Goal: Task Accomplishment & Management: Manage account settings

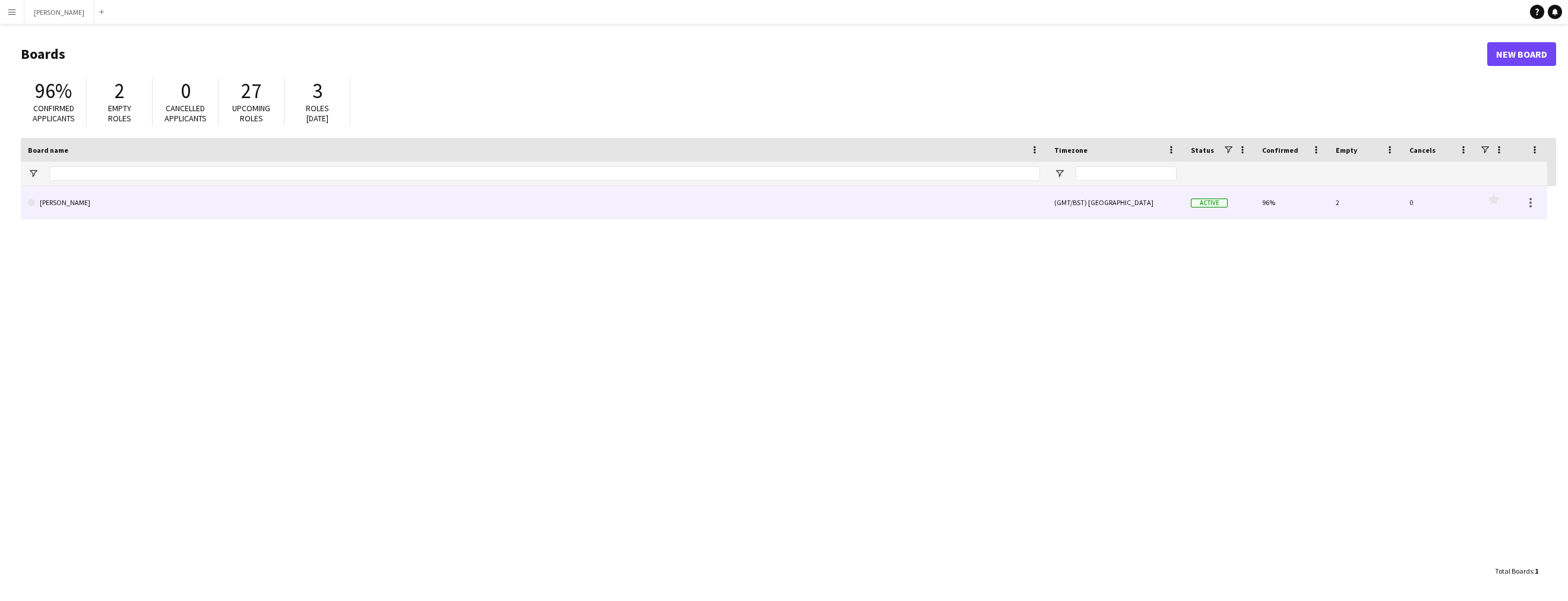
click at [95, 217] on link "[PERSON_NAME]" at bounding box center [534, 202] width 1012 height 33
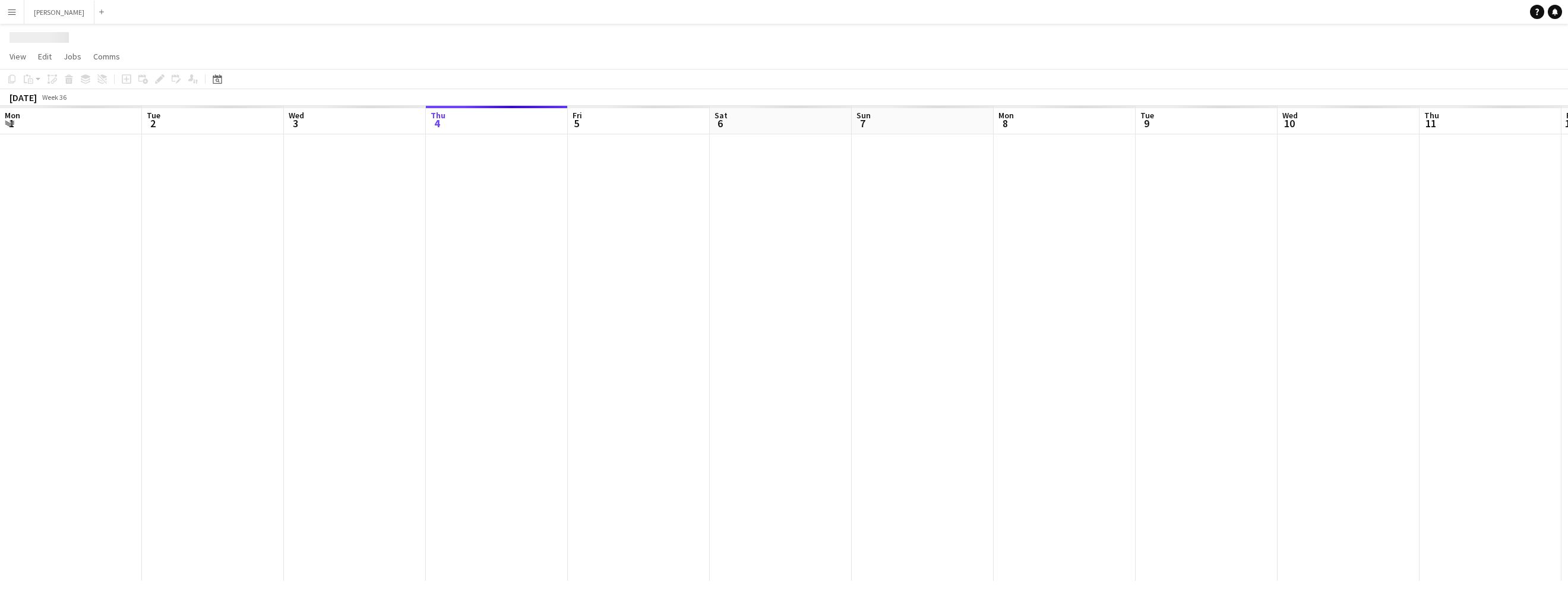
scroll to position [0, 284]
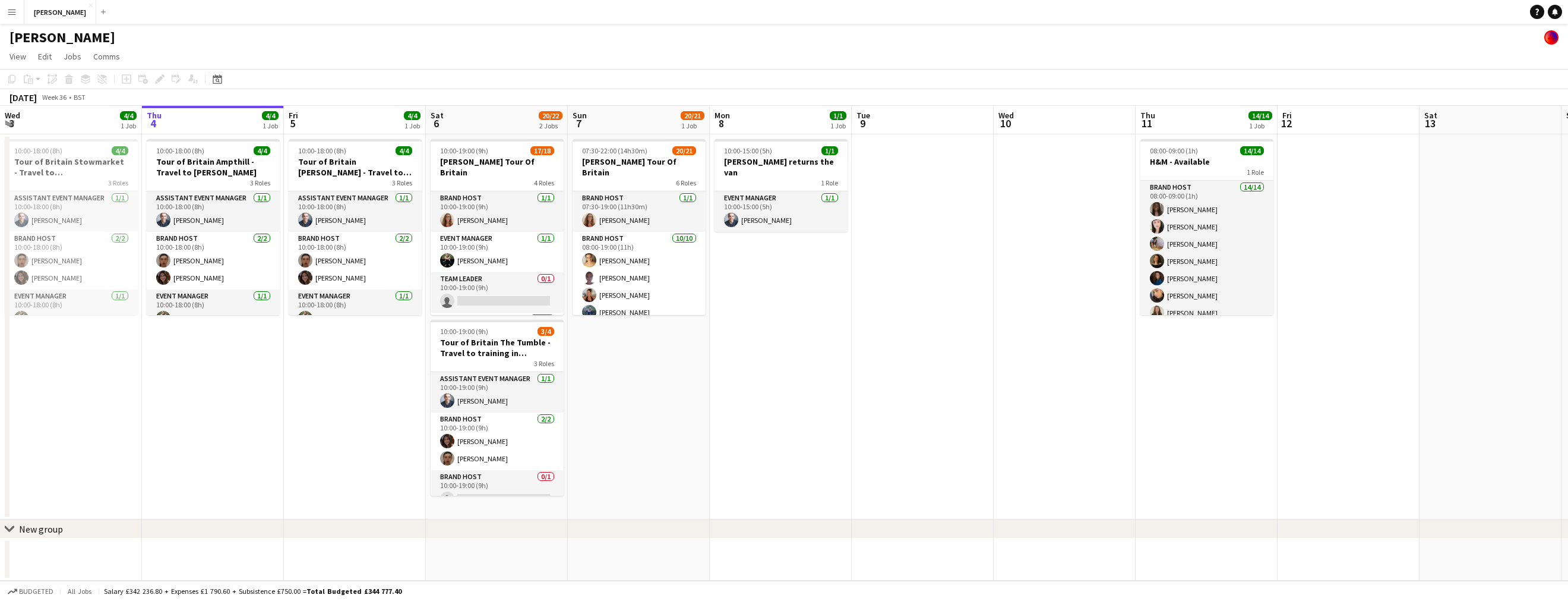
click at [8, 12] on app-icon "Menu" at bounding box center [12, 12] width 10 height 10
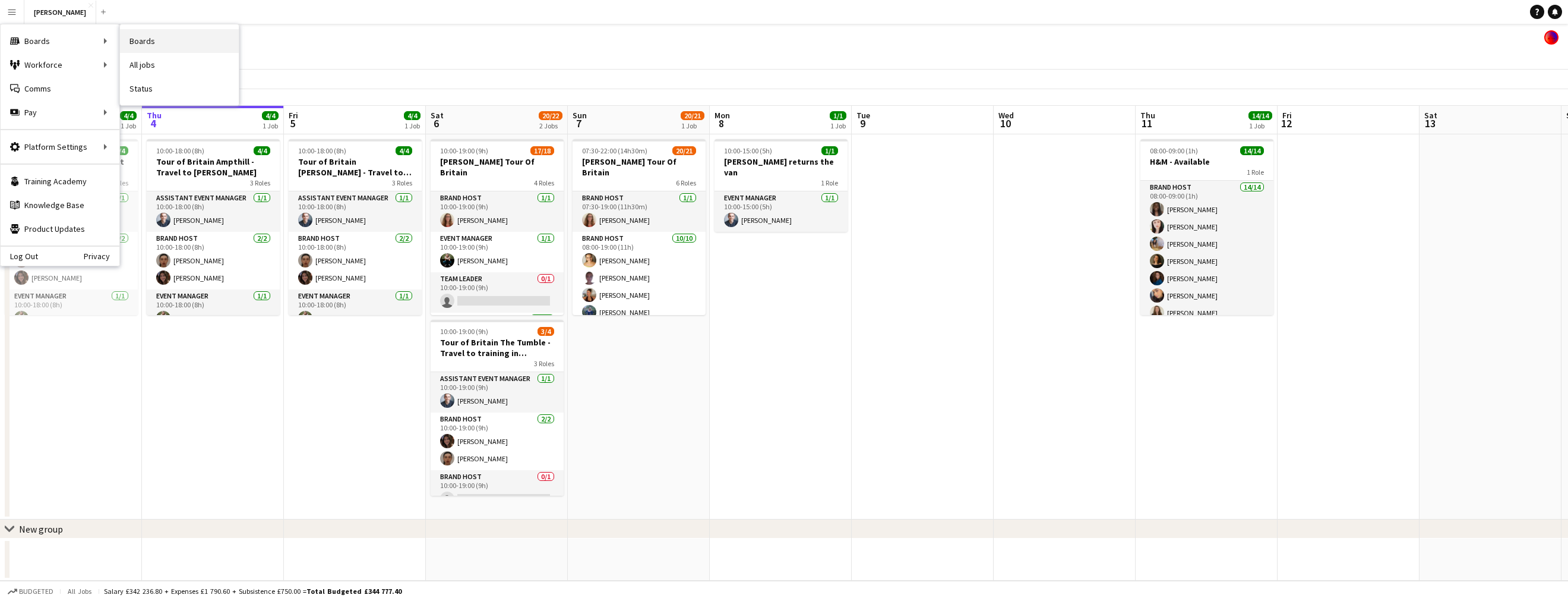
click at [173, 42] on link "Boards" at bounding box center [178, 41] width 119 height 24
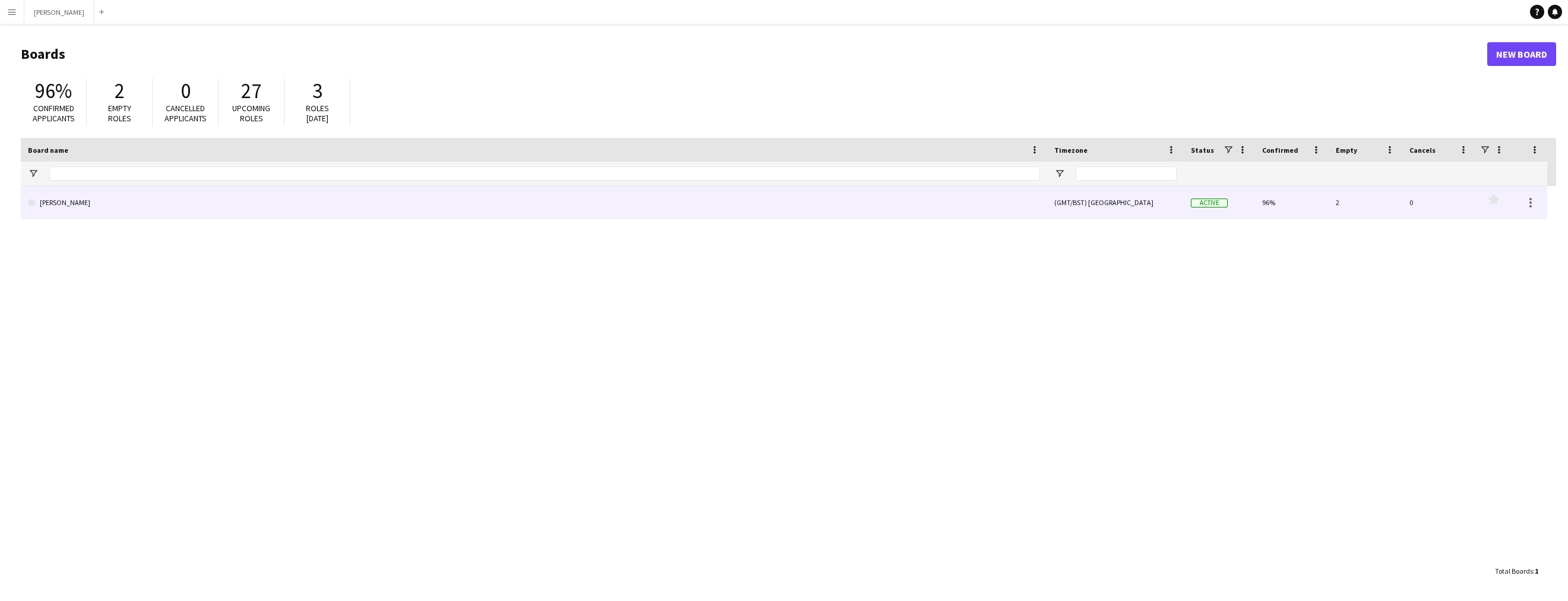
click at [76, 198] on link "[PERSON_NAME]" at bounding box center [534, 202] width 1012 height 33
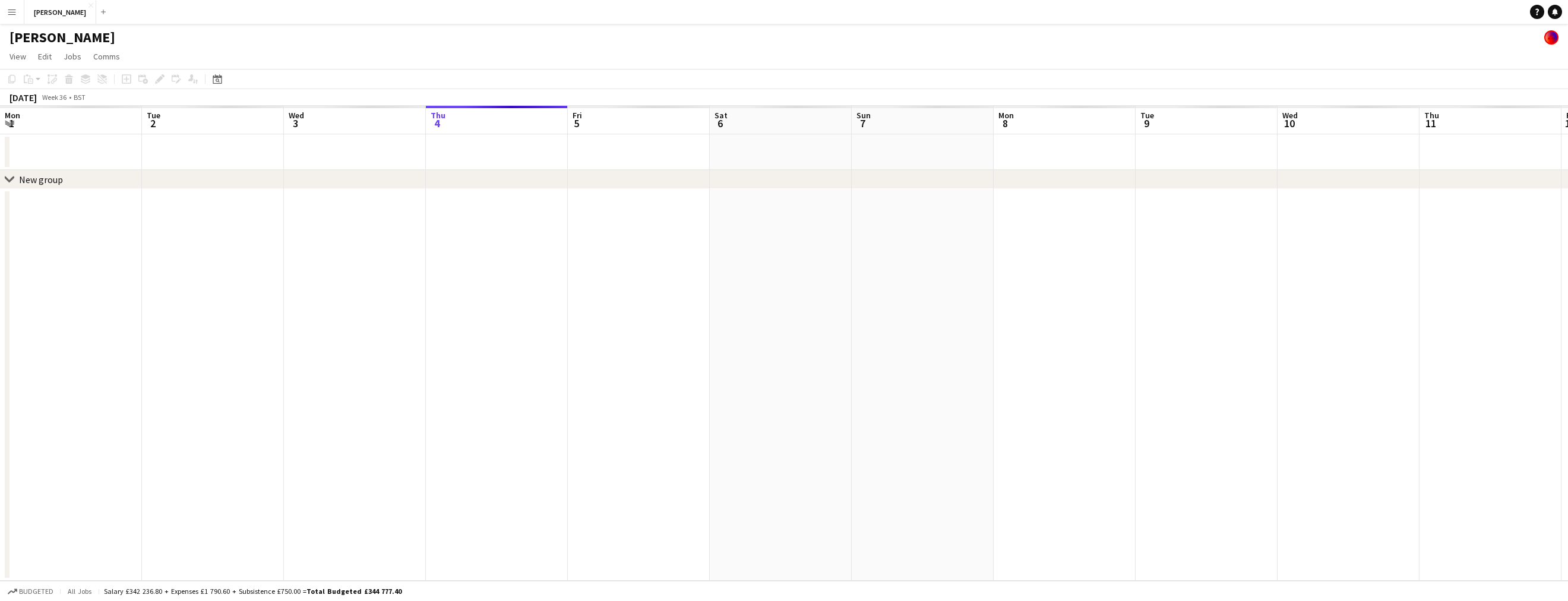
scroll to position [0, 284]
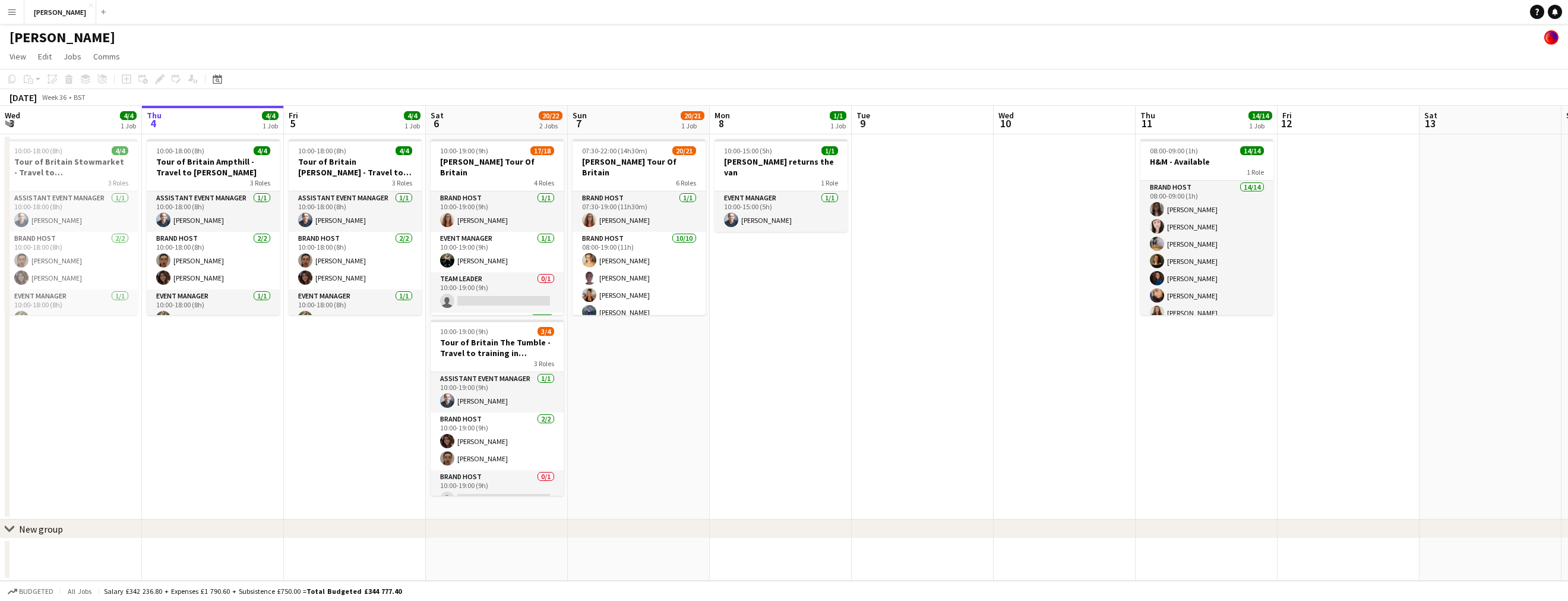
click at [14, 14] on app-icon "Menu" at bounding box center [12, 12] width 10 height 10
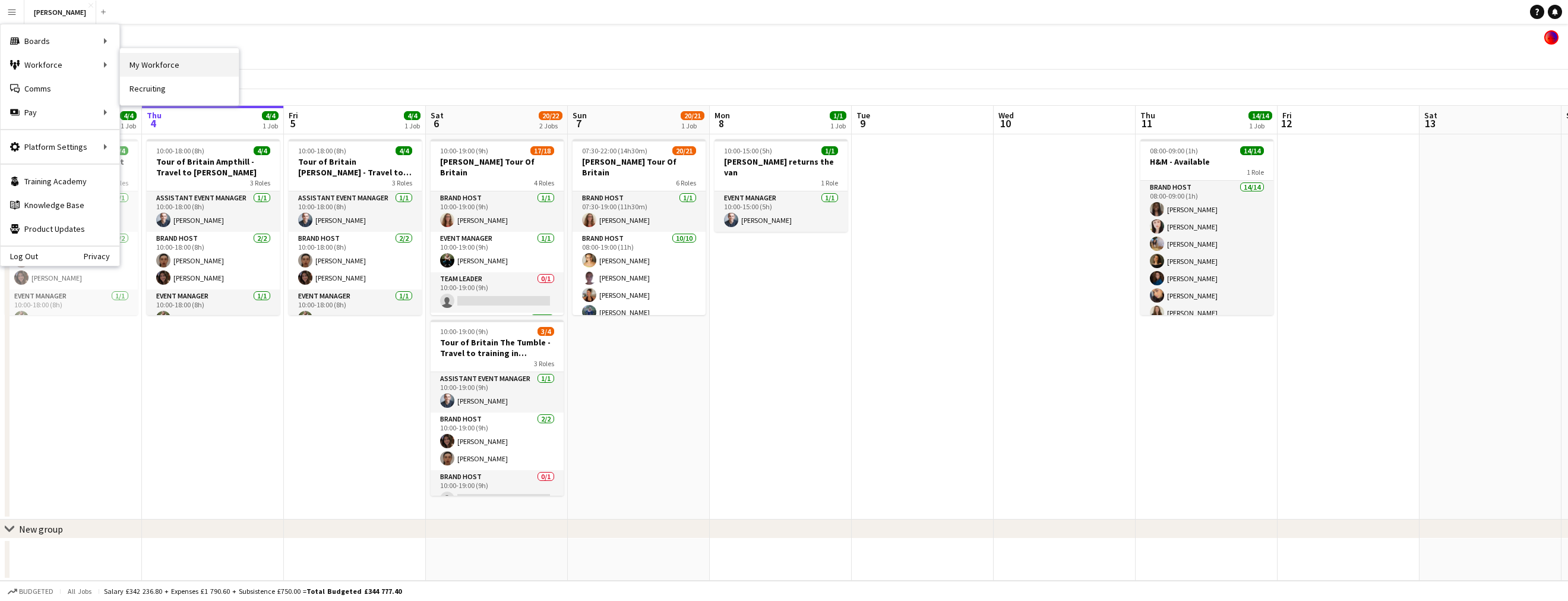
click at [157, 63] on link "My Workforce" at bounding box center [178, 64] width 119 height 24
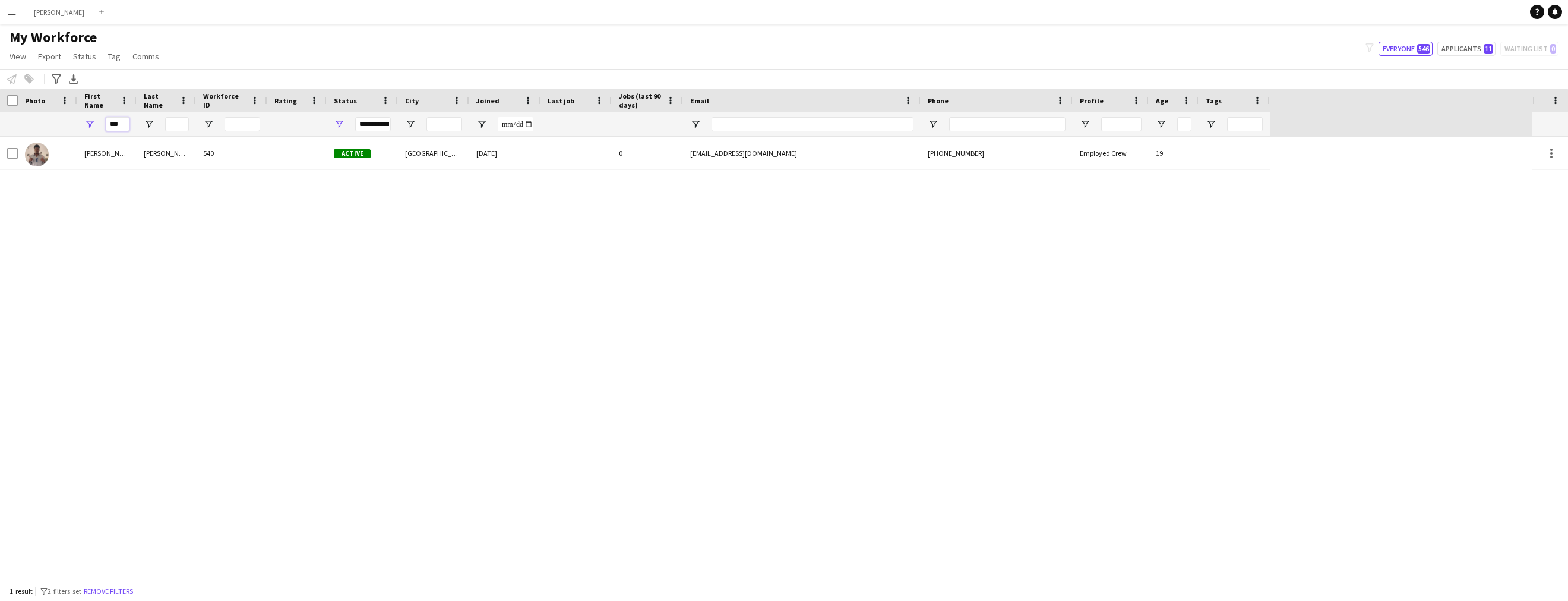
drag, startPoint x: 126, startPoint y: 126, endPoint x: 90, endPoint y: 120, distance: 36.5
click at [90, 120] on div "***" at bounding box center [107, 124] width 60 height 24
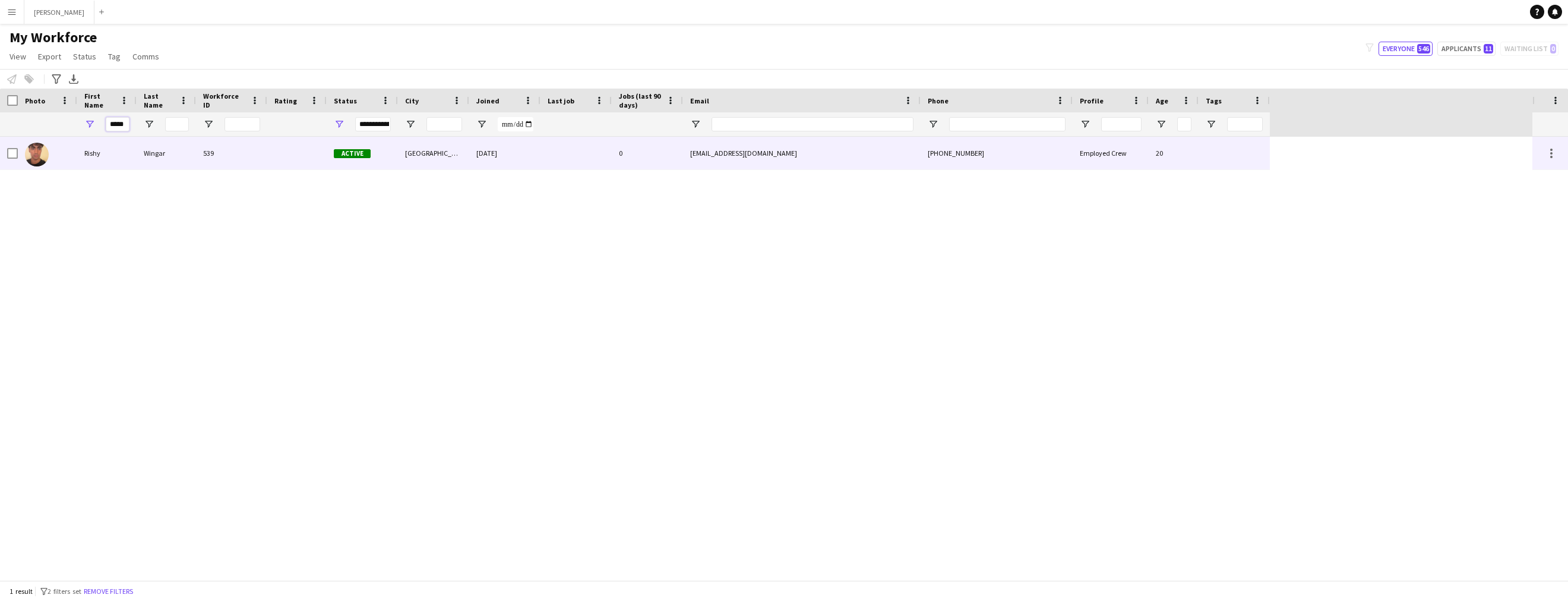
type input "*****"
click at [102, 155] on div "Rishy" at bounding box center [107, 153] width 60 height 33
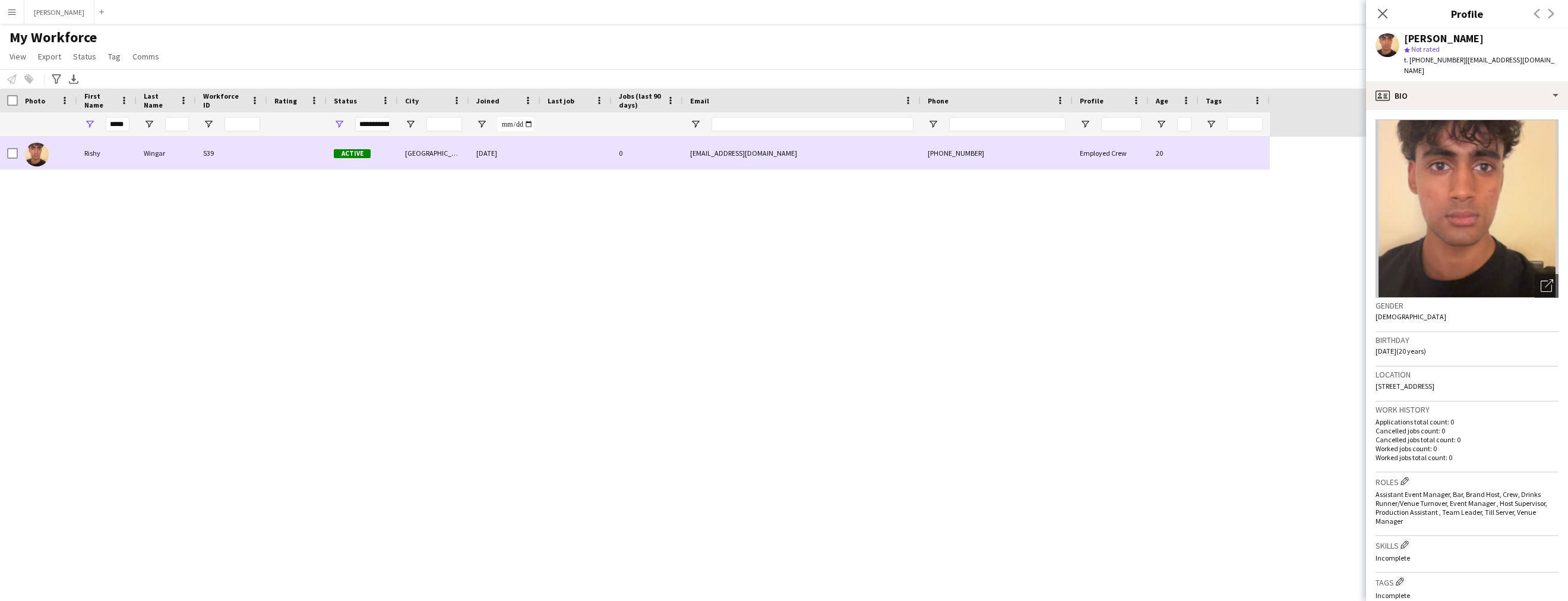
click at [118, 163] on div "Rishy" at bounding box center [107, 153] width 60 height 33
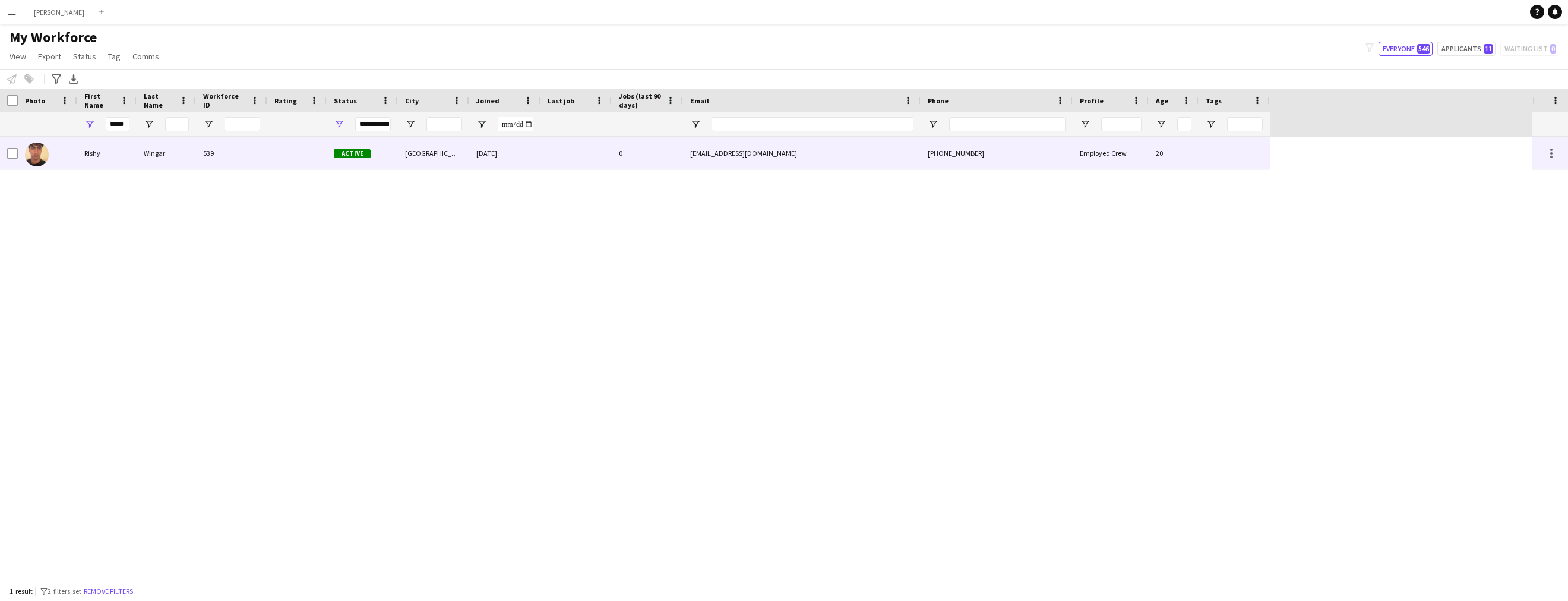
click at [118, 163] on div "Rishy" at bounding box center [107, 153] width 60 height 33
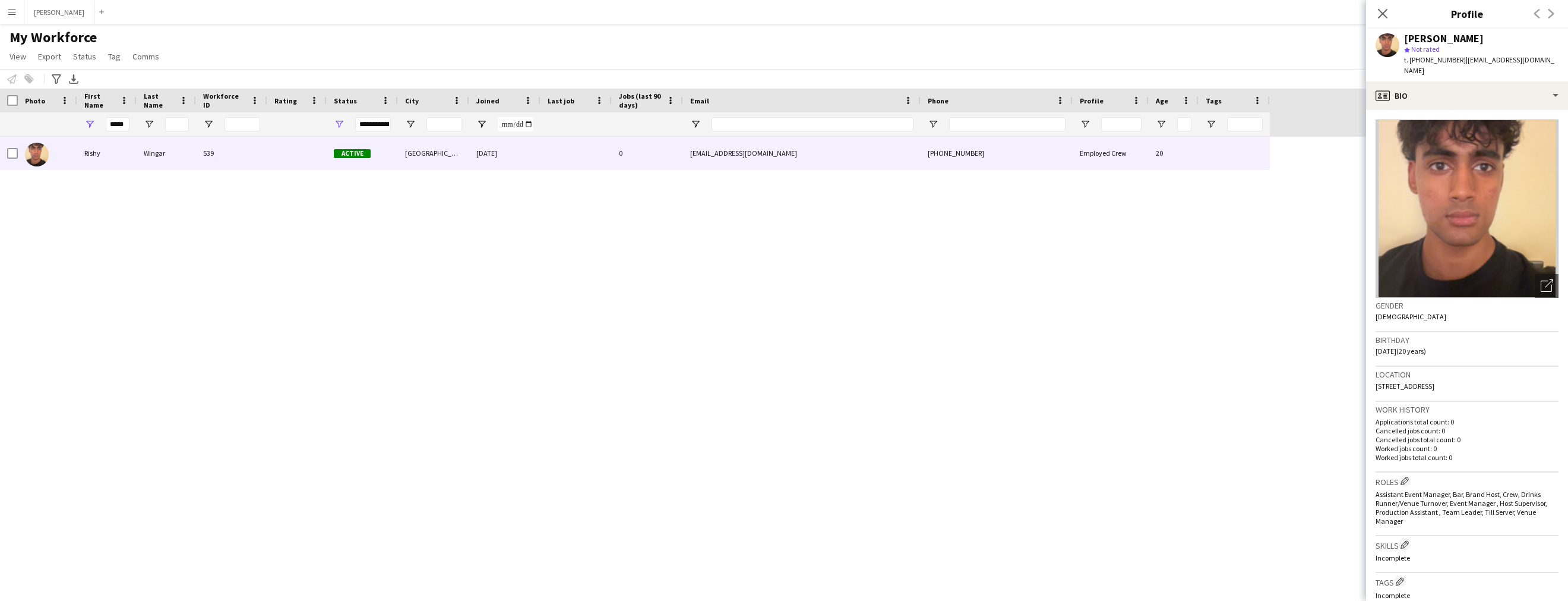
click at [17, 12] on button "Menu" at bounding box center [12, 12] width 24 height 24
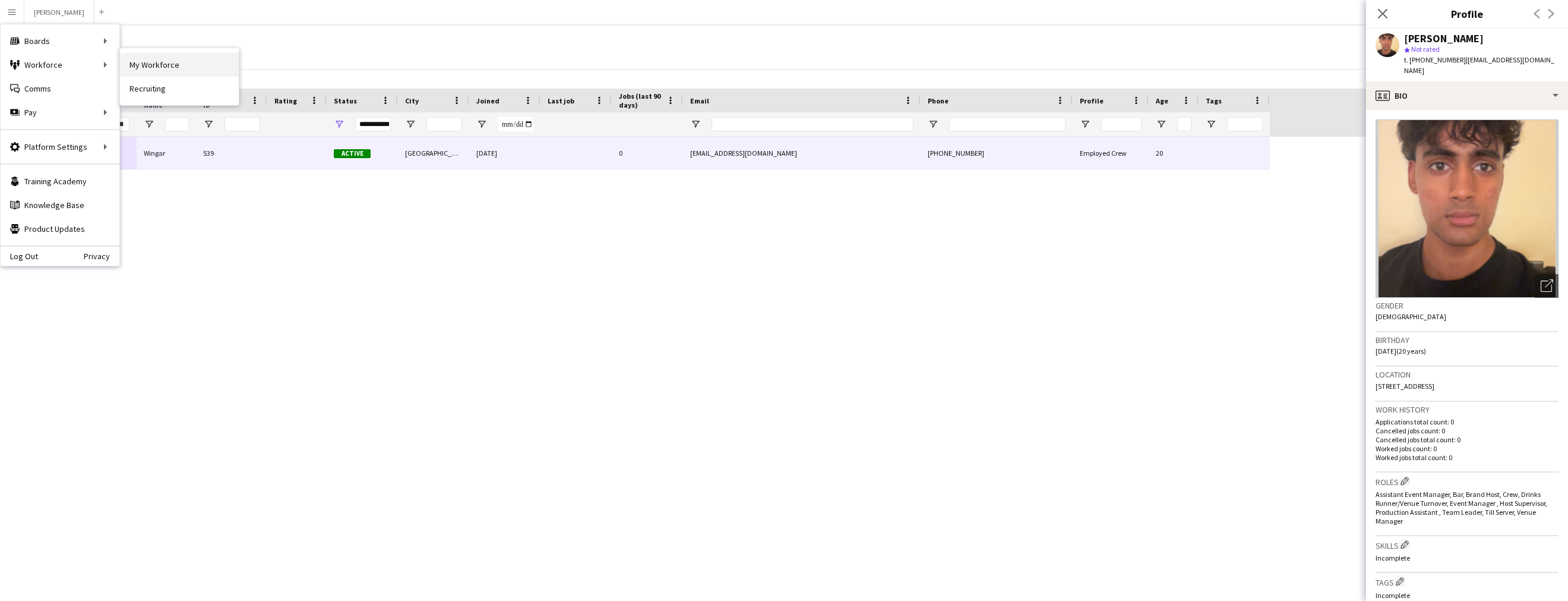
click at [191, 60] on link "My Workforce" at bounding box center [178, 64] width 119 height 24
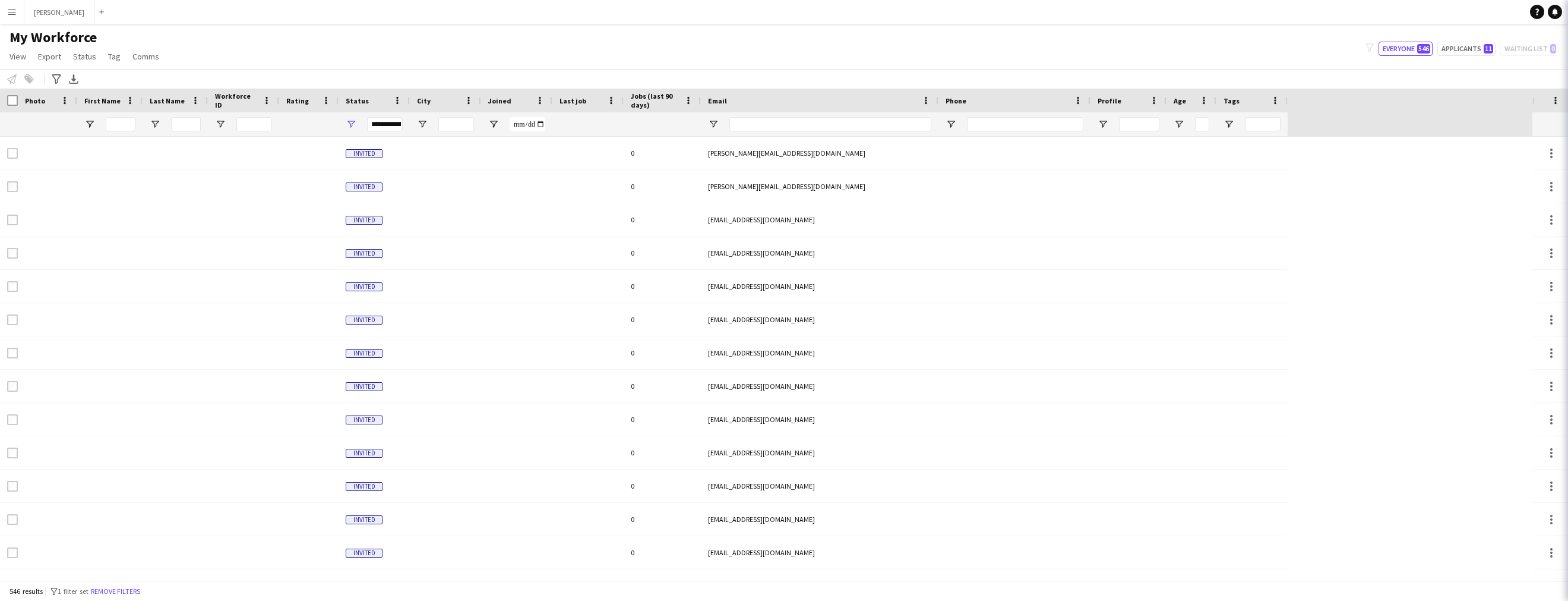
type input "*****"
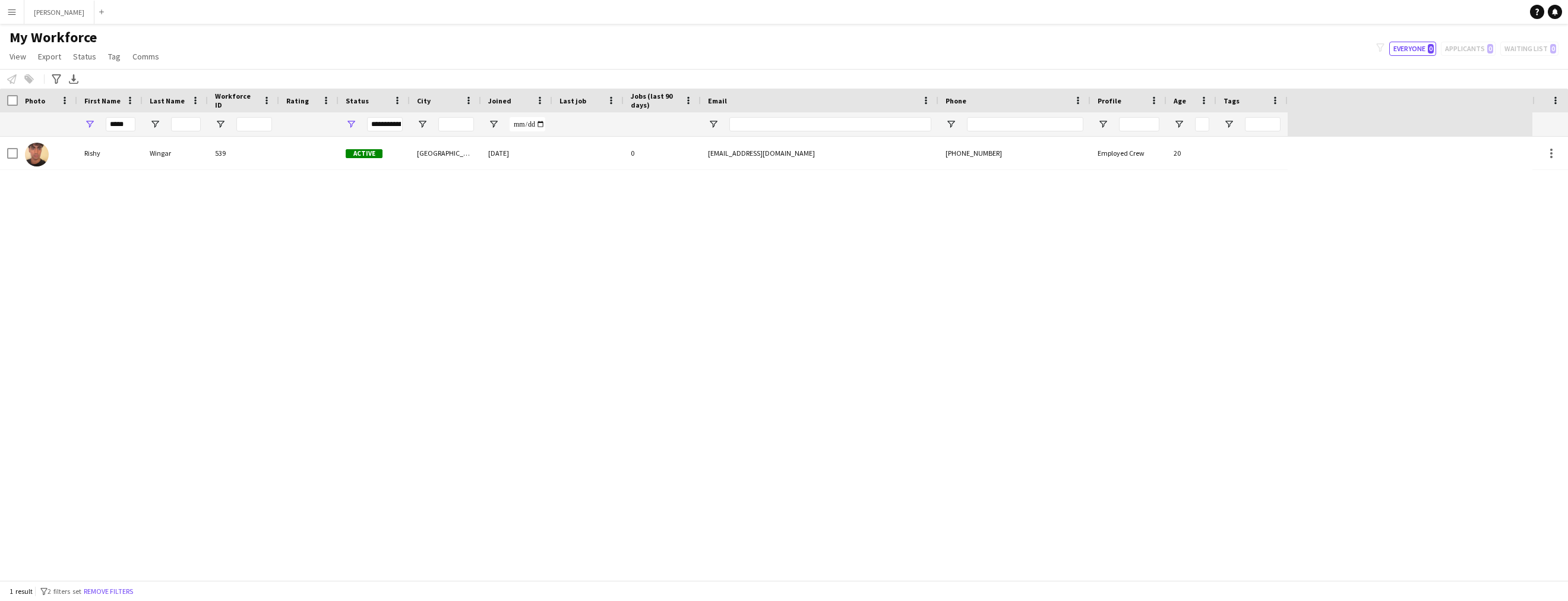
click at [17, 5] on button "Menu" at bounding box center [12, 12] width 24 height 24
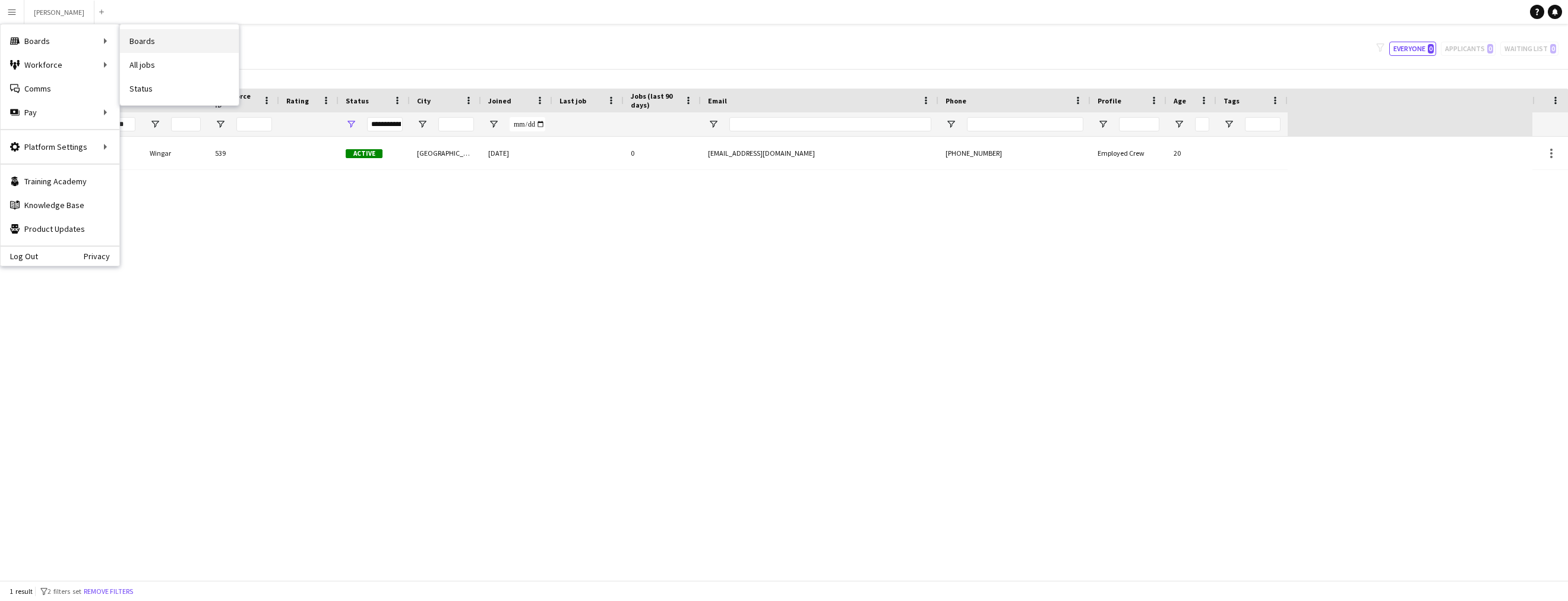
click at [157, 33] on link "Boards" at bounding box center [178, 41] width 119 height 24
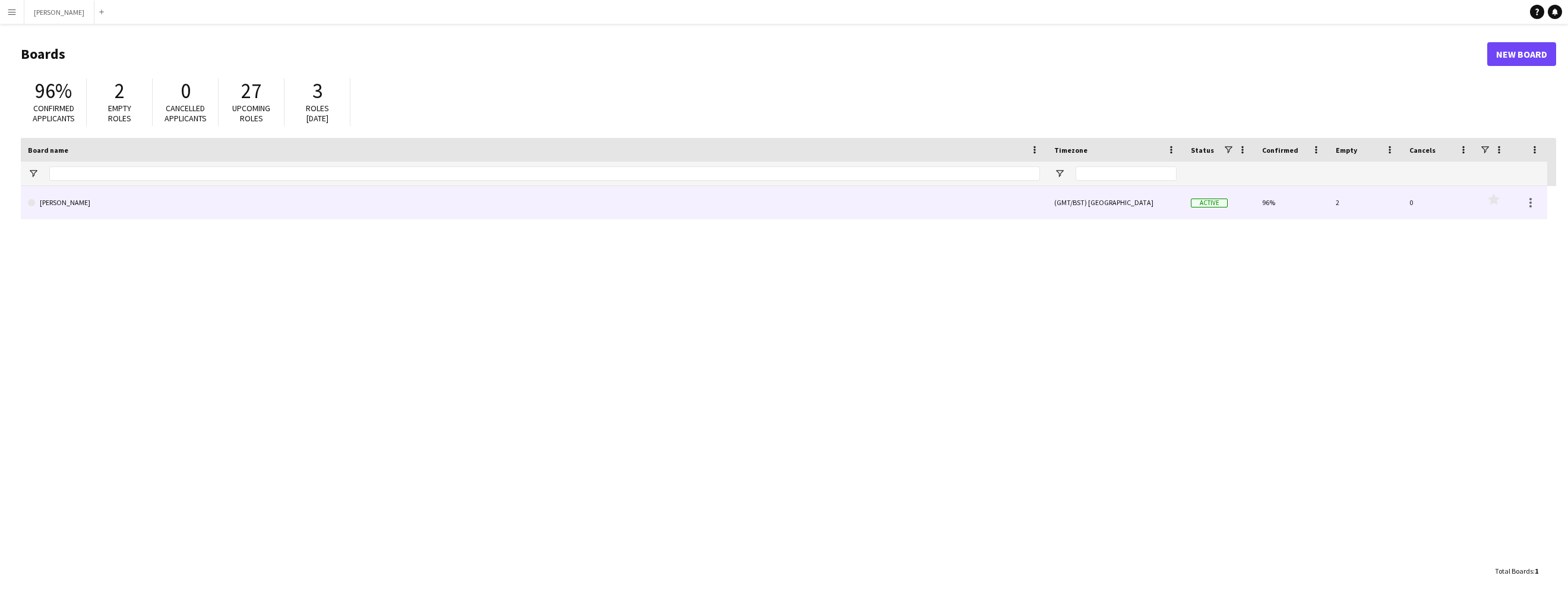
click at [595, 204] on link "[PERSON_NAME]" at bounding box center [534, 202] width 1012 height 33
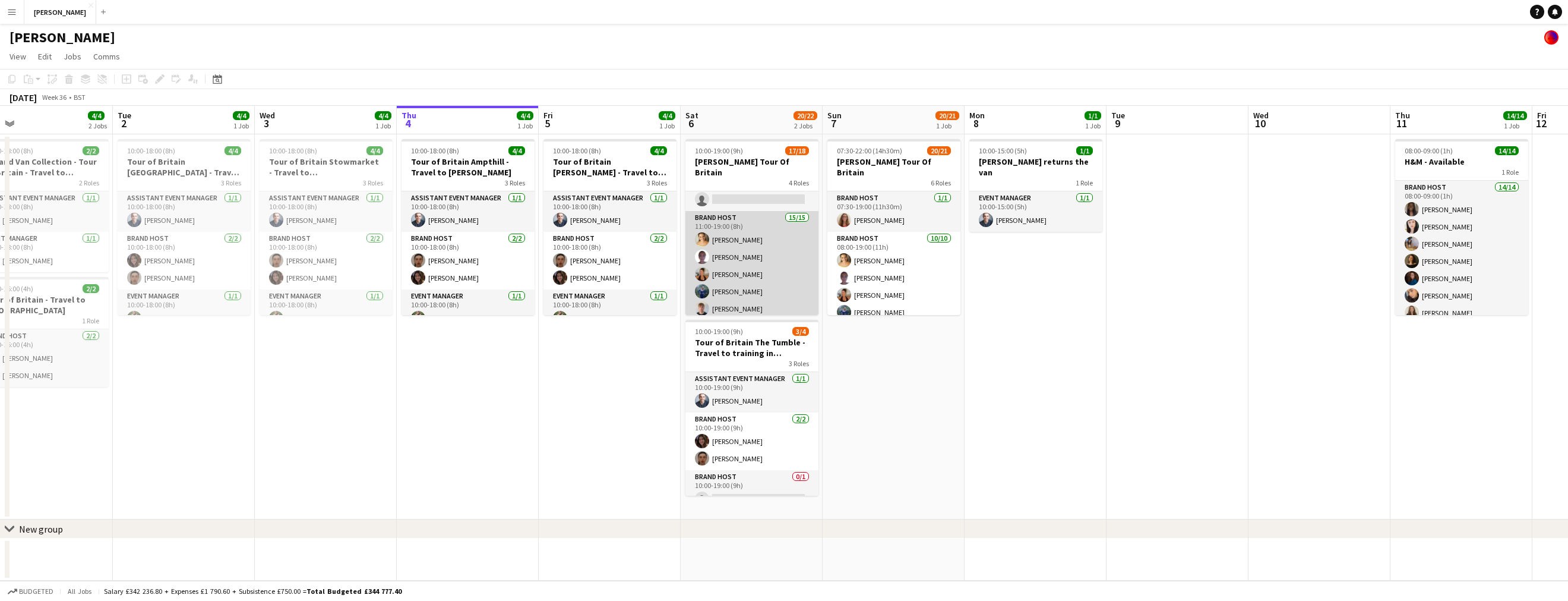
scroll to position [269, 0]
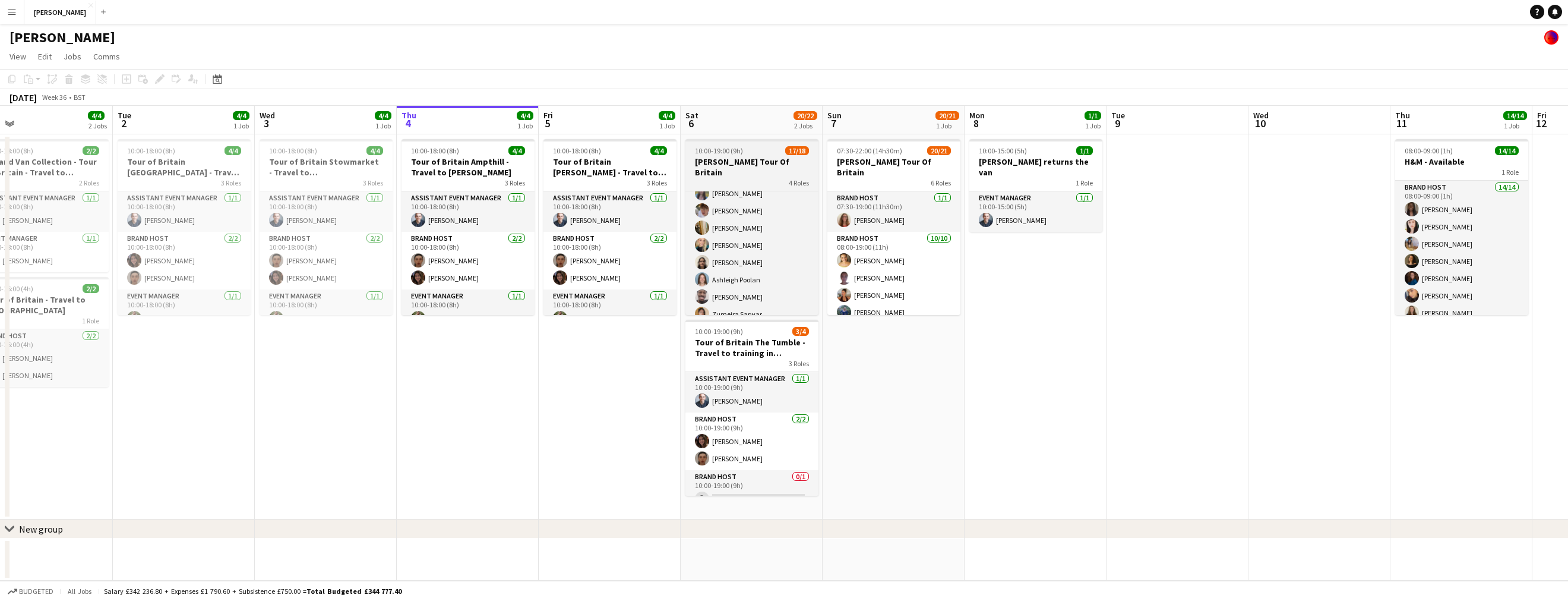
click at [728, 152] on span "10:00-19:00 (9h)" at bounding box center [719, 151] width 48 height 9
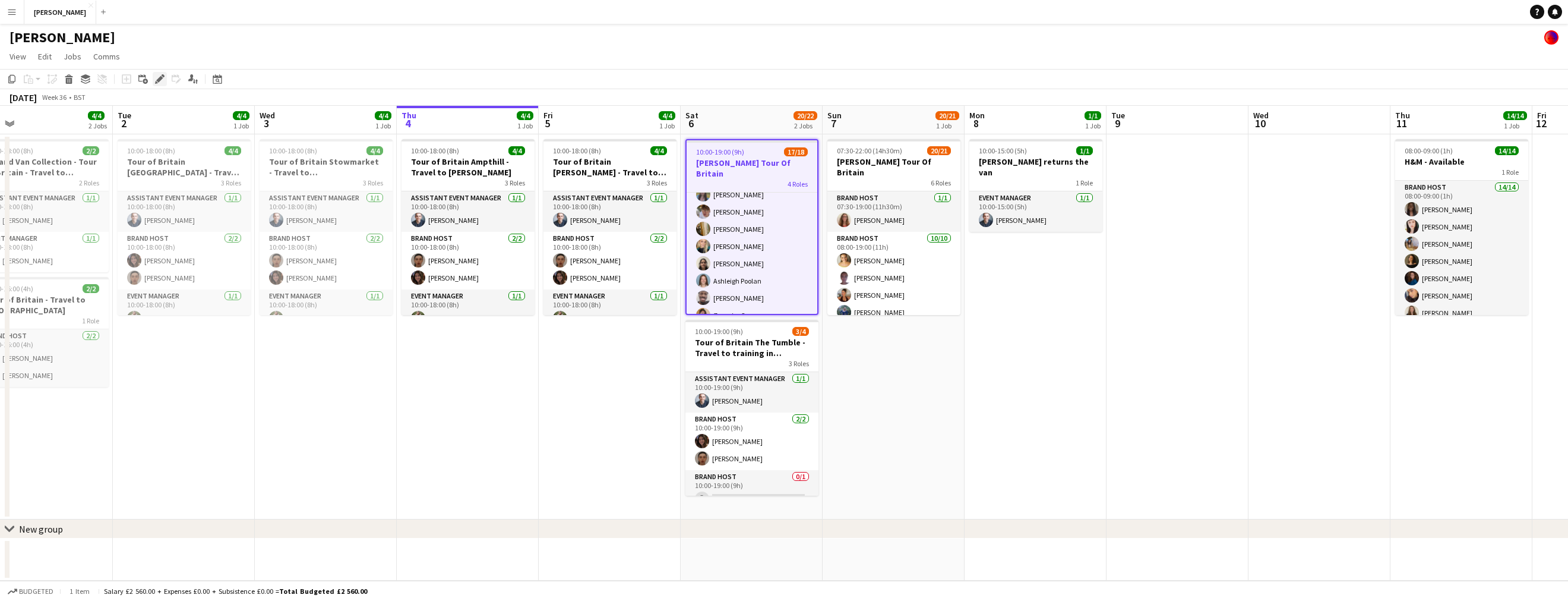
click at [162, 84] on div "Edit" at bounding box center [160, 79] width 14 height 14
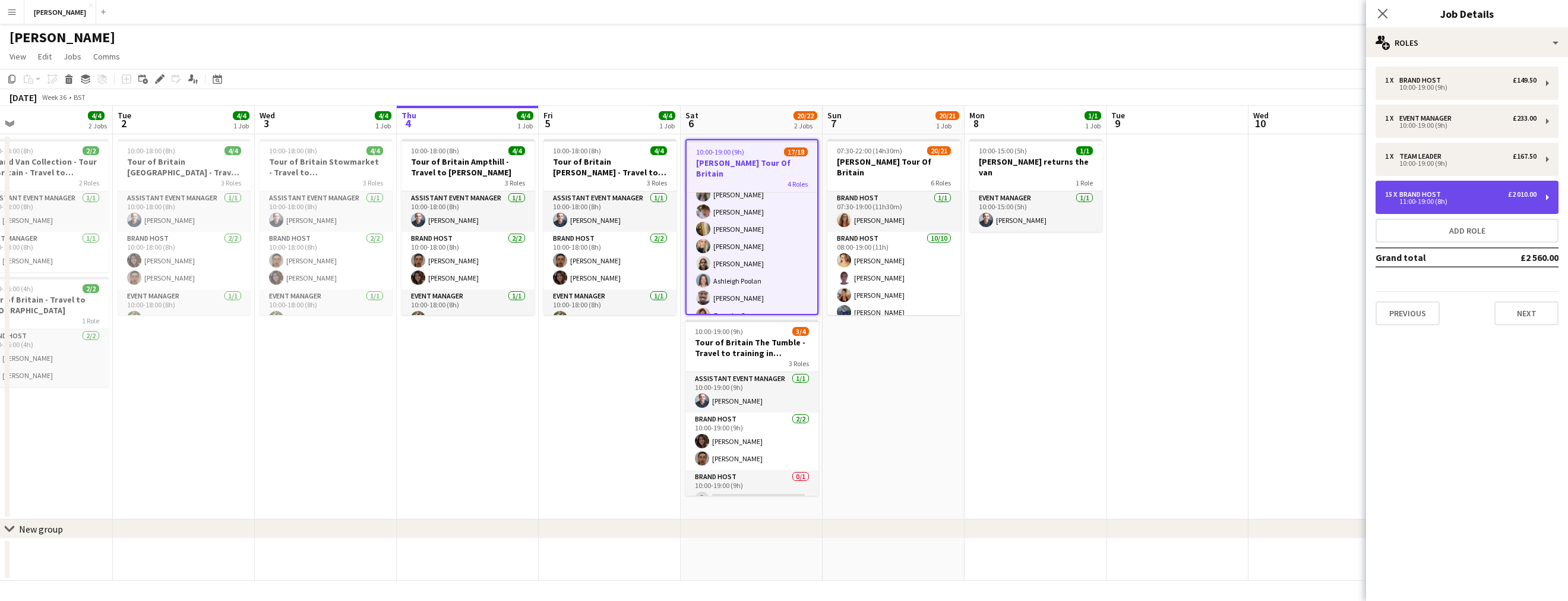
click at [1478, 207] on div "15 x Brand Host £2 010.00 11:00-19:00 (8h)" at bounding box center [1466, 196] width 183 height 33
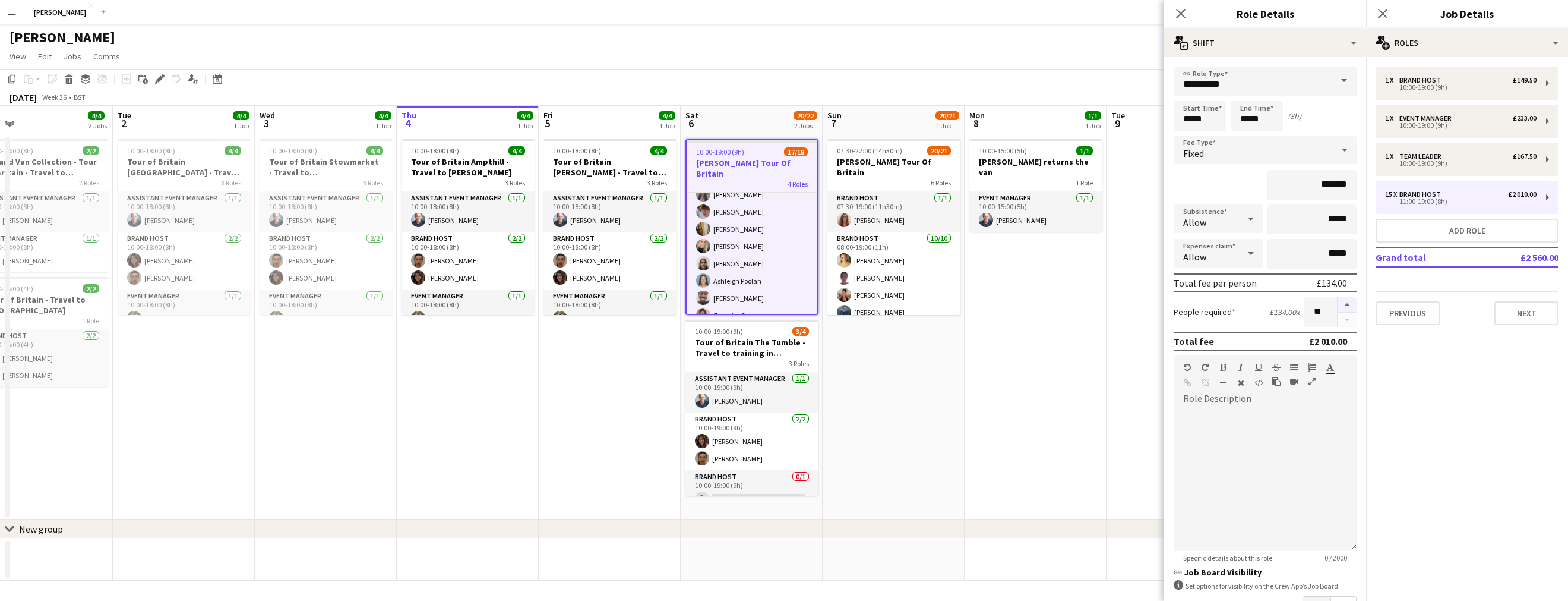
click at [1347, 302] on button "button" at bounding box center [1347, 305] width 19 height 15
type input "**"
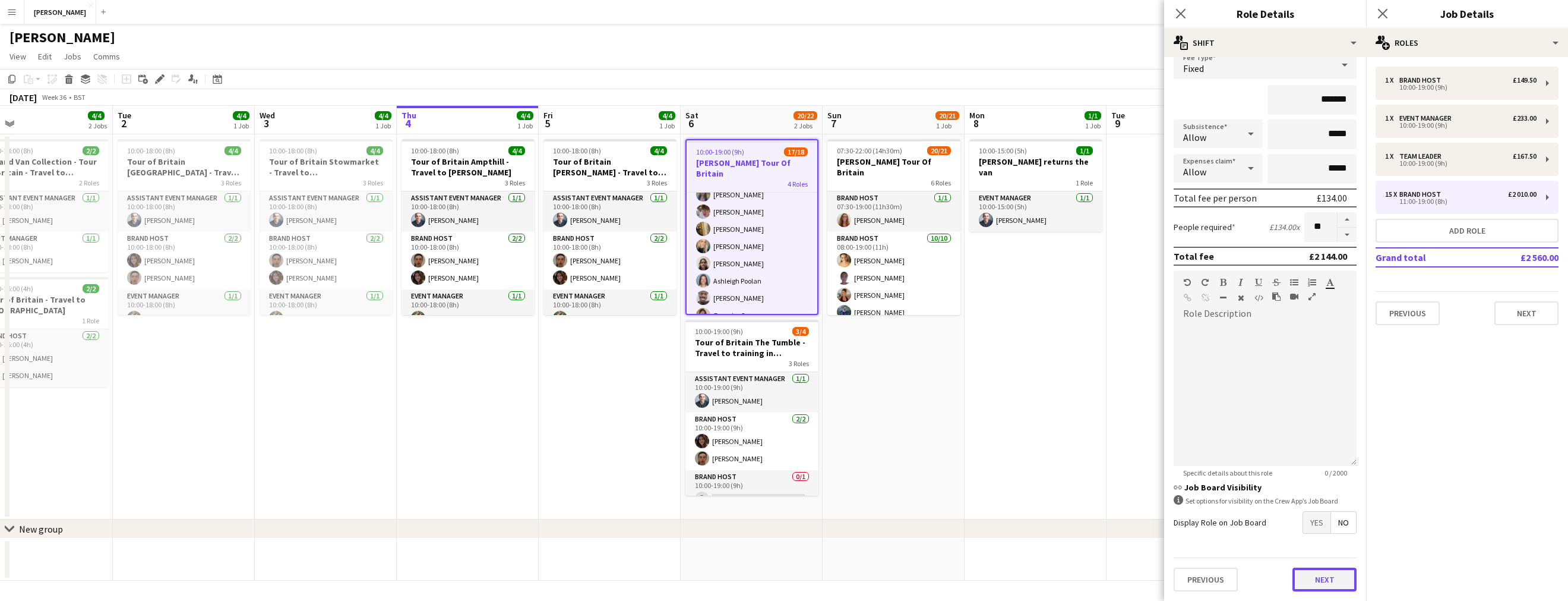
click at [1327, 574] on button "Next" at bounding box center [1324, 580] width 64 height 24
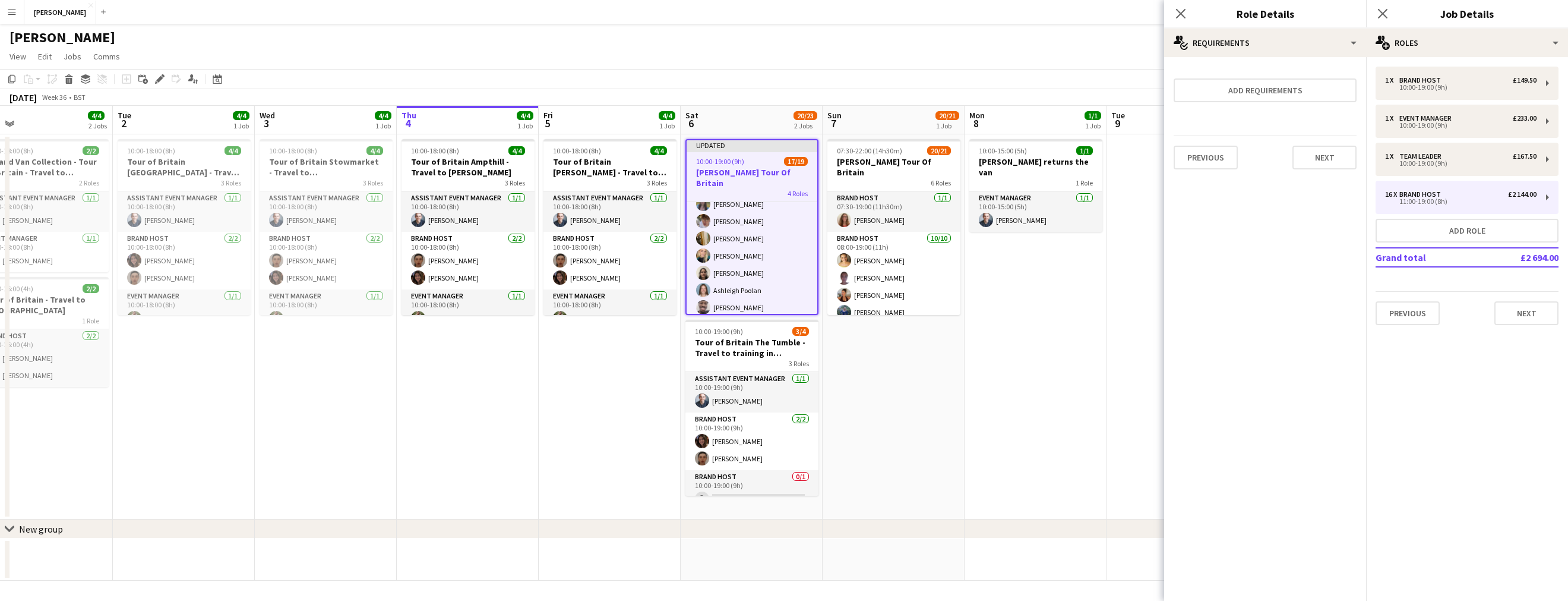
scroll to position [0, 0]
click at [1325, 164] on button "Next" at bounding box center [1324, 157] width 64 height 24
click at [1333, 160] on button "Finish" at bounding box center [1334, 159] width 45 height 24
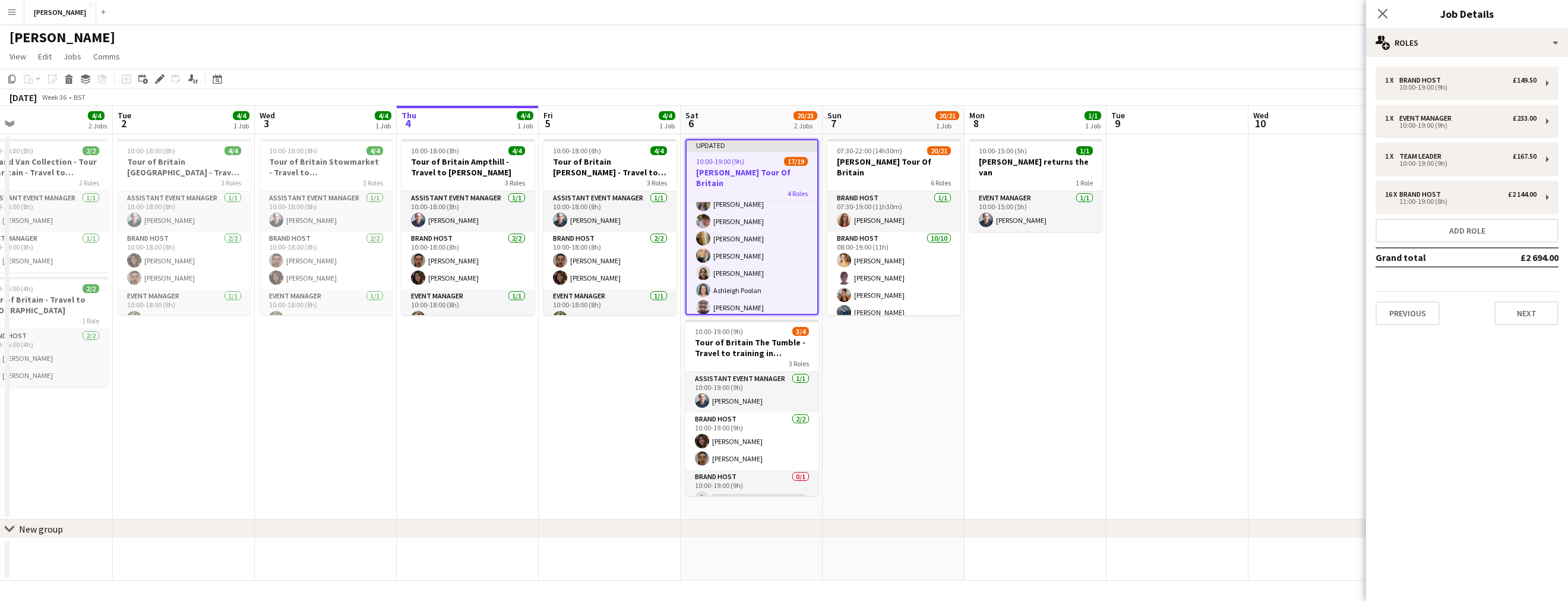
click at [1249, 315] on app-date-cell at bounding box center [1319, 326] width 142 height 385
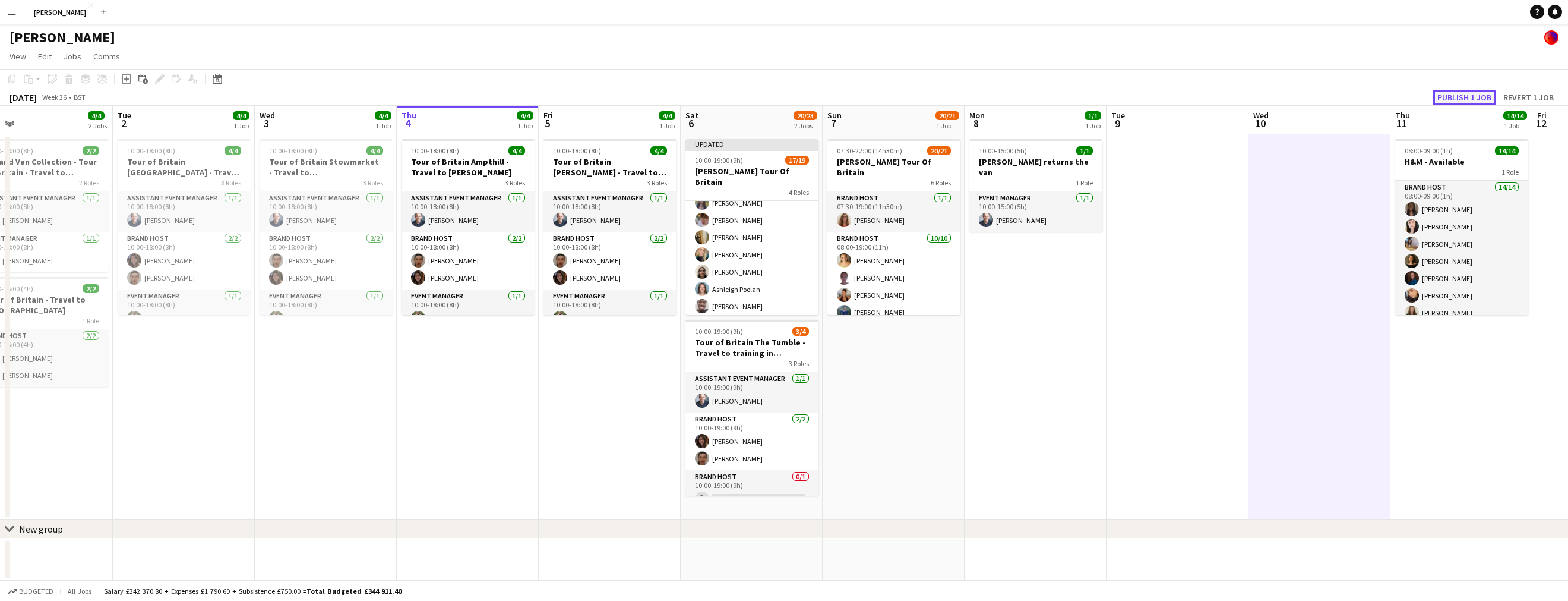
click at [1469, 94] on button "Publish 1 job" at bounding box center [1464, 96] width 63 height 15
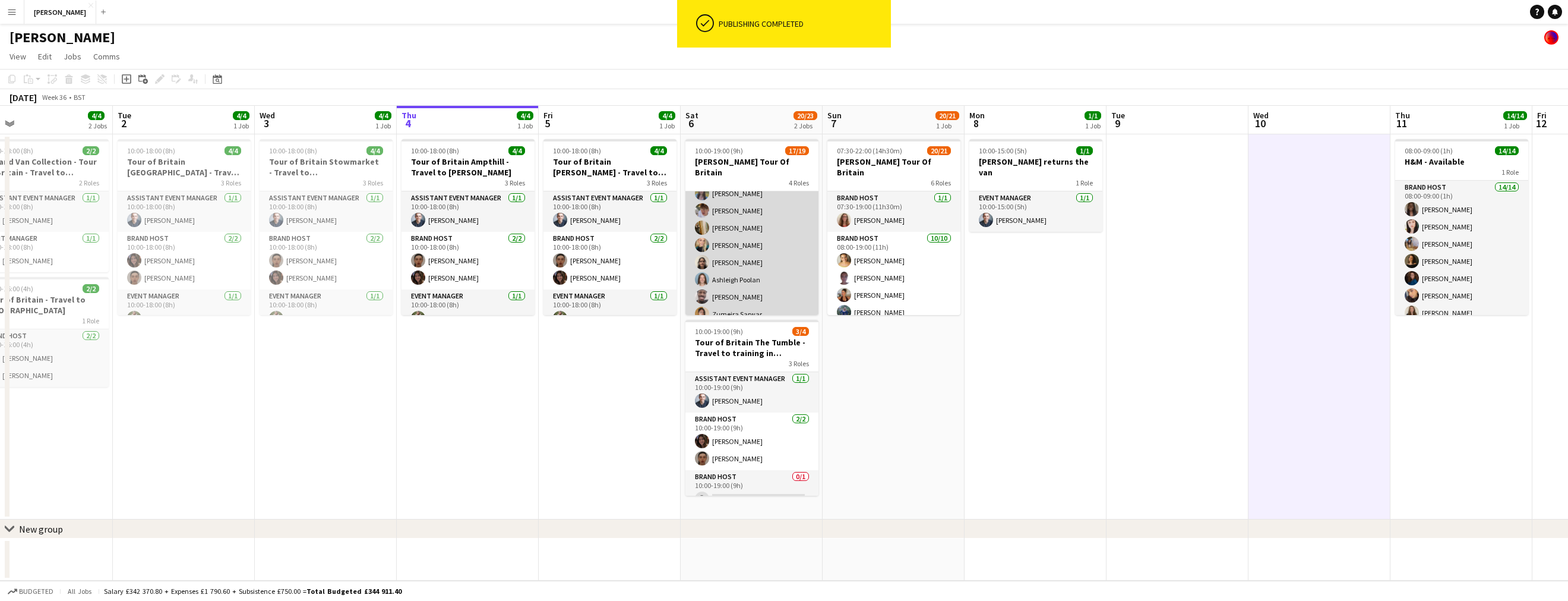
scroll to position [286, 0]
click at [742, 304] on app-card-role "Brand Host 15/16 11:00-19:00 (8h) [PERSON_NAME] [PERSON_NAME] [PERSON_NAME] [PE…" at bounding box center [751, 176] width 133 height 299
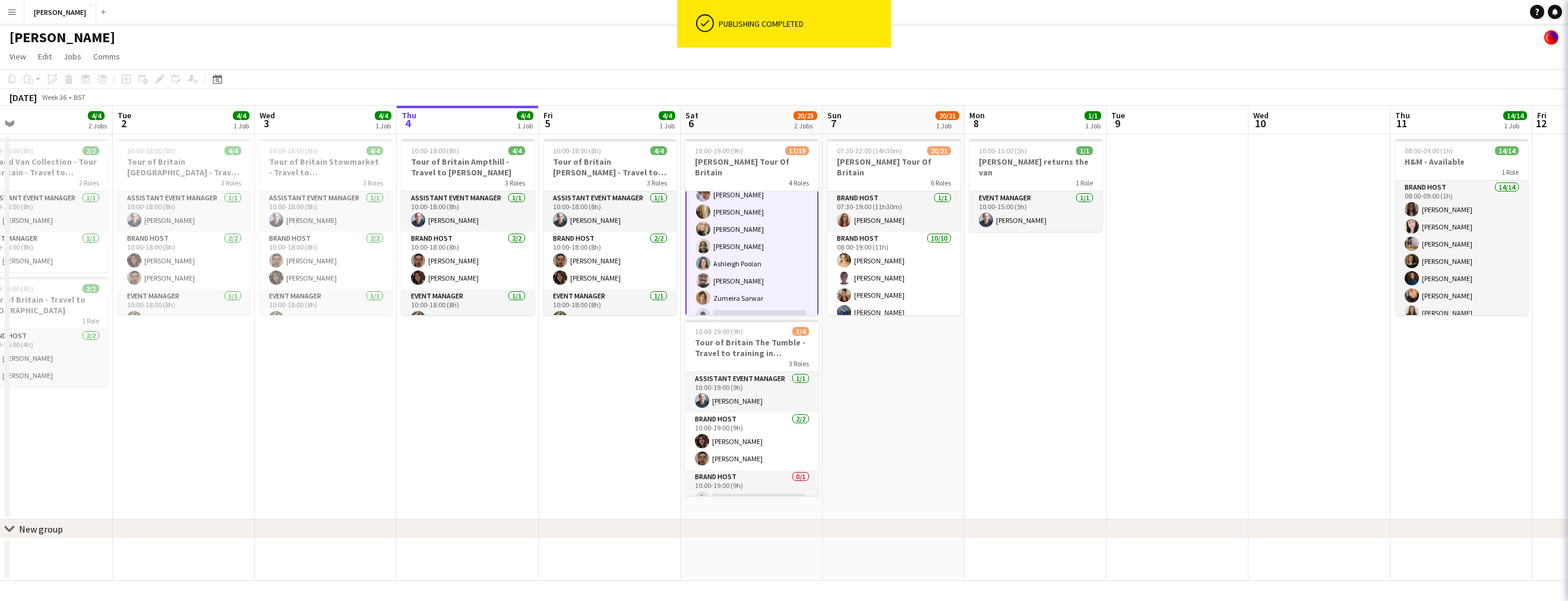
scroll to position [287, 0]
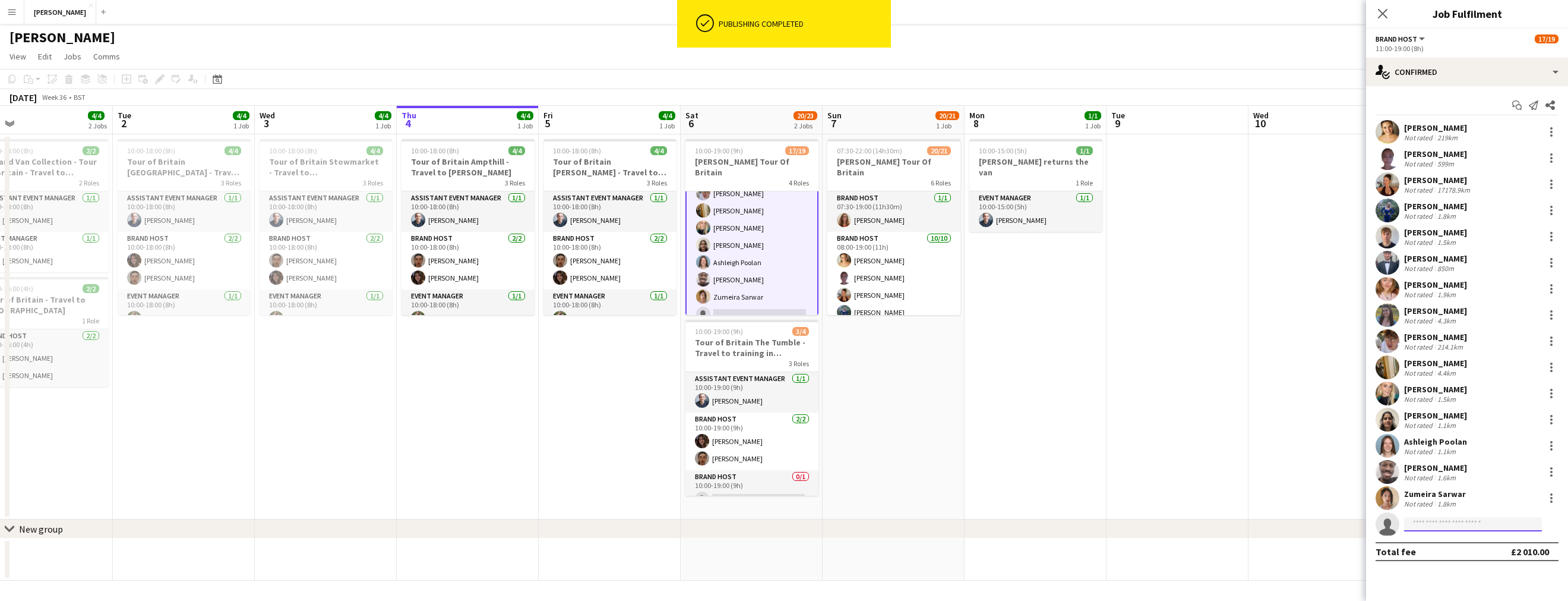
click at [1441, 522] on input at bounding box center [1473, 524] width 137 height 14
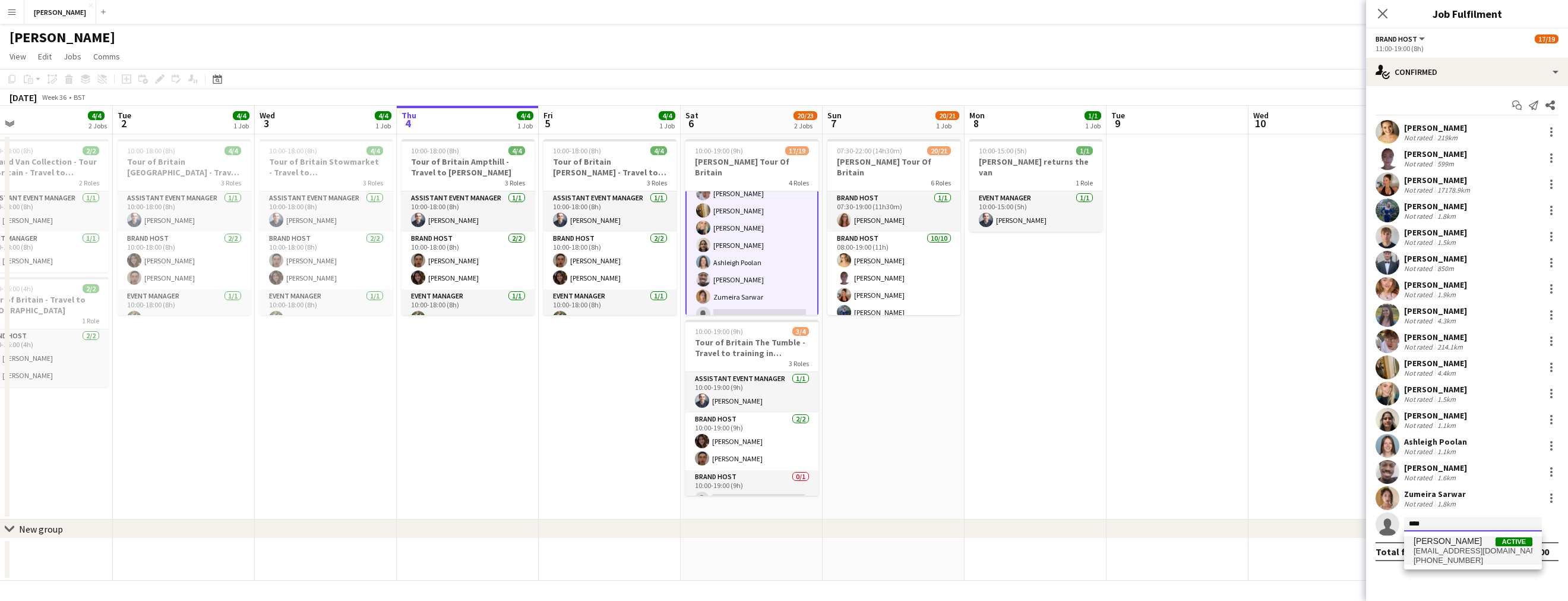
type input "****"
click at [1452, 548] on span "[EMAIL_ADDRESS][DOMAIN_NAME]" at bounding box center [1473, 551] width 119 height 10
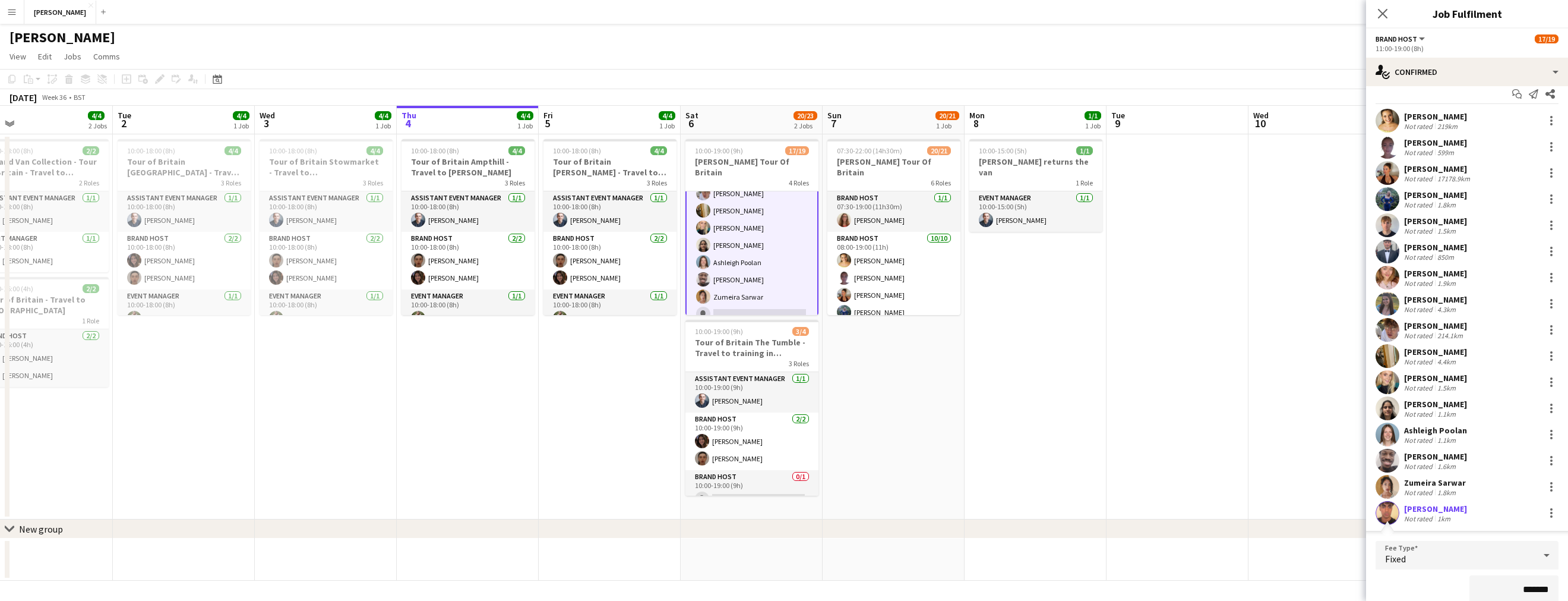
scroll to position [205, 0]
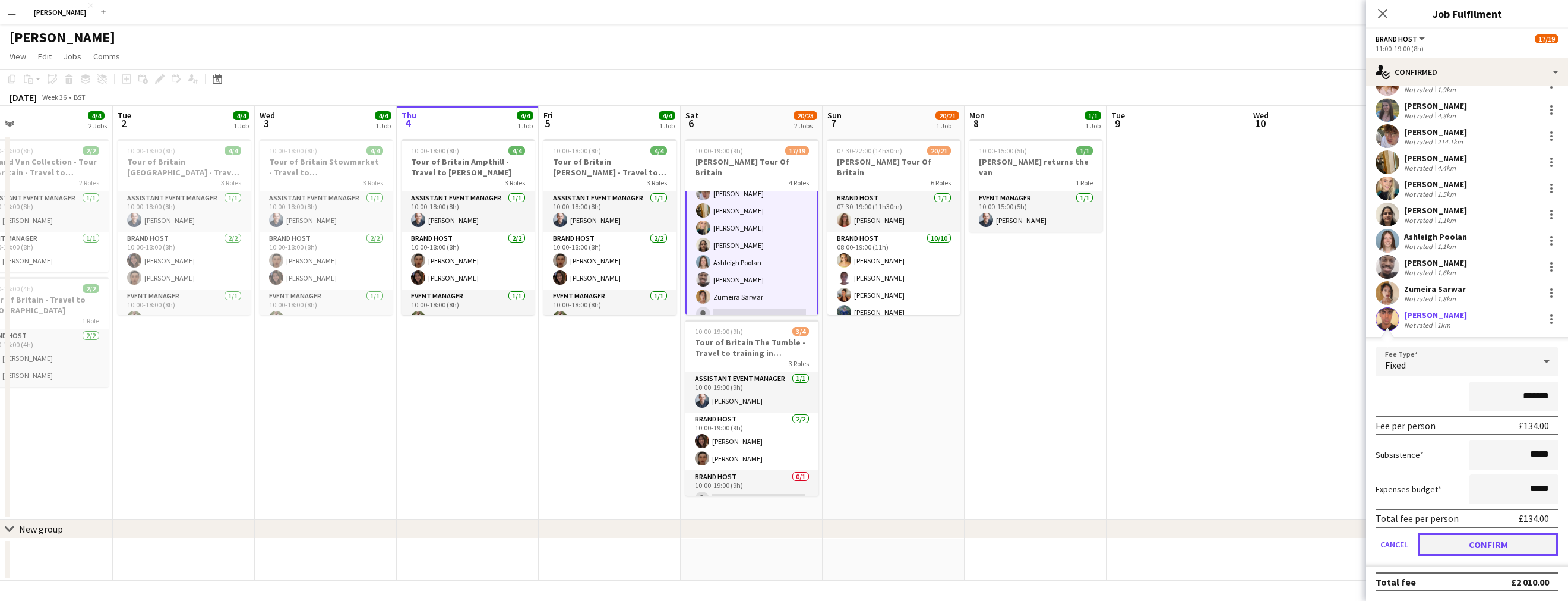
click at [1482, 538] on button "Confirm" at bounding box center [1489, 544] width 141 height 24
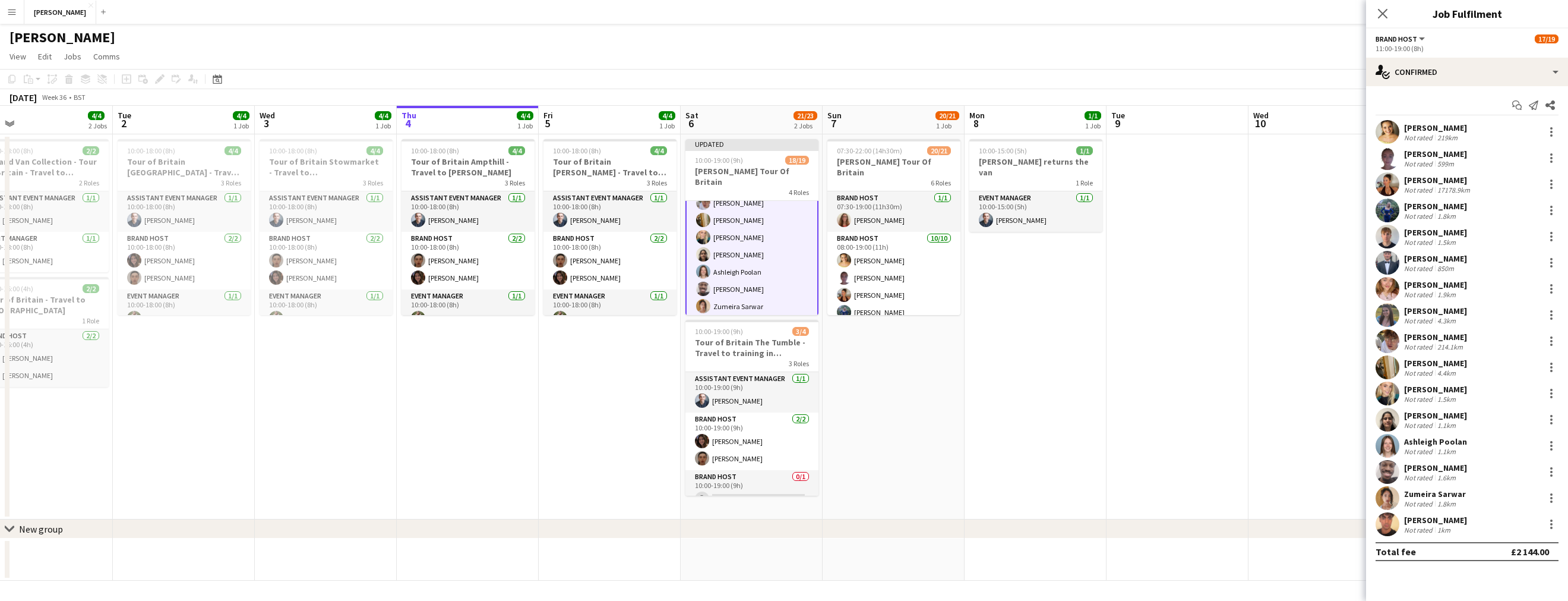
click at [1301, 313] on app-date-cell at bounding box center [1319, 326] width 142 height 385
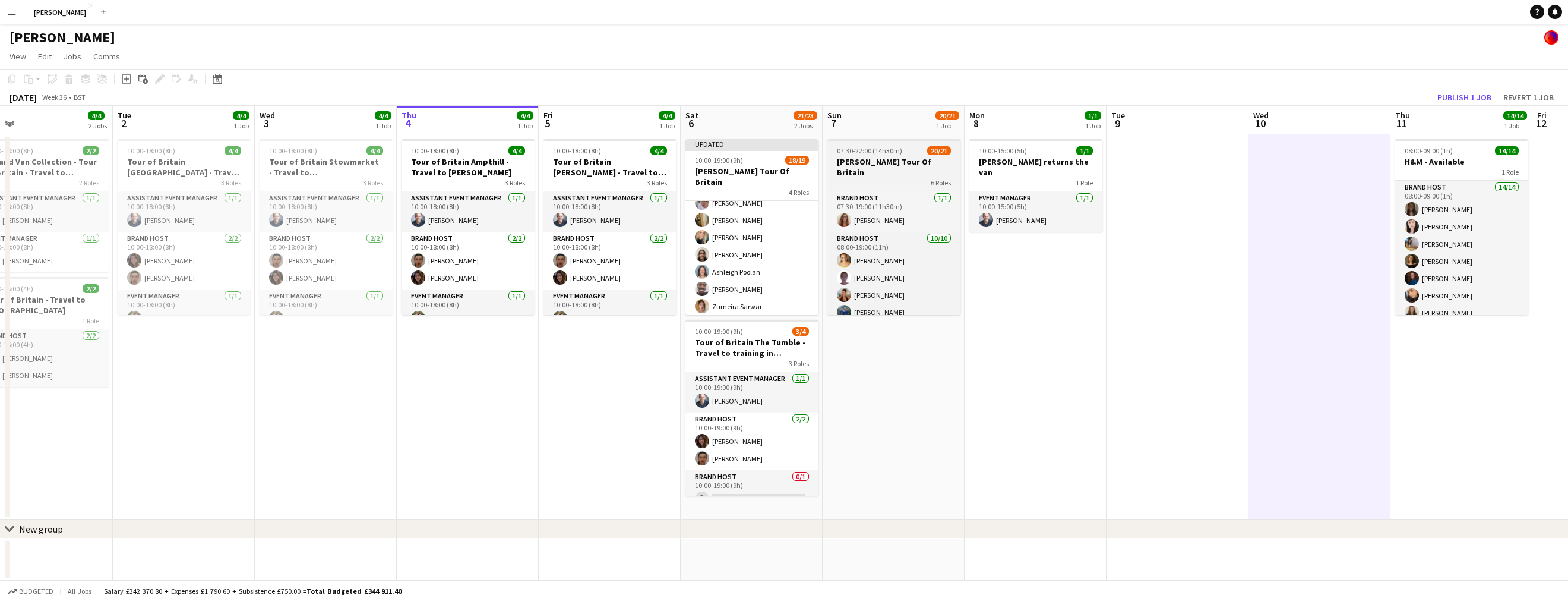
click at [909, 156] on h3 "[PERSON_NAME] Tour Of Britain" at bounding box center [893, 167] width 133 height 21
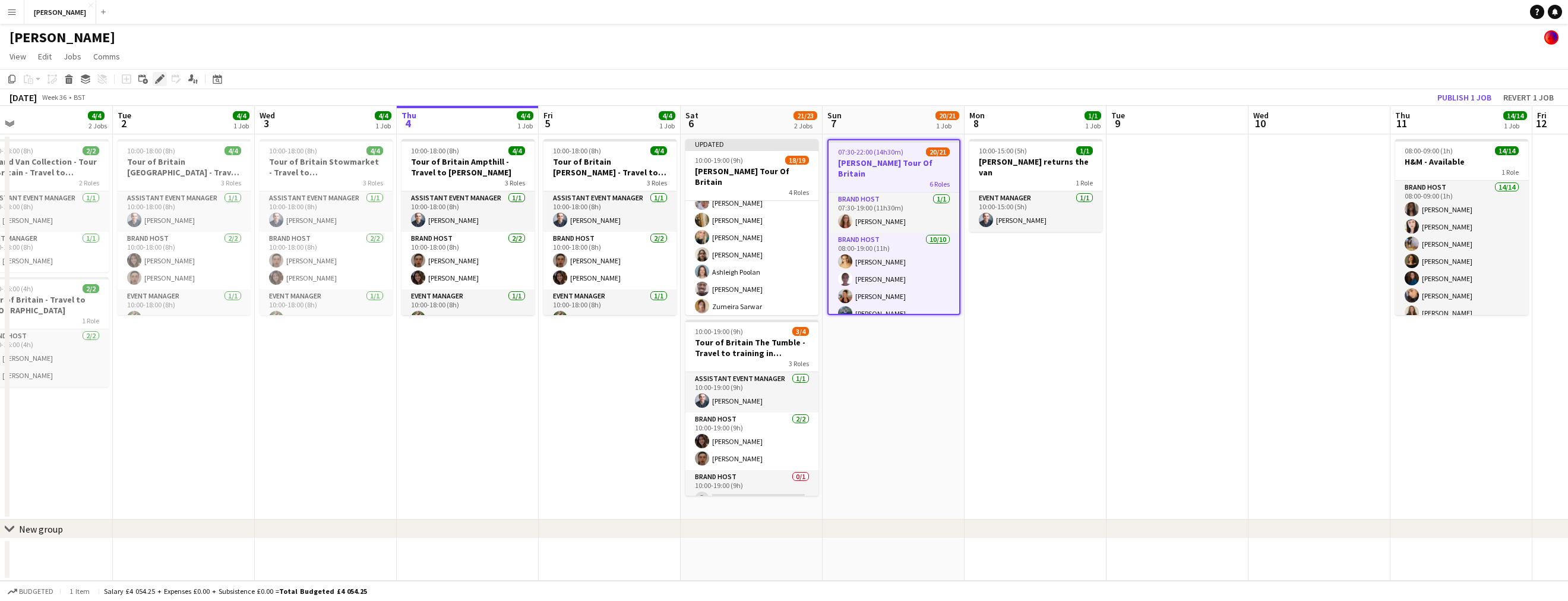
click at [162, 81] on icon "Edit" at bounding box center [160, 79] width 10 height 10
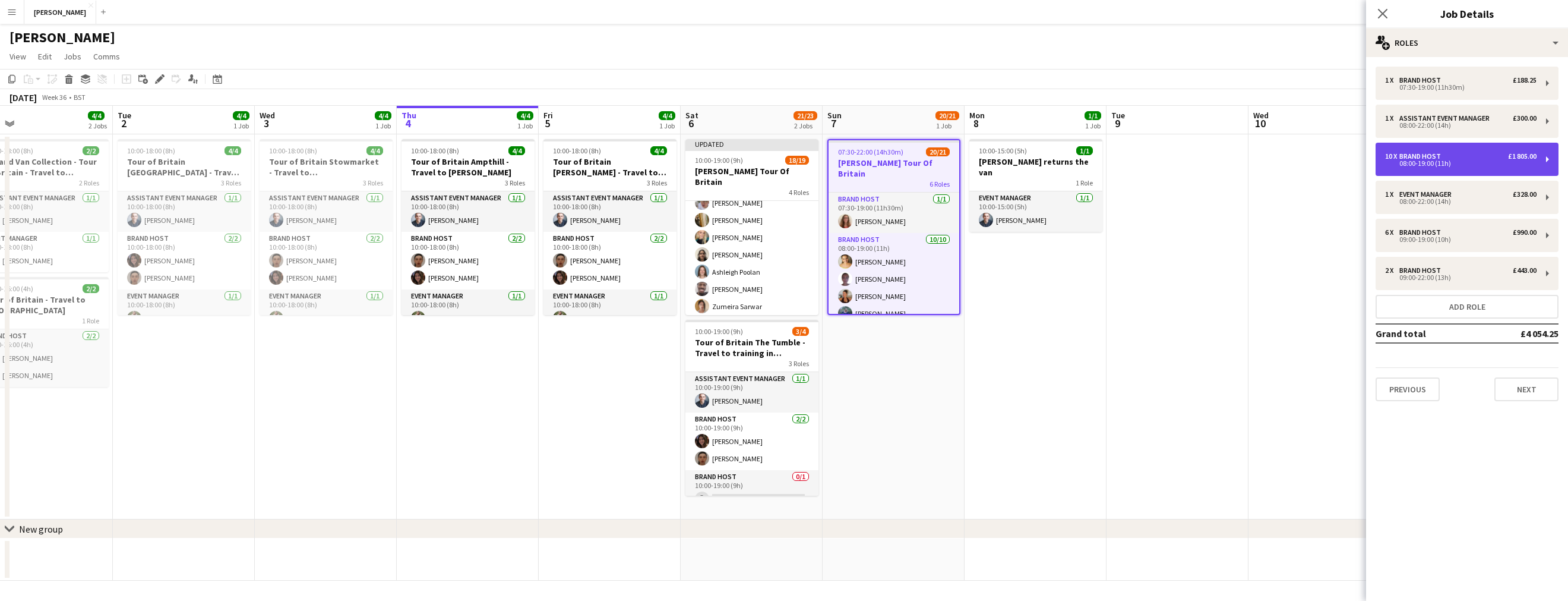
click at [1489, 154] on div "10 x Brand Host £1 805.00" at bounding box center [1461, 155] width 152 height 8
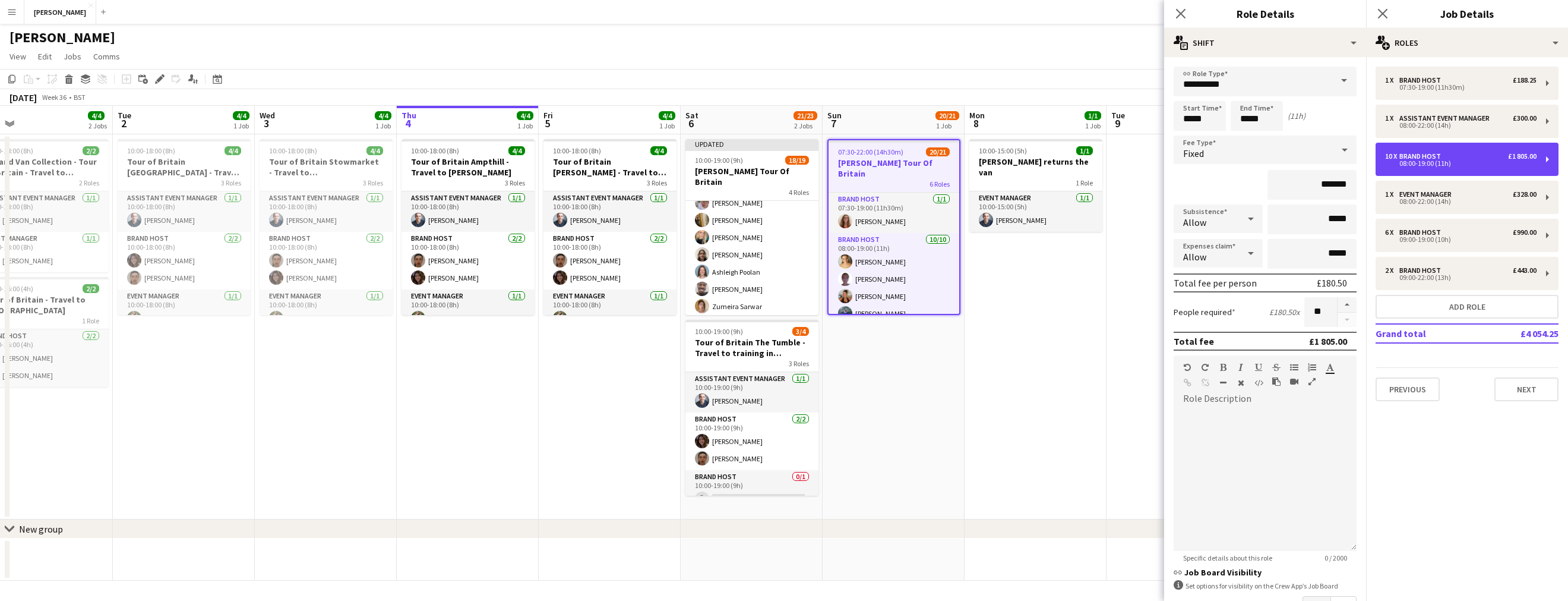
scroll to position [85, 0]
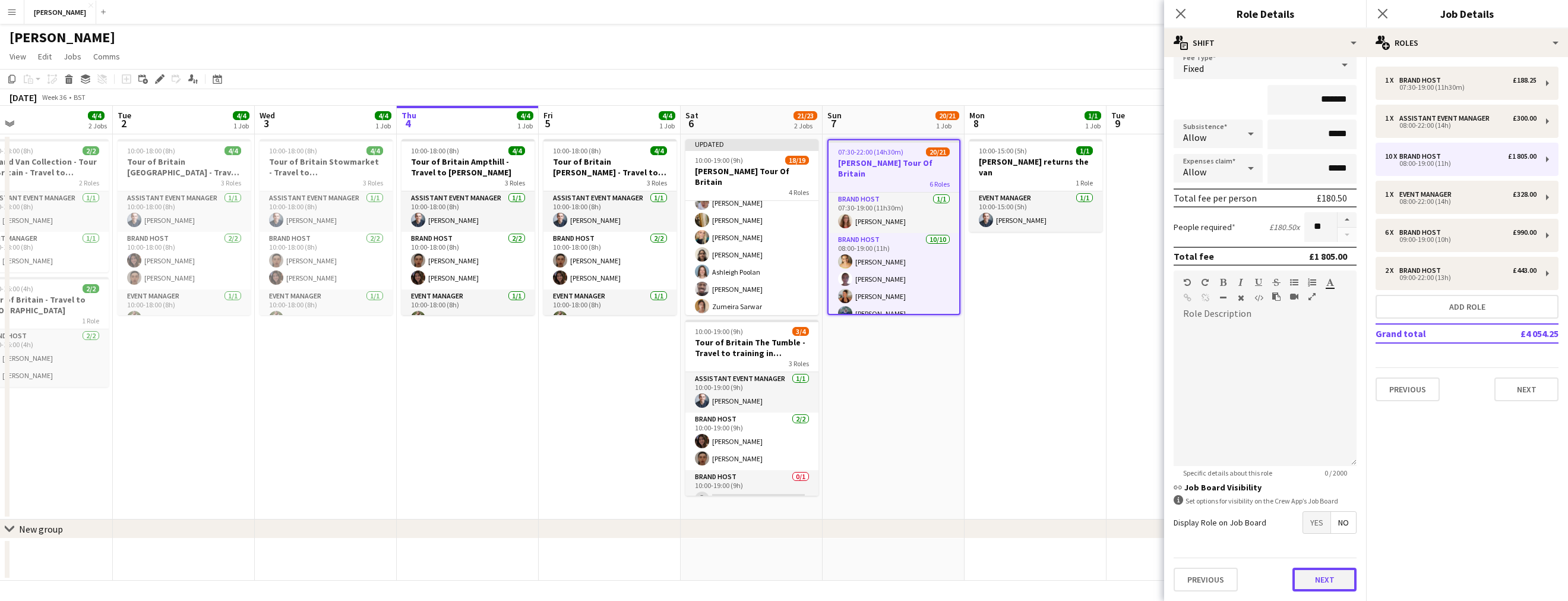
click at [1320, 580] on button "Next" at bounding box center [1324, 580] width 64 height 24
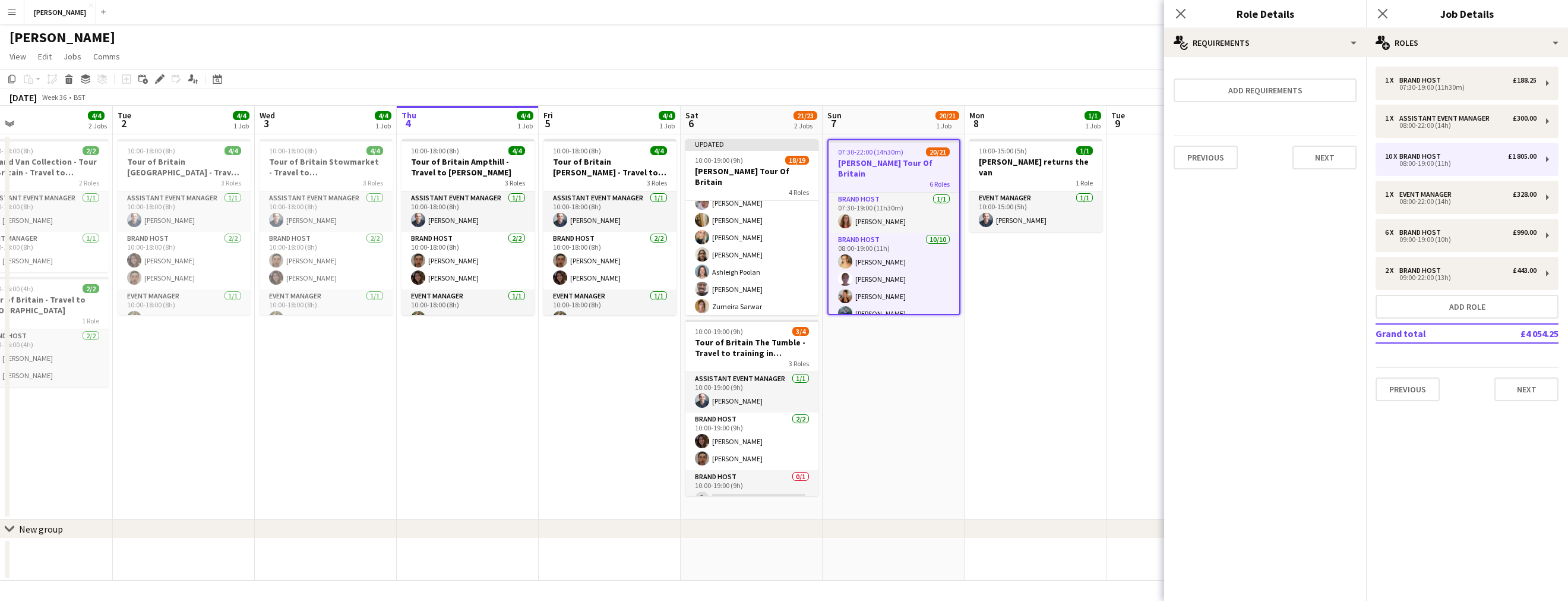
scroll to position [0, 0]
click at [1321, 163] on button "Next" at bounding box center [1324, 157] width 64 height 24
click at [1207, 165] on button "Previous" at bounding box center [1202, 159] width 57 height 24
click at [1210, 158] on button "Previous" at bounding box center [1206, 157] width 64 height 24
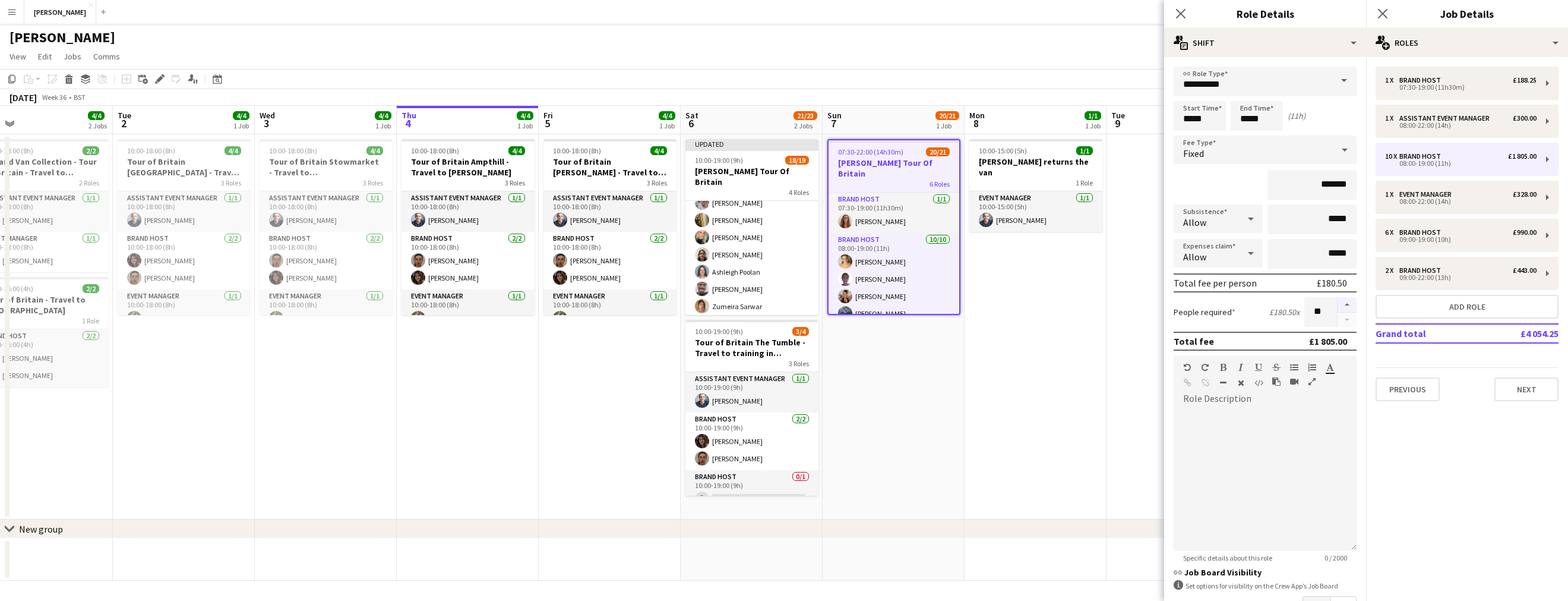
click at [1346, 303] on button "button" at bounding box center [1347, 305] width 19 height 15
type input "**"
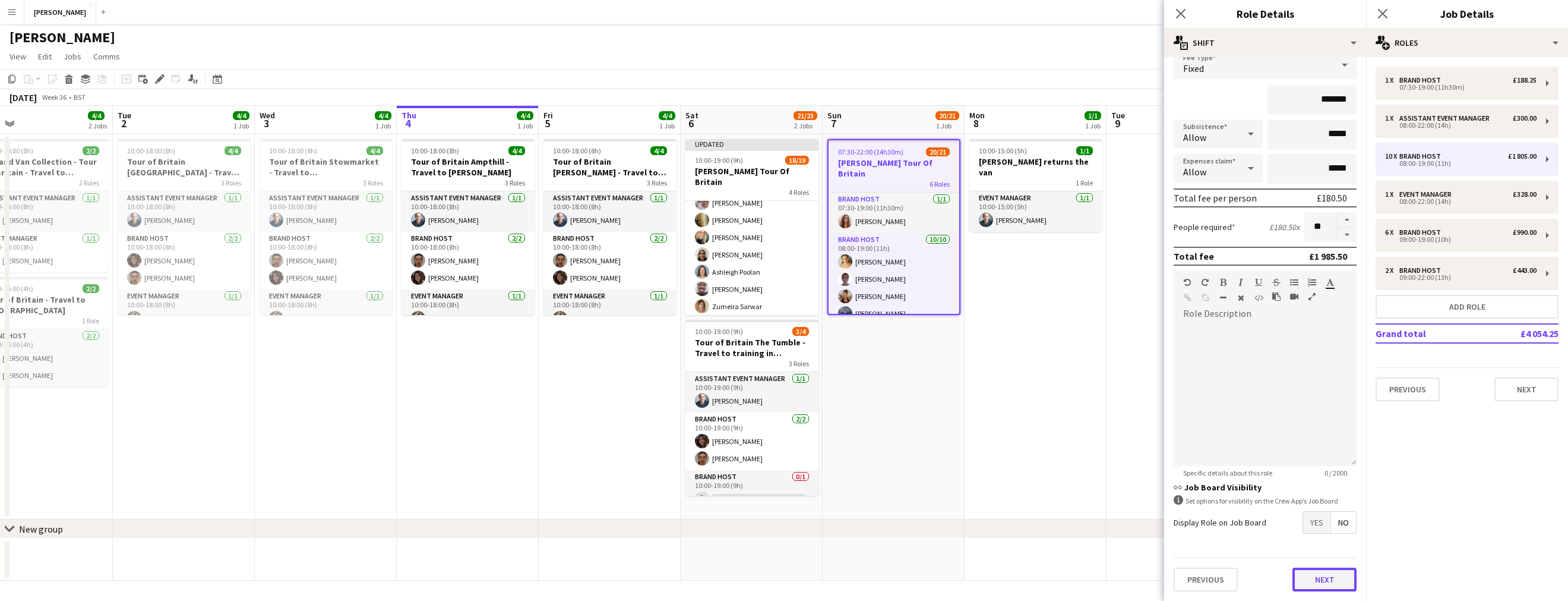
click at [1331, 580] on button "Next" at bounding box center [1324, 580] width 64 height 24
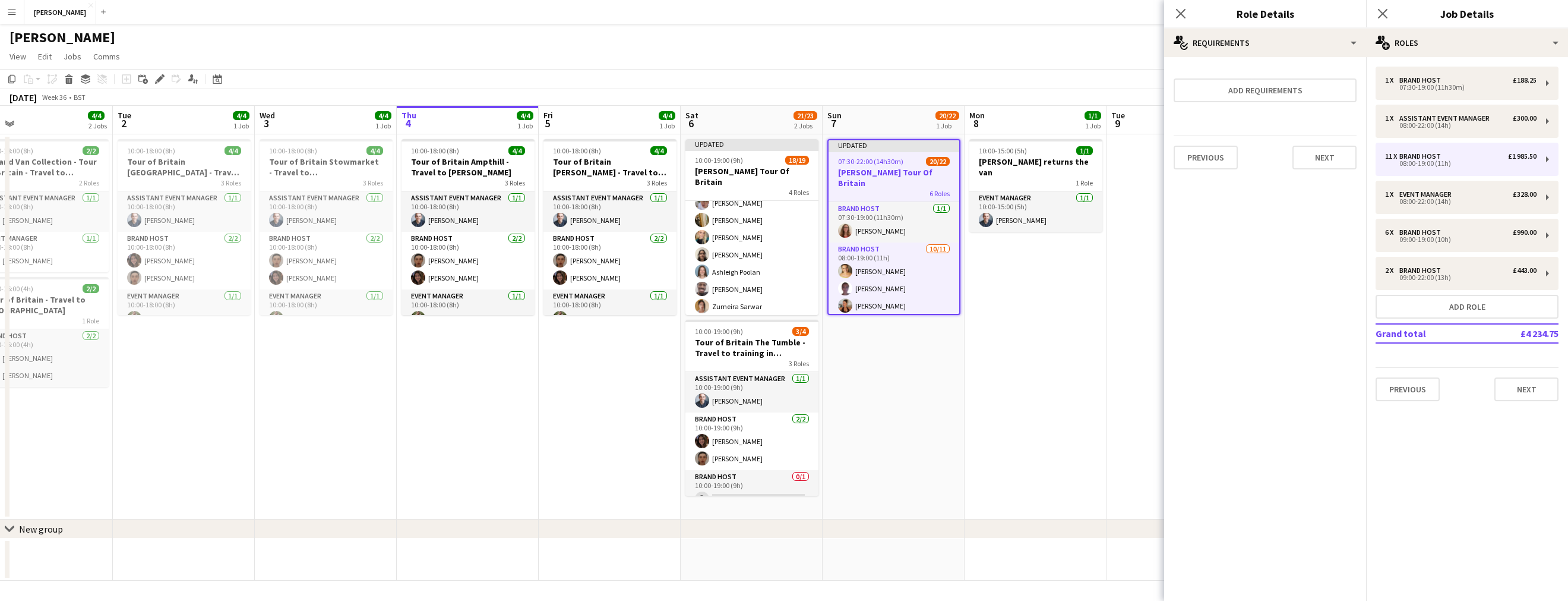
scroll to position [0, 0]
click at [1337, 157] on button "Next" at bounding box center [1324, 157] width 64 height 24
click at [1334, 158] on button "Finish" at bounding box center [1334, 159] width 45 height 24
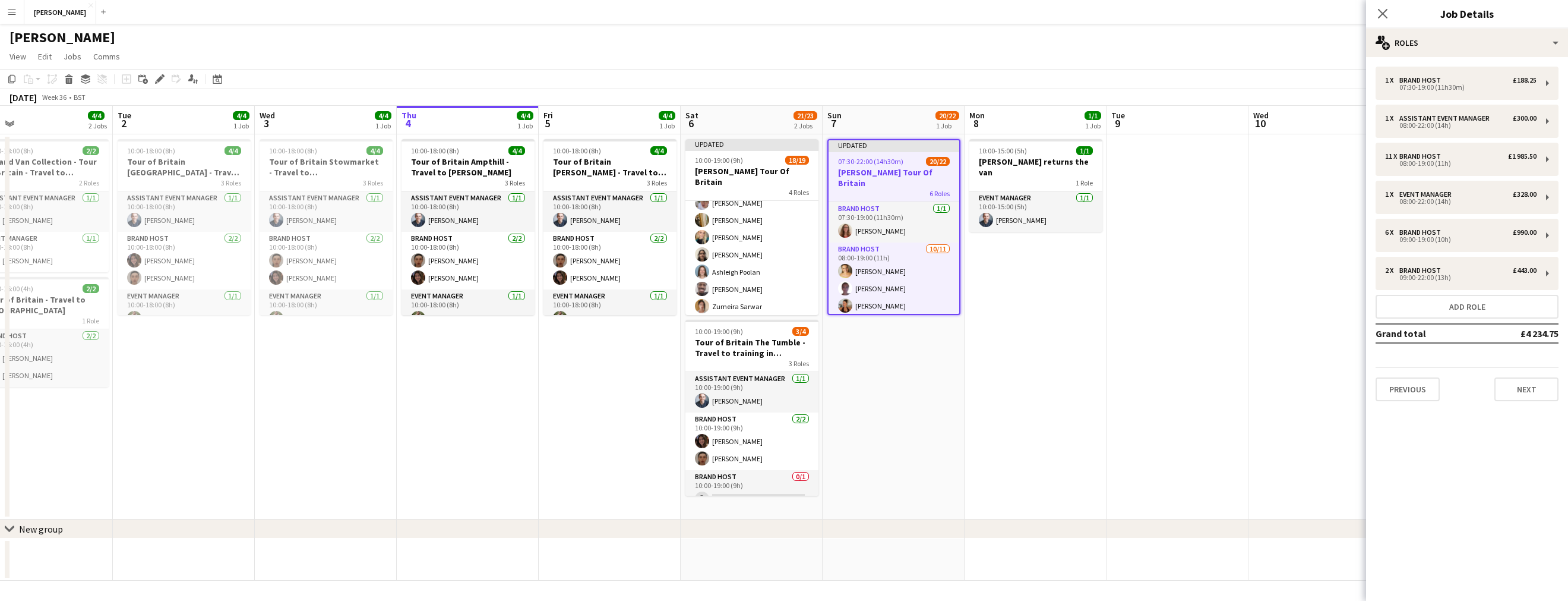
click at [1070, 308] on app-date-cell "10:00-15:00 (5h) 1/1 [PERSON_NAME] returns the van 1 Role Event Manager [DATE] …" at bounding box center [1035, 326] width 142 height 385
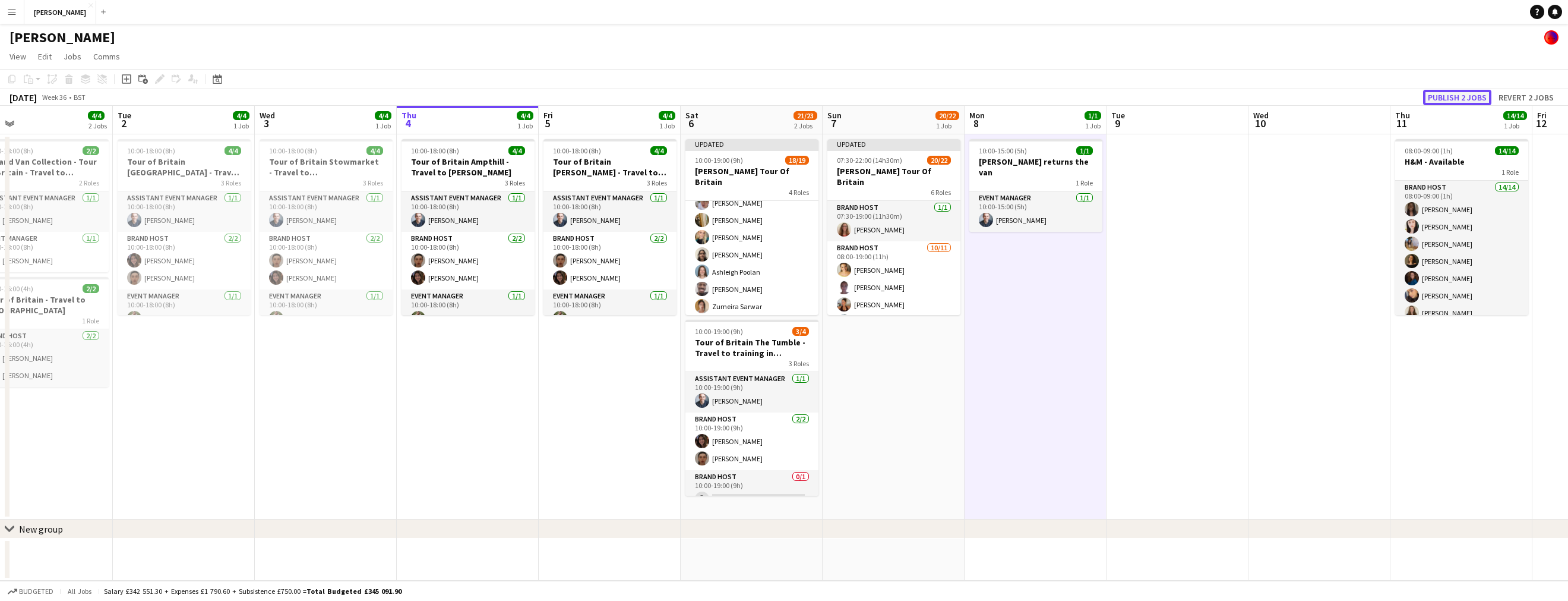
click at [1454, 93] on button "Publish 2 jobs" at bounding box center [1457, 96] width 69 height 15
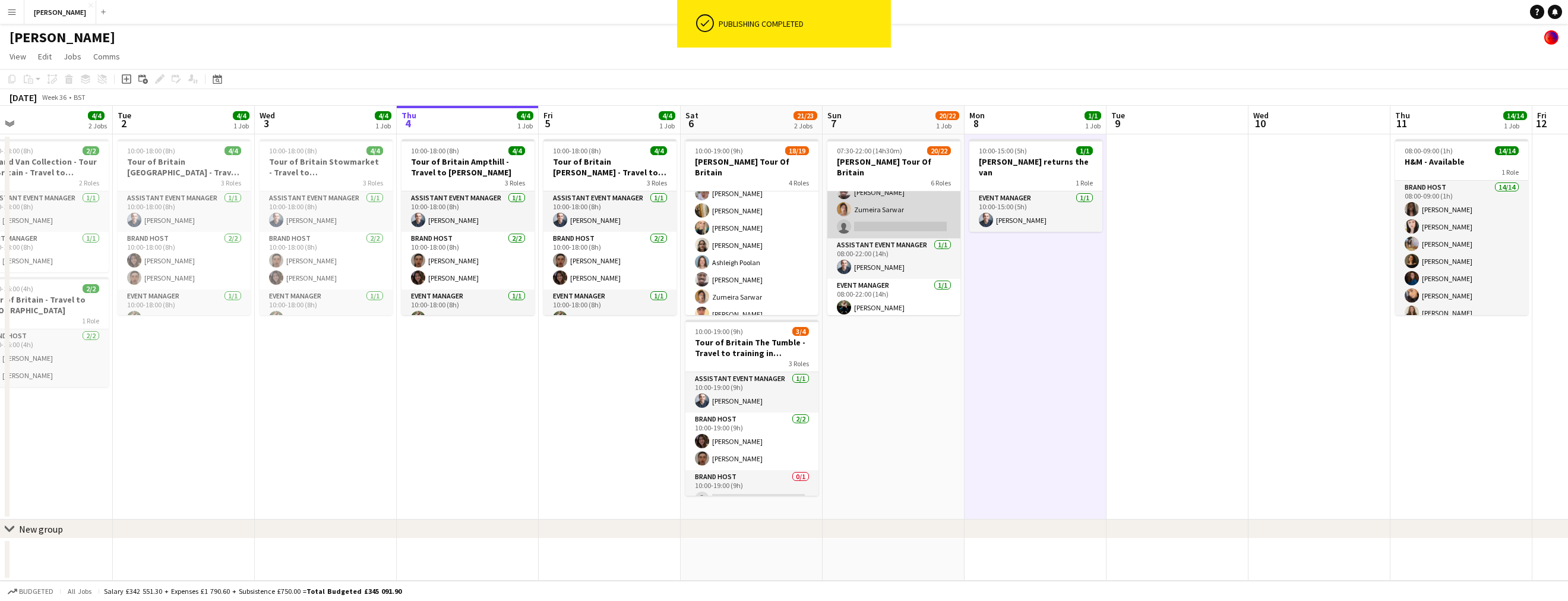
scroll to position [211, 0]
click at [871, 209] on app-card-role "Brand Host [DATE] 08:00-19:00 (11h) [PERSON_NAME] [PERSON_NAME] [PERSON_NAME] […" at bounding box center [893, 127] width 133 height 213
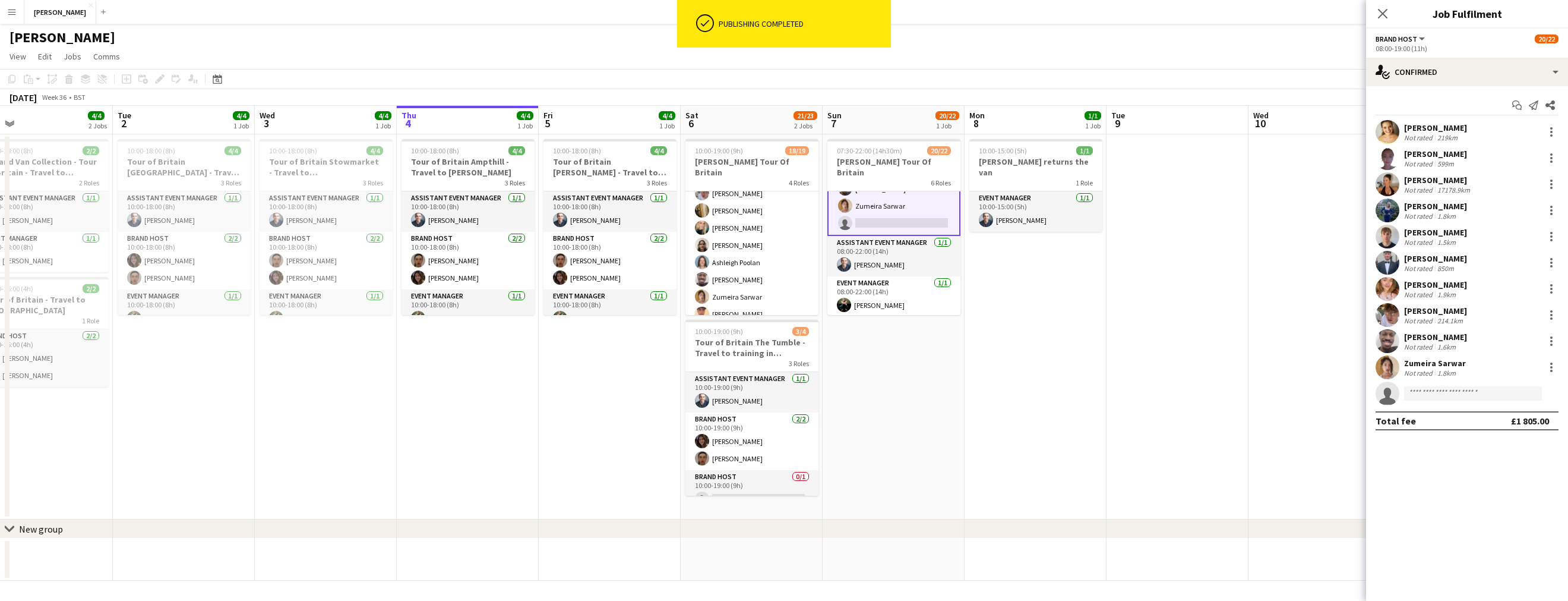
scroll to position [213, 0]
click at [1443, 397] on input at bounding box center [1473, 394] width 137 height 14
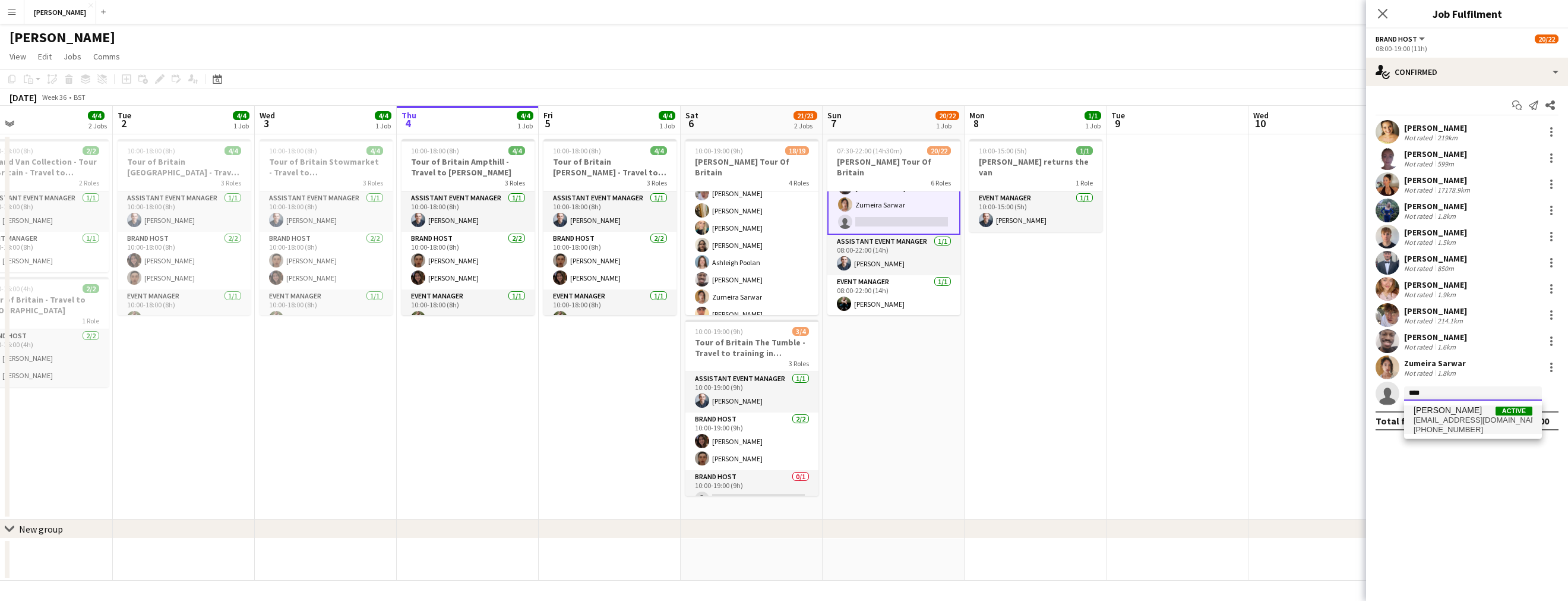
type input "****"
click at [1456, 420] on span "[EMAIL_ADDRESS][DOMAIN_NAME]" at bounding box center [1473, 420] width 119 height 10
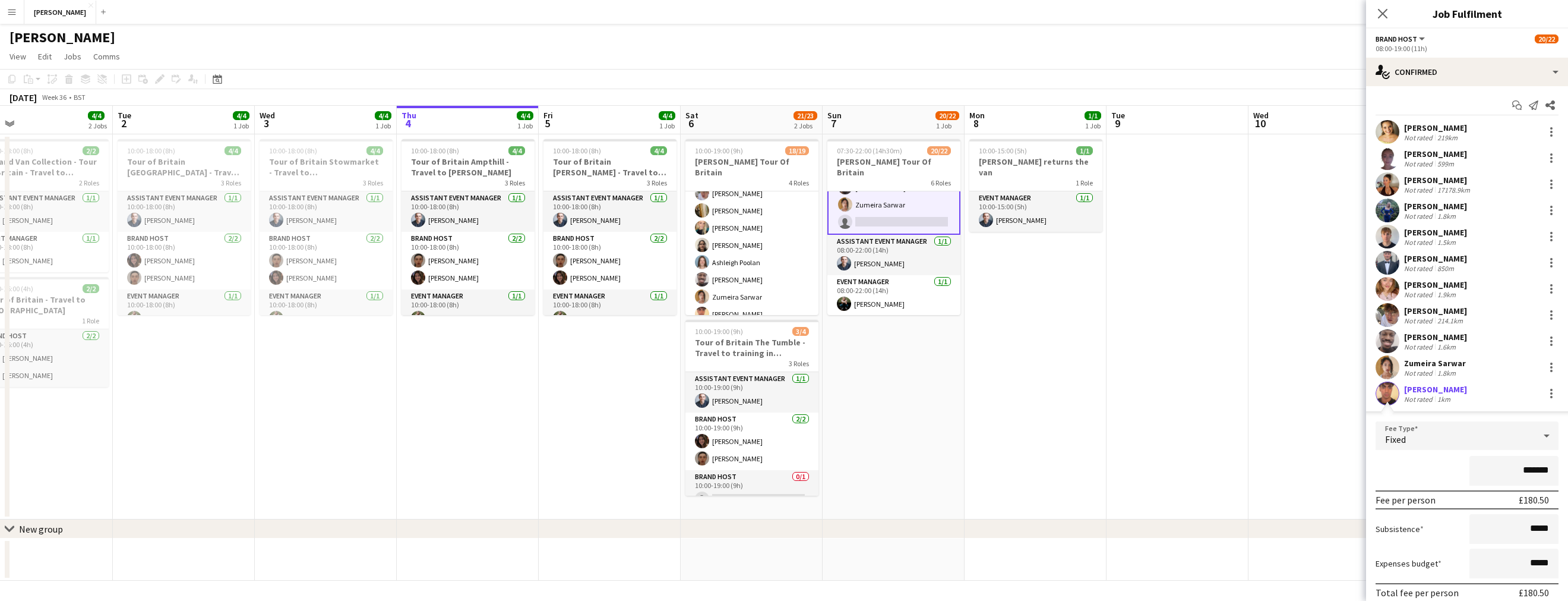
scroll to position [74, 0]
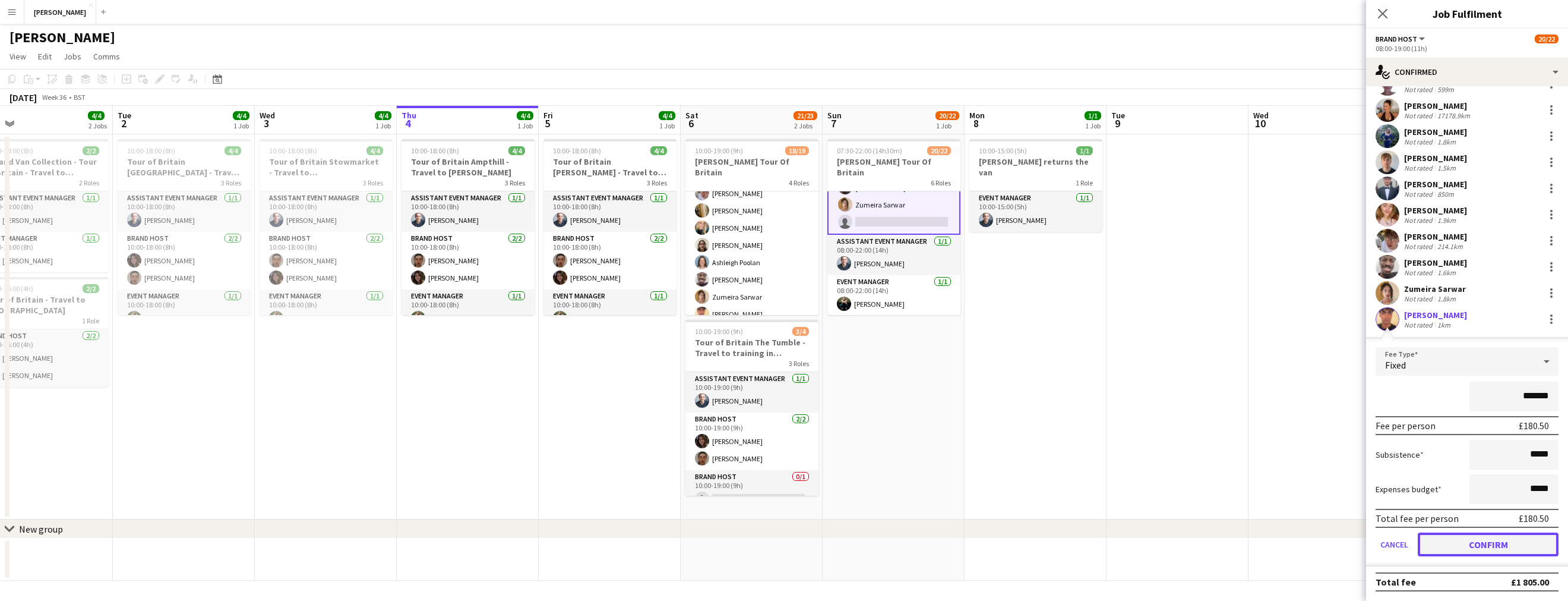
click at [1468, 542] on button "Confirm" at bounding box center [1489, 544] width 141 height 24
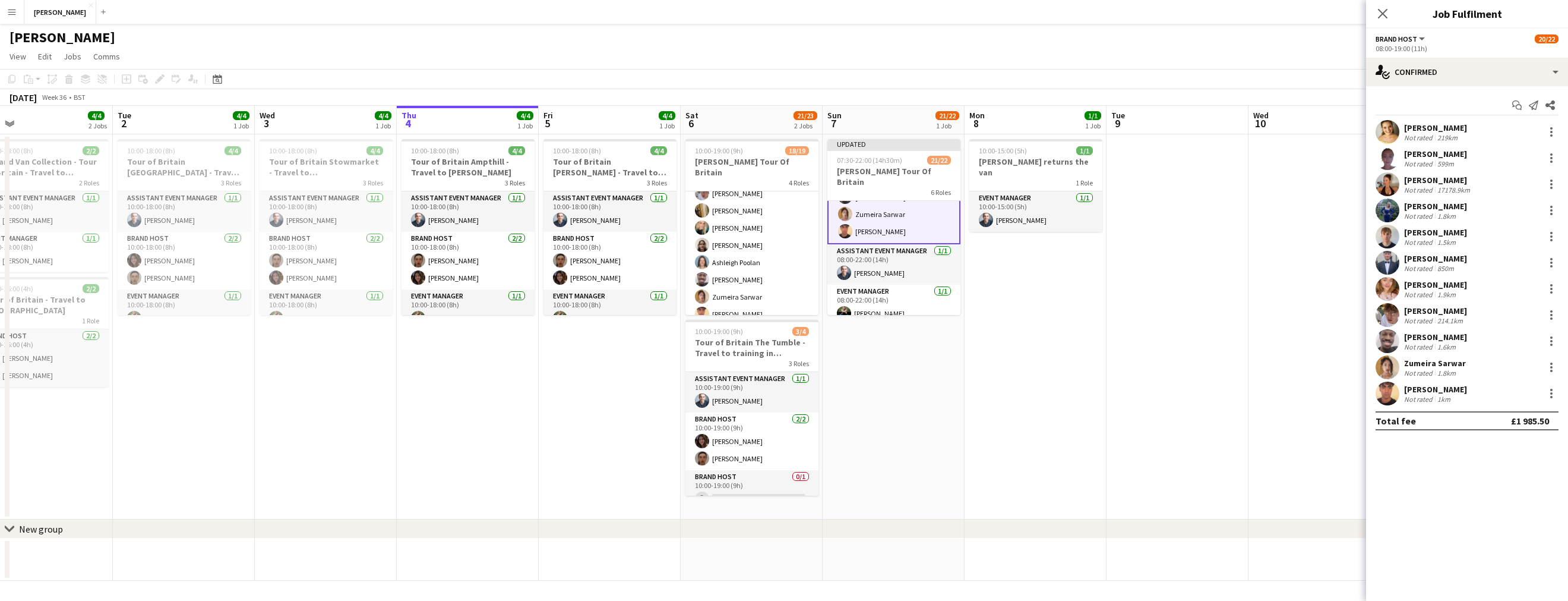
scroll to position [0, 0]
click at [1306, 332] on app-date-cell at bounding box center [1319, 326] width 142 height 385
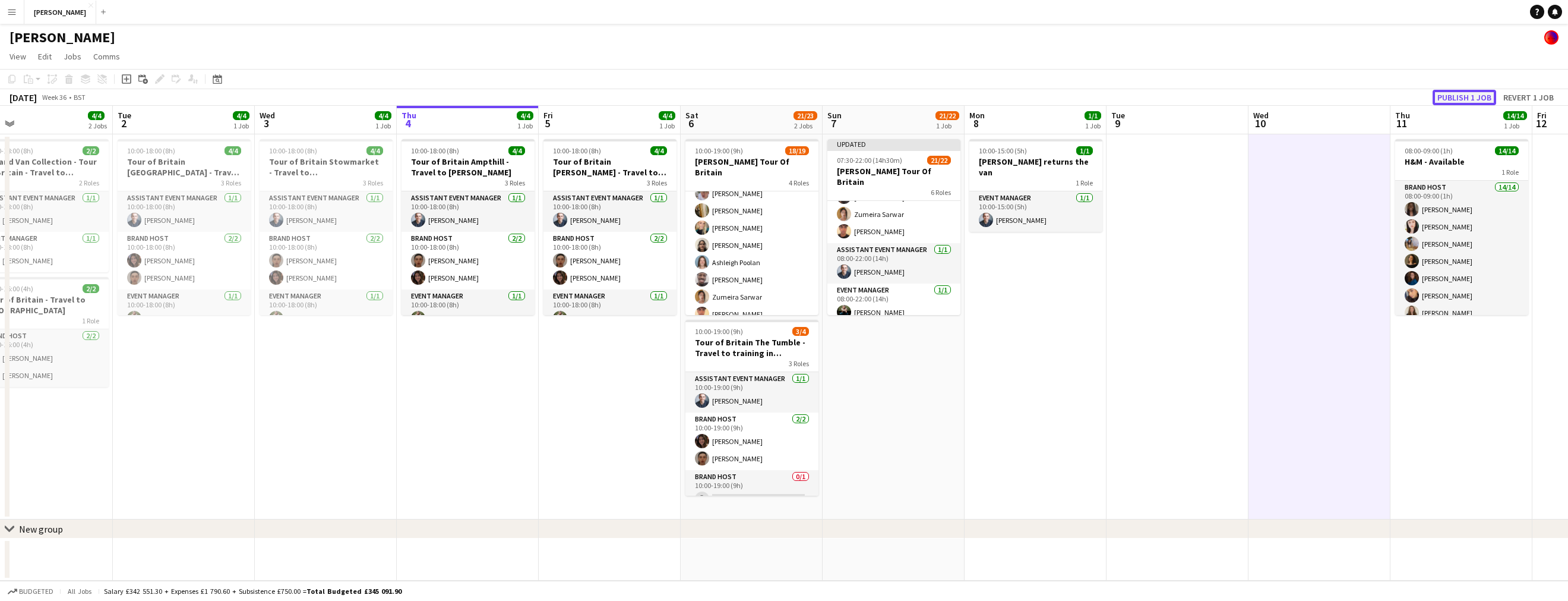
click at [1449, 97] on button "Publish 1 job" at bounding box center [1464, 96] width 63 height 15
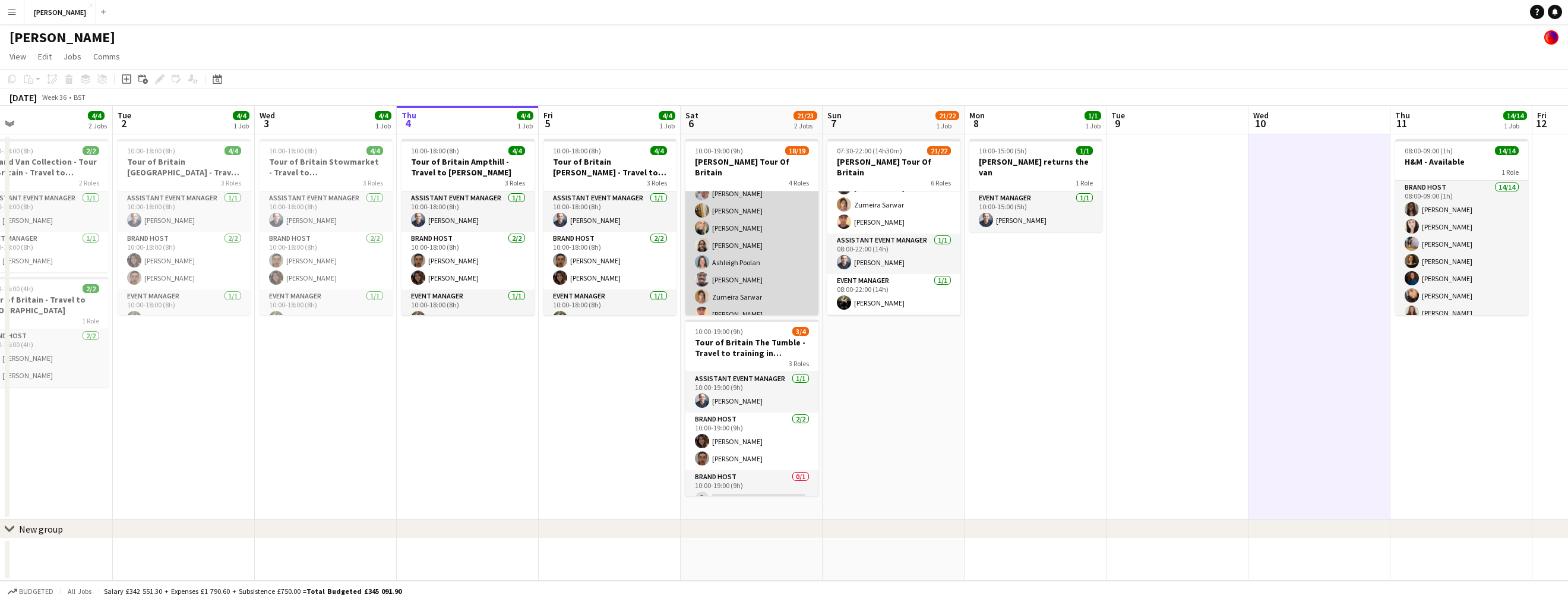
click at [763, 267] on app-card-role "Brand Host 16/16 11:00-19:00 (8h) [PERSON_NAME] [PERSON_NAME] [PERSON_NAME] [PE…" at bounding box center [751, 176] width 133 height 299
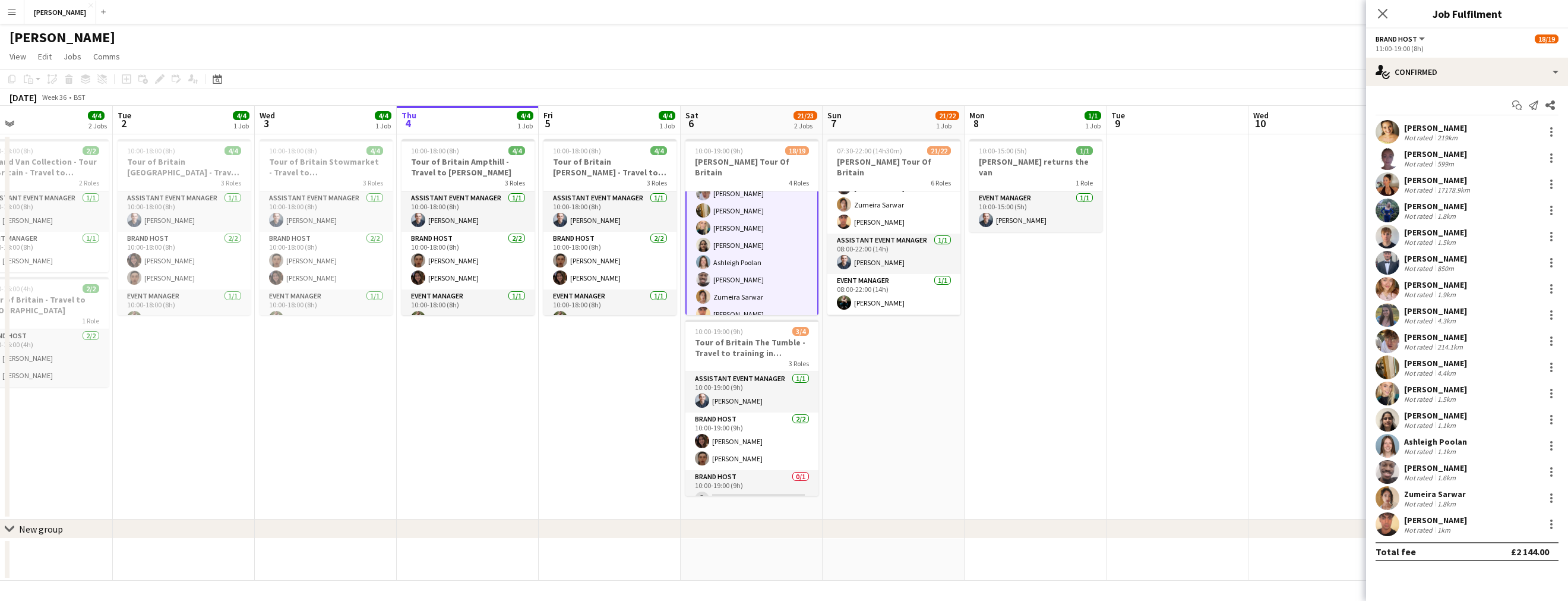
click at [739, 302] on app-card-role "Brand Host 16/16 11:00-19:00 (8h) [PERSON_NAME] [PERSON_NAME] [PERSON_NAME] [PE…" at bounding box center [751, 176] width 133 height 301
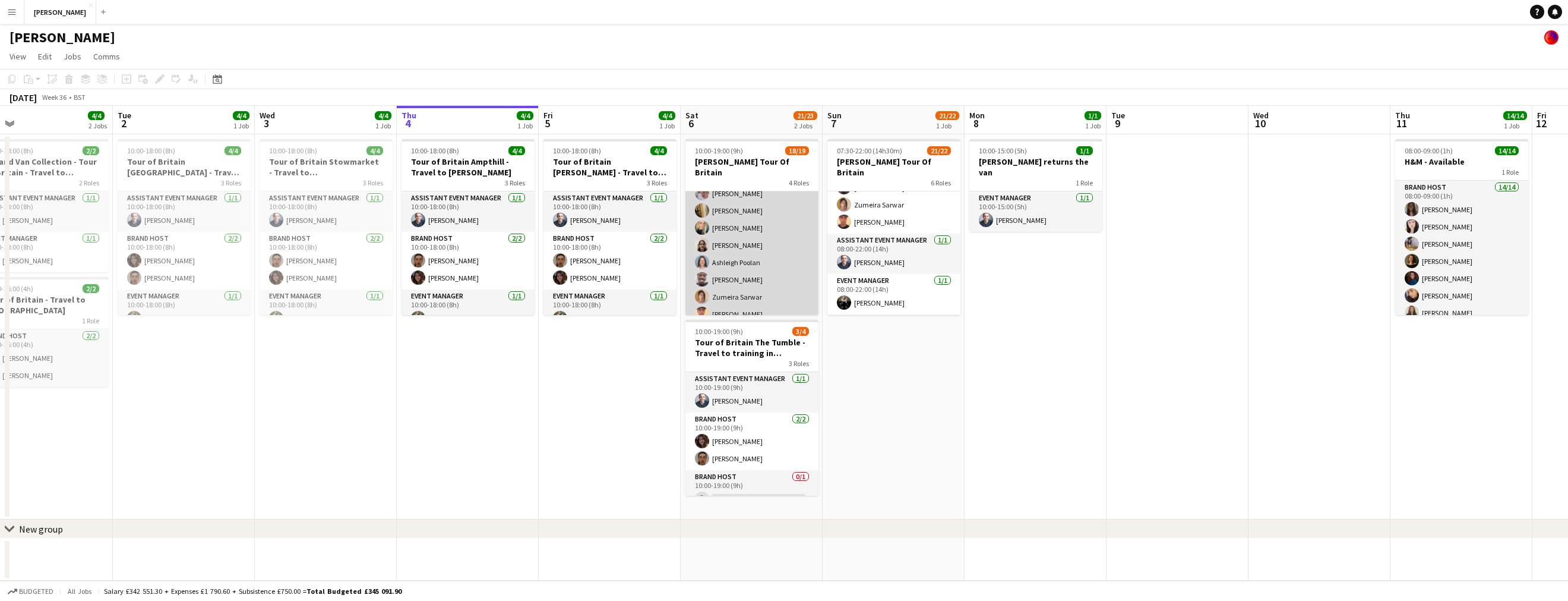
click at [743, 304] on app-card-role "Brand Host 16/16 11:00-19:00 (8h) [PERSON_NAME] [PERSON_NAME] [PERSON_NAME] [PE…" at bounding box center [751, 176] width 133 height 299
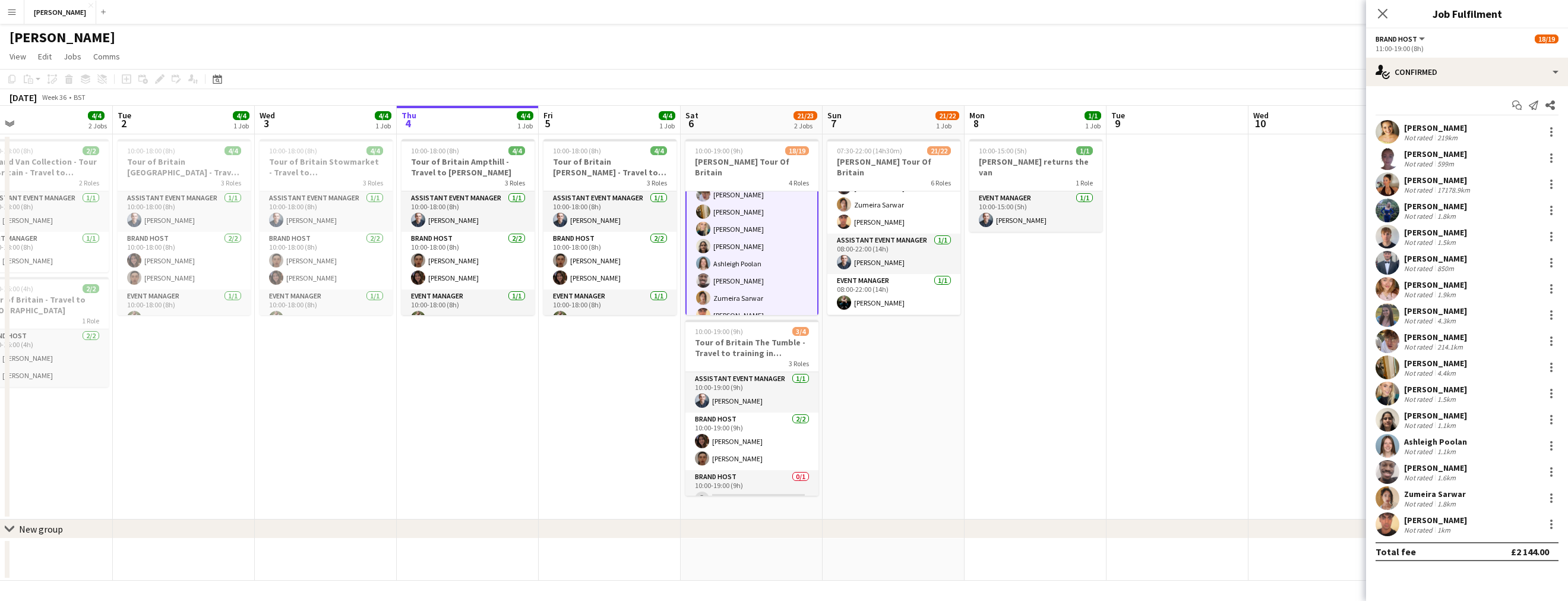
scroll to position [287, 0]
click at [1439, 519] on div "[PERSON_NAME]" at bounding box center [1435, 520] width 63 height 11
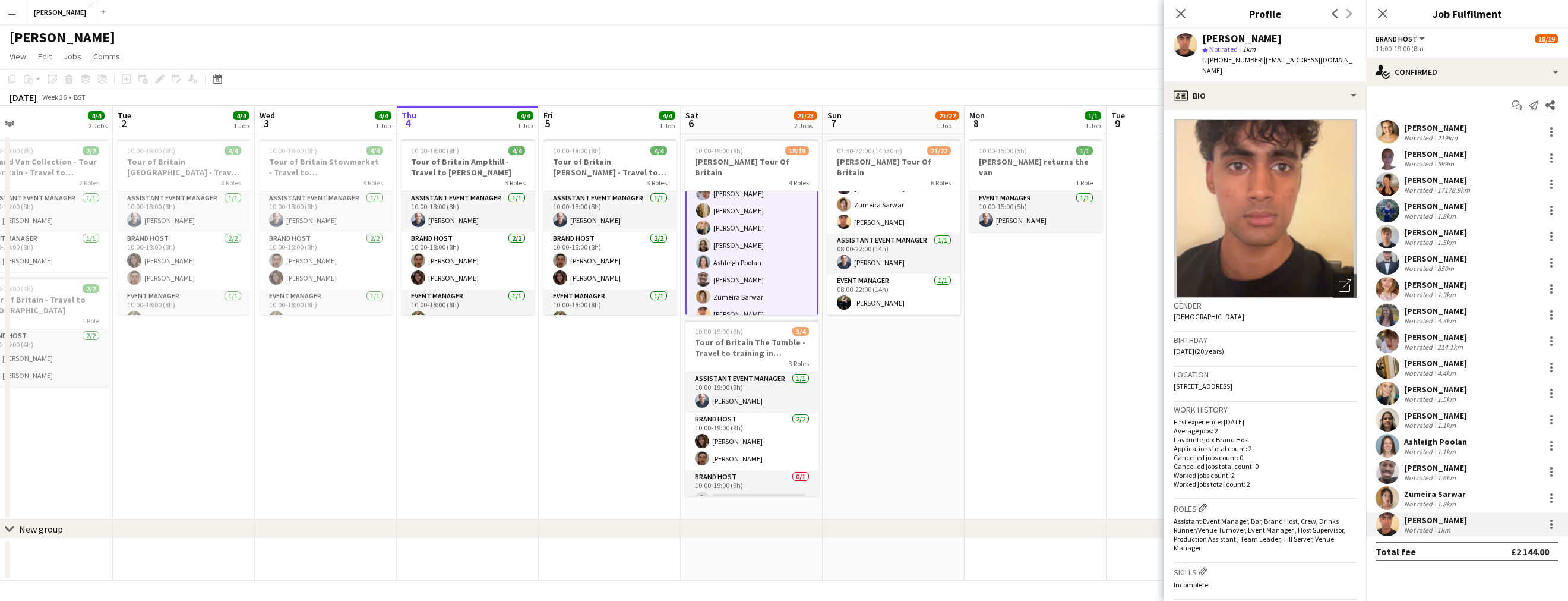
drag, startPoint x: 1353, startPoint y: 60, endPoint x: 1258, endPoint y: 60, distance: 95.0
click at [1258, 60] on span "| [EMAIL_ADDRESS][DOMAIN_NAME]" at bounding box center [1277, 65] width 150 height 20
copy span "[EMAIL_ADDRESS][DOMAIN_NAME]"
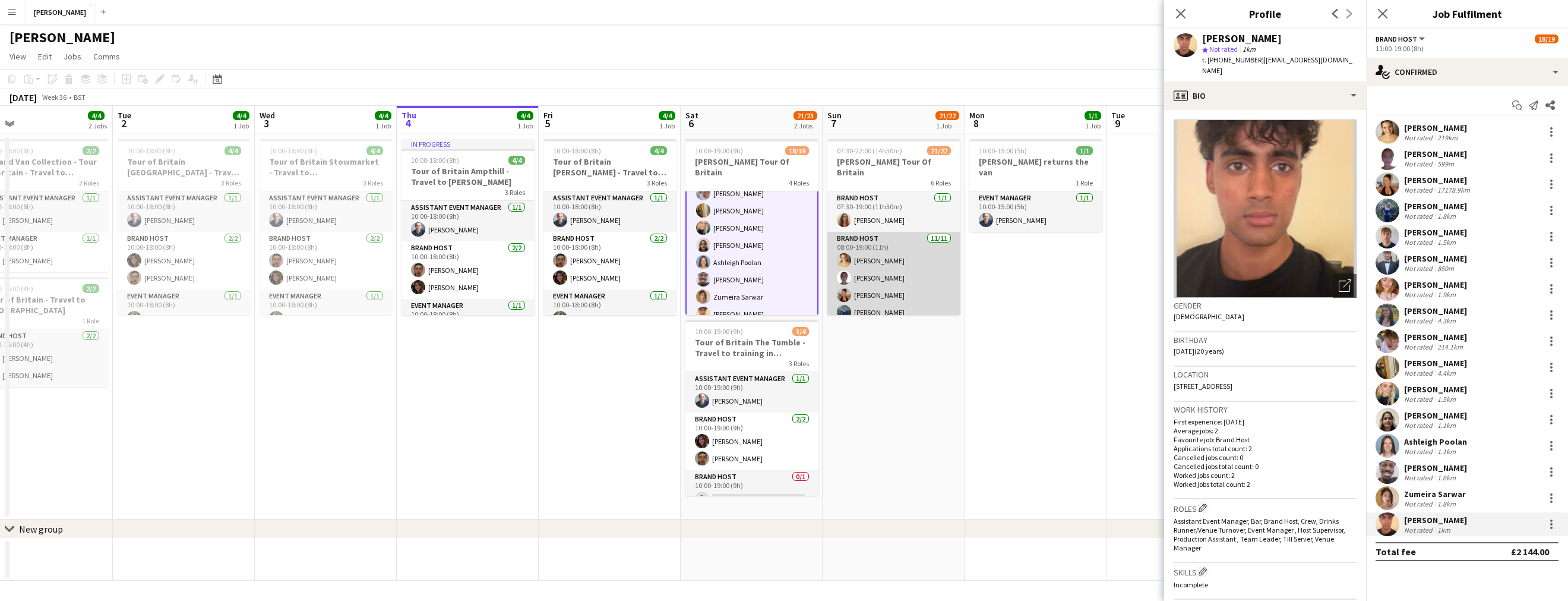
click at [898, 246] on app-card-role "Brand Host [DATE] 08:00-19:00 (11h) [PERSON_NAME] [PERSON_NAME] [PERSON_NAME] […" at bounding box center [893, 338] width 133 height 213
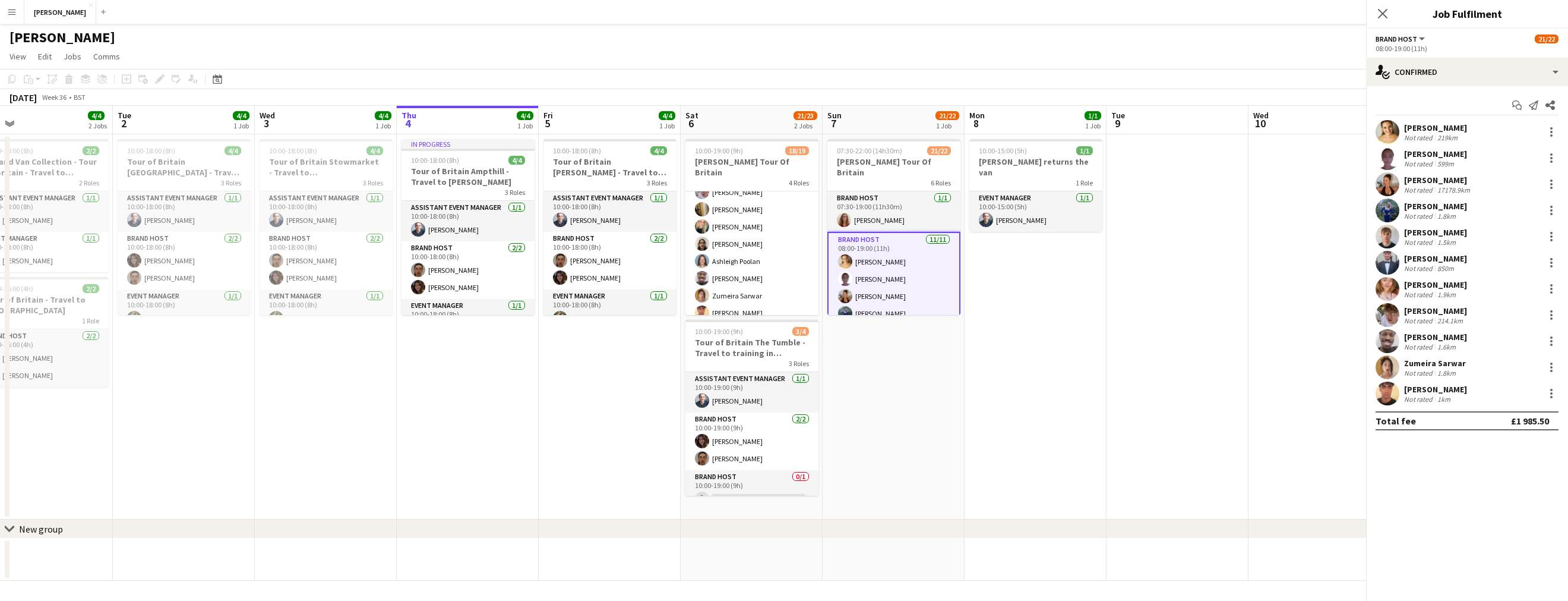
scroll to position [286, 0]
click at [1438, 129] on div "[PERSON_NAME]" at bounding box center [1435, 128] width 63 height 11
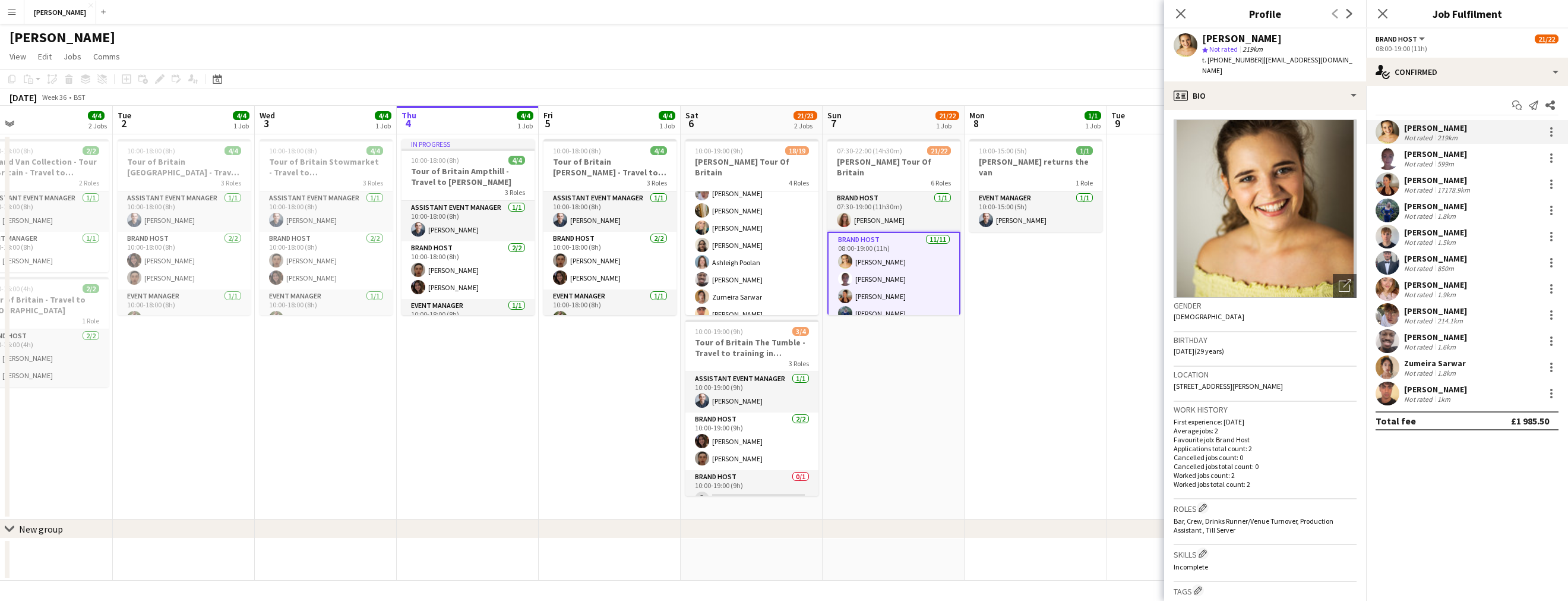
click at [1434, 154] on div "[PERSON_NAME]" at bounding box center [1435, 154] width 63 height 11
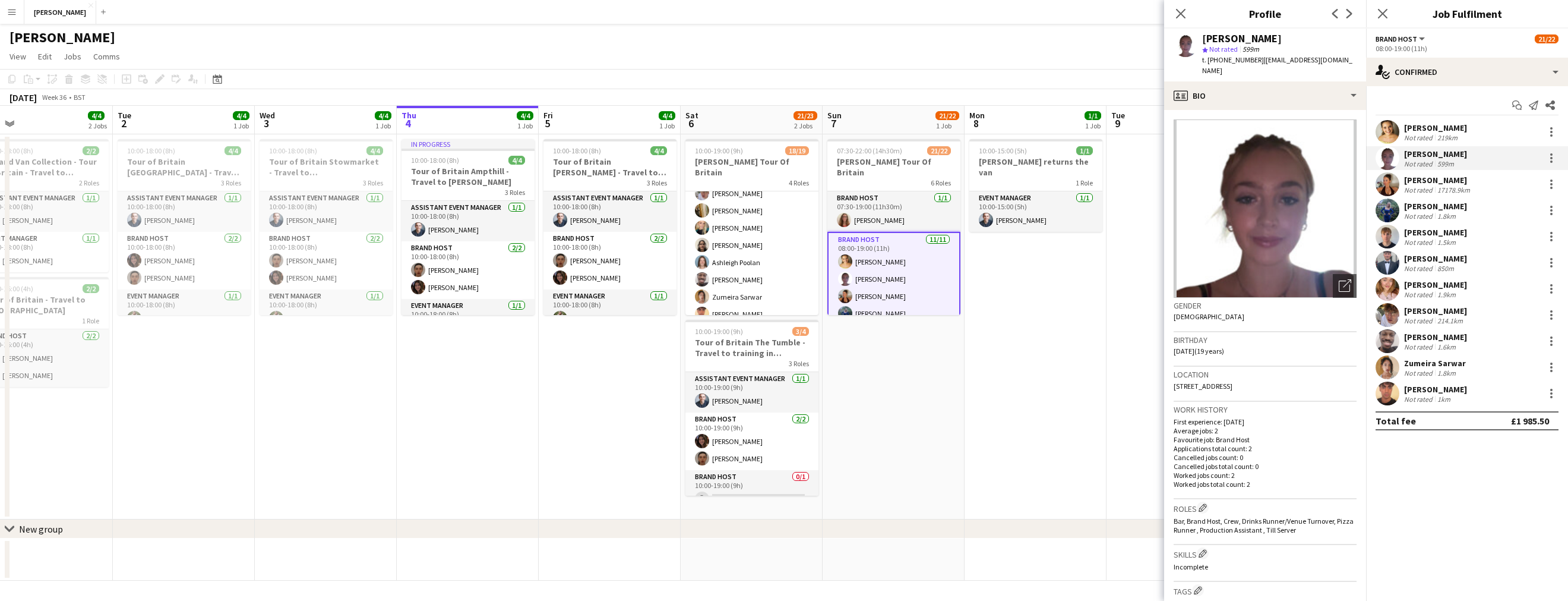
click at [1445, 180] on div "[PERSON_NAME]" at bounding box center [1438, 180] width 69 height 11
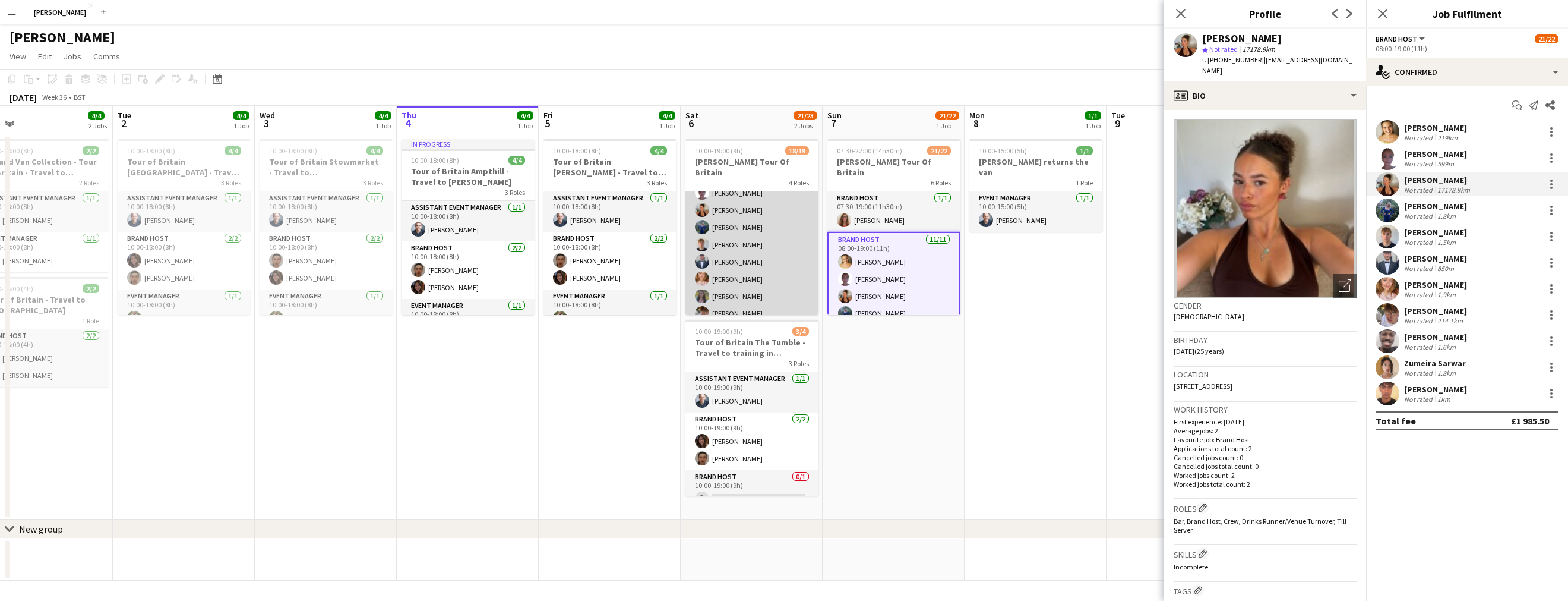
scroll to position [161, 0]
click at [734, 218] on app-card-role "Brand Host 16/16 11:00-19:00 (8h) [PERSON_NAME] [PERSON_NAME] [PERSON_NAME] [PE…" at bounding box center [751, 301] width 133 height 299
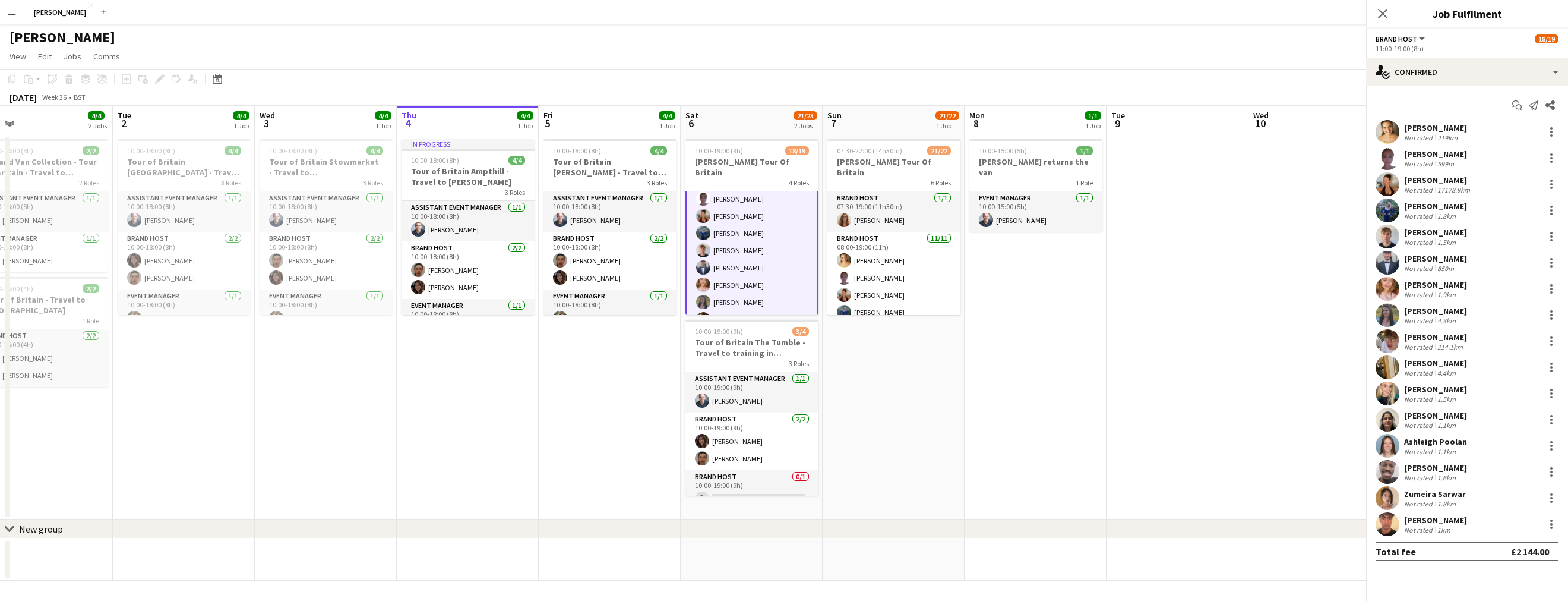
scroll to position [163, 0]
click at [1441, 204] on div "[PERSON_NAME]" at bounding box center [1435, 206] width 63 height 11
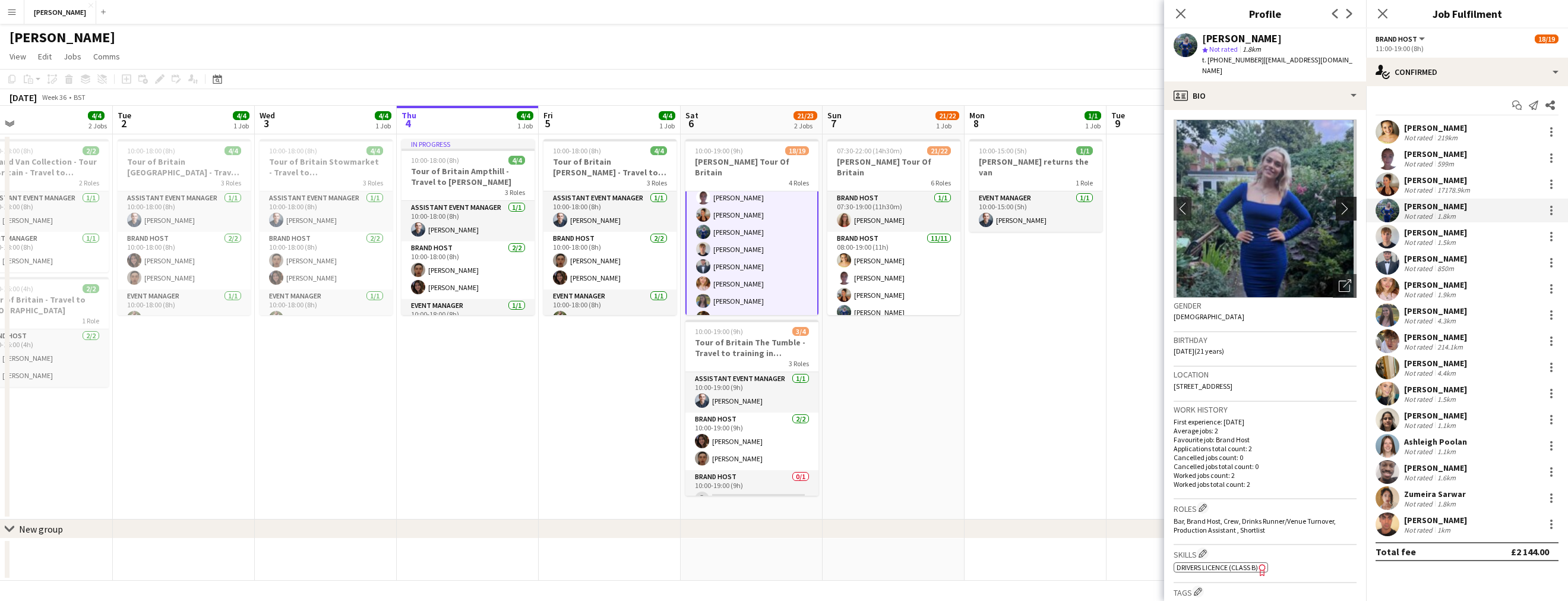
click at [1352, 202] on app-icon "chevron-right" at bounding box center [1348, 208] width 19 height 13
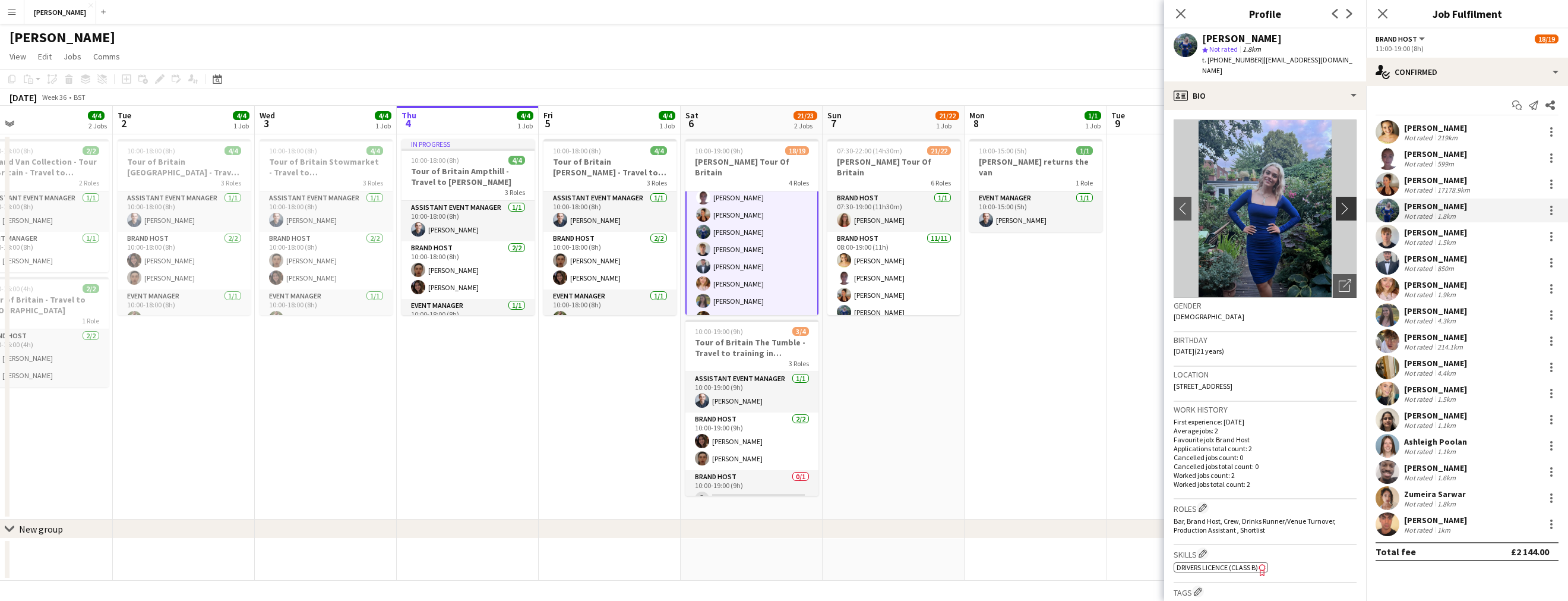
click at [1342, 202] on app-icon "chevron-right" at bounding box center [1348, 208] width 19 height 13
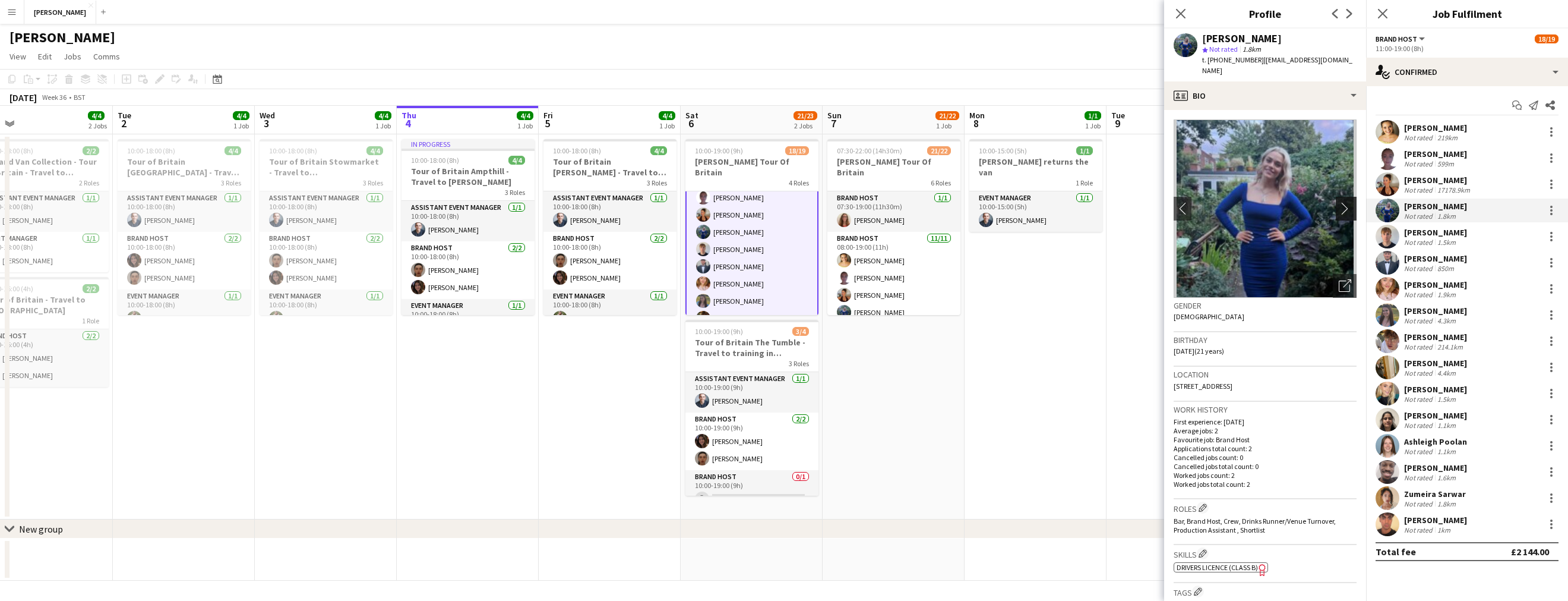
click at [1342, 202] on app-icon "chevron-right" at bounding box center [1348, 208] width 19 height 13
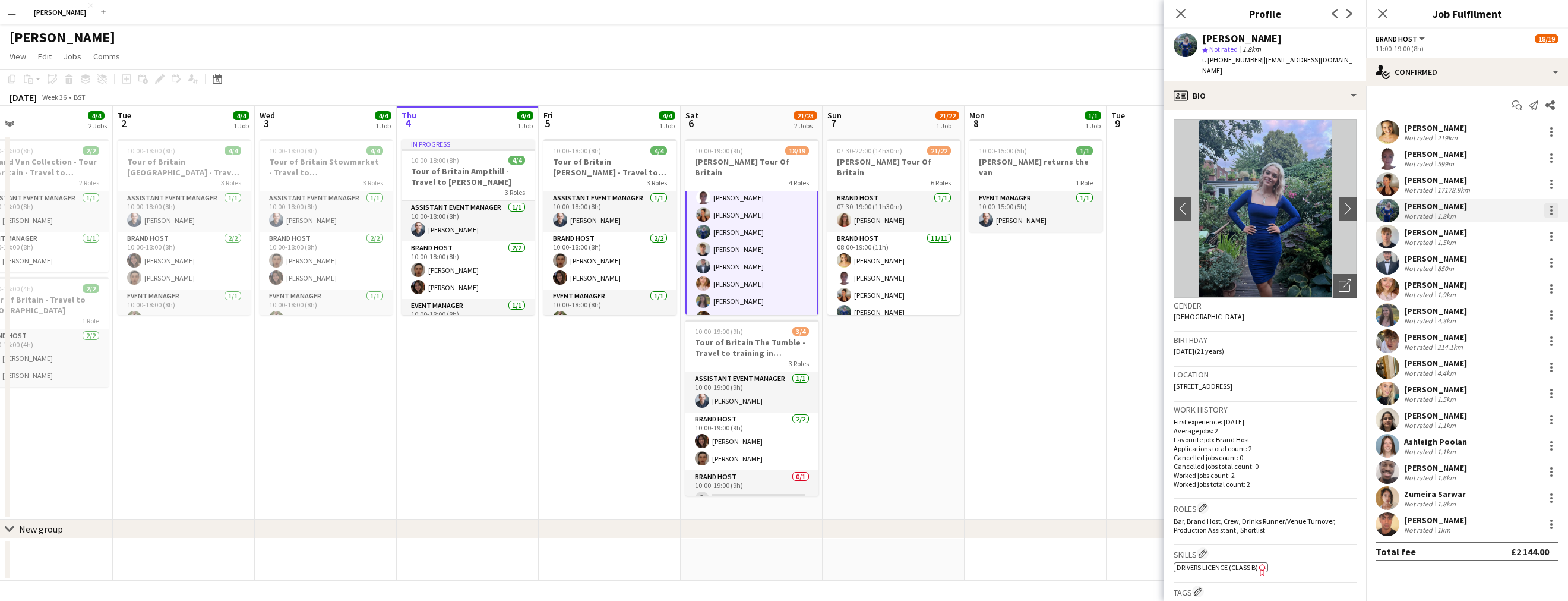
click at [1551, 205] on div at bounding box center [1551, 206] width 3 height 3
click at [1551, 205] on div at bounding box center [784, 300] width 1568 height 601
click at [1444, 209] on div "[PERSON_NAME]" at bounding box center [1435, 206] width 63 height 11
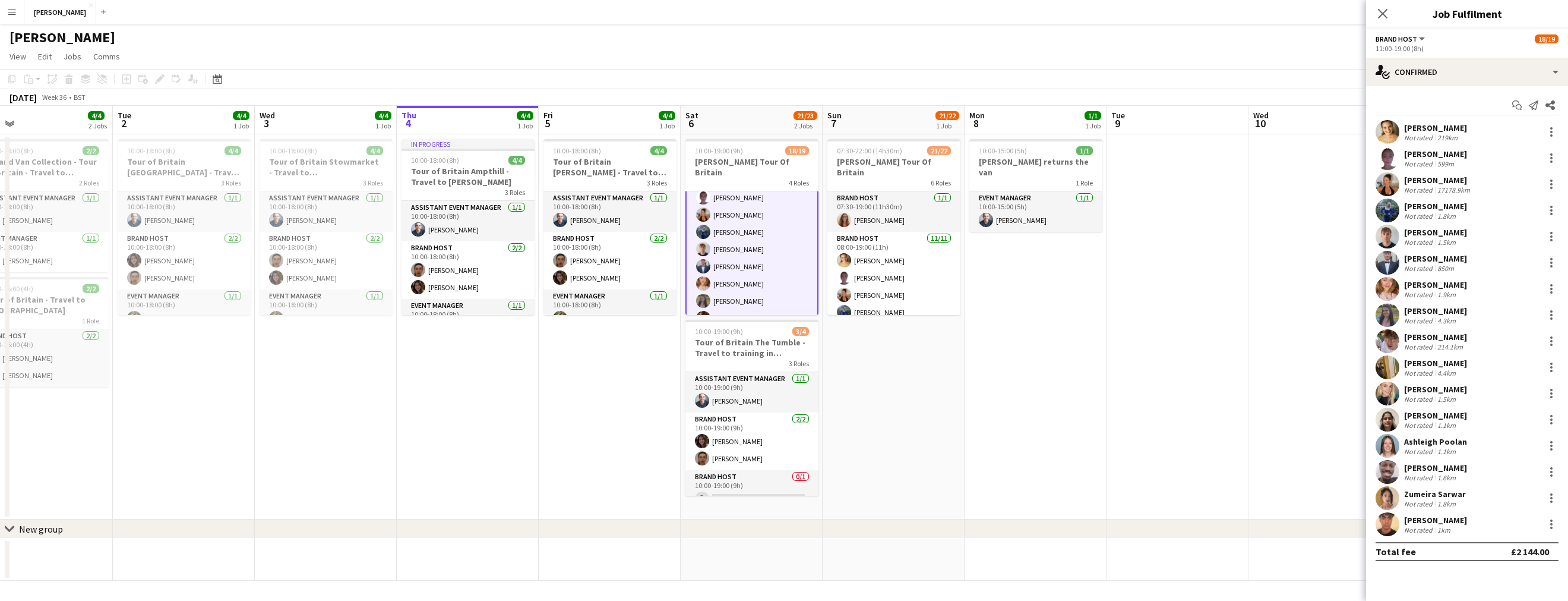
click at [1444, 209] on div "[PERSON_NAME]" at bounding box center [1435, 206] width 63 height 11
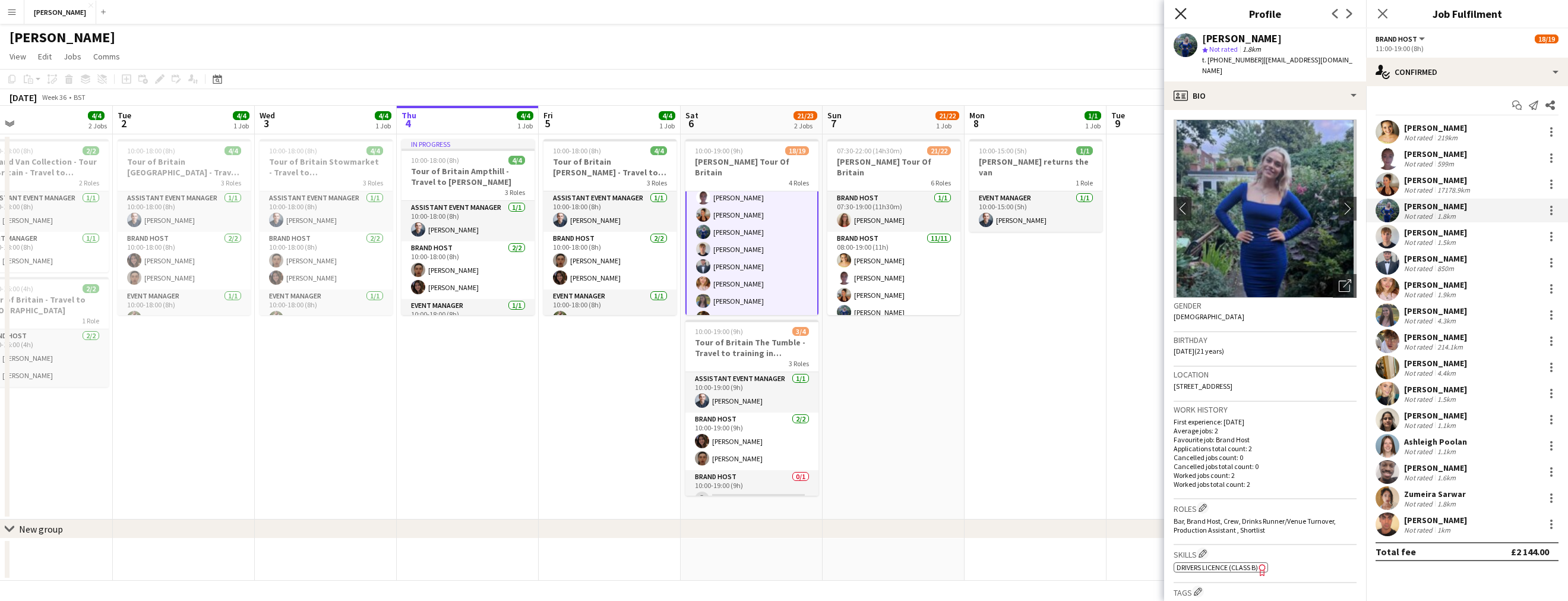
click at [1183, 12] on icon "Close pop-in" at bounding box center [1180, 13] width 12 height 12
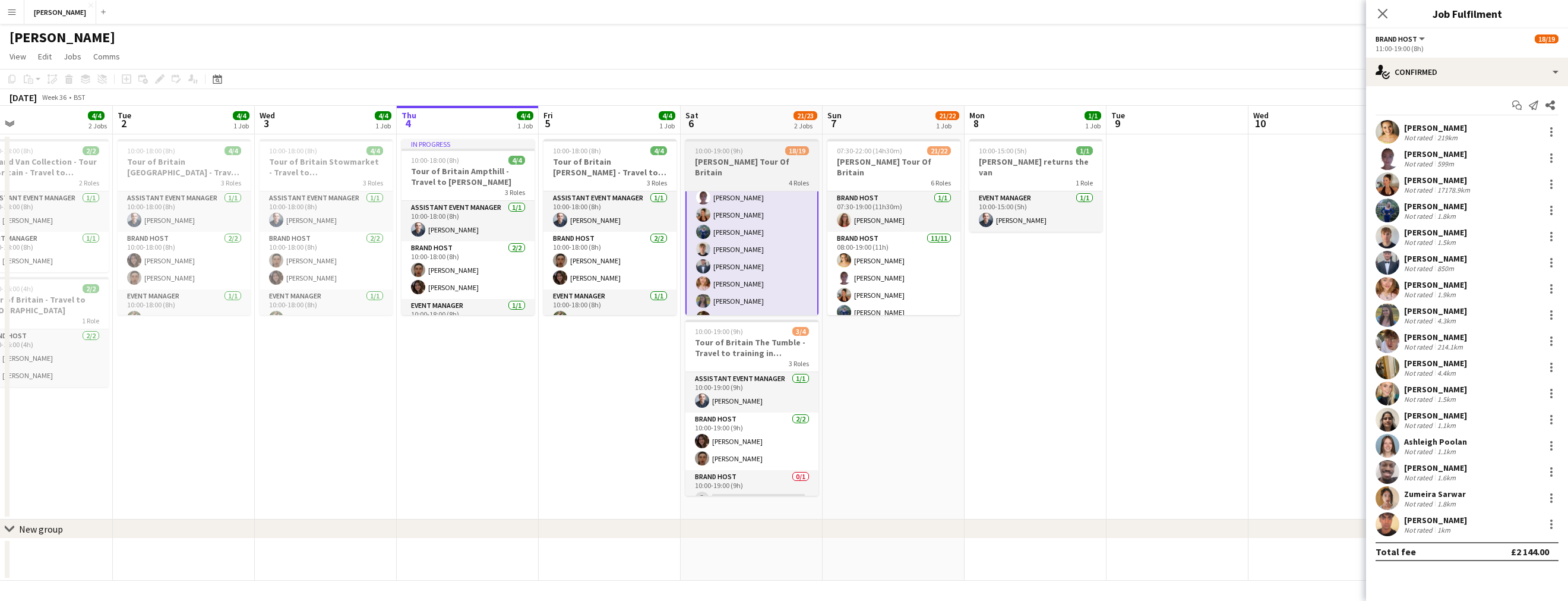
click at [742, 163] on h3 "[PERSON_NAME] Tour Of Britain" at bounding box center [751, 167] width 133 height 21
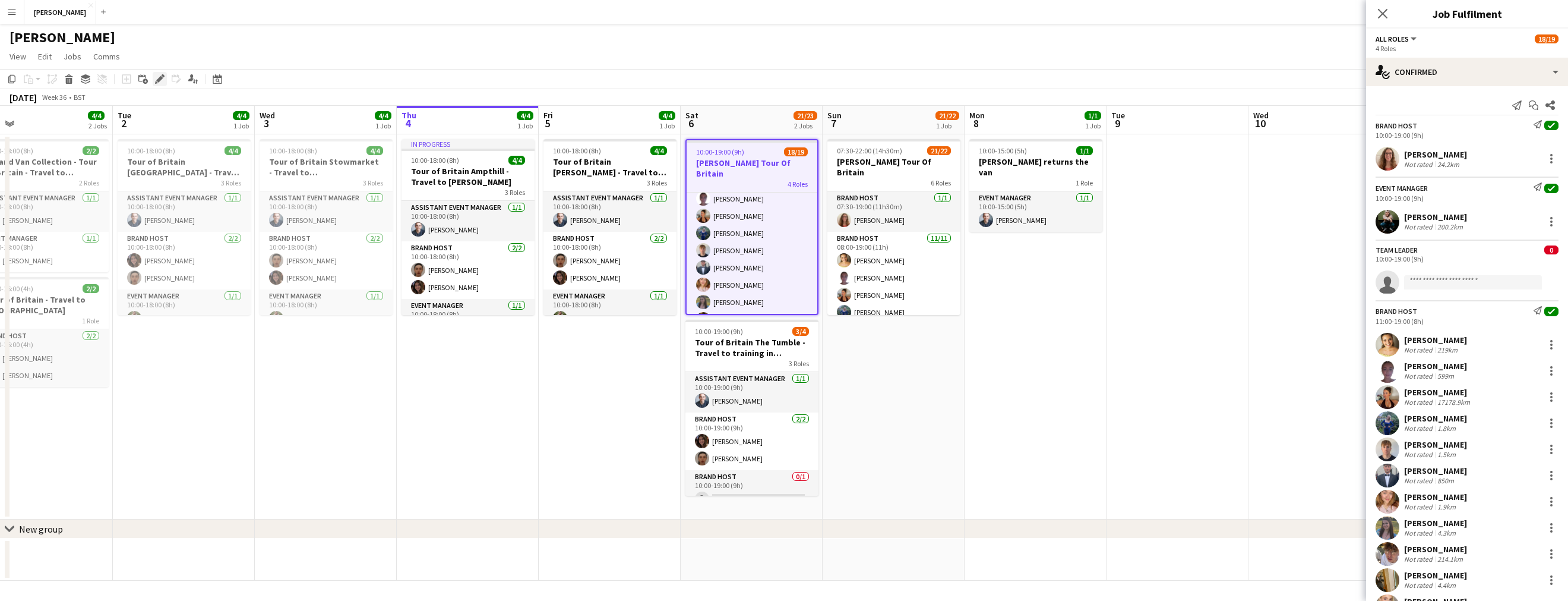
click at [159, 75] on icon "Edit" at bounding box center [160, 79] width 10 height 10
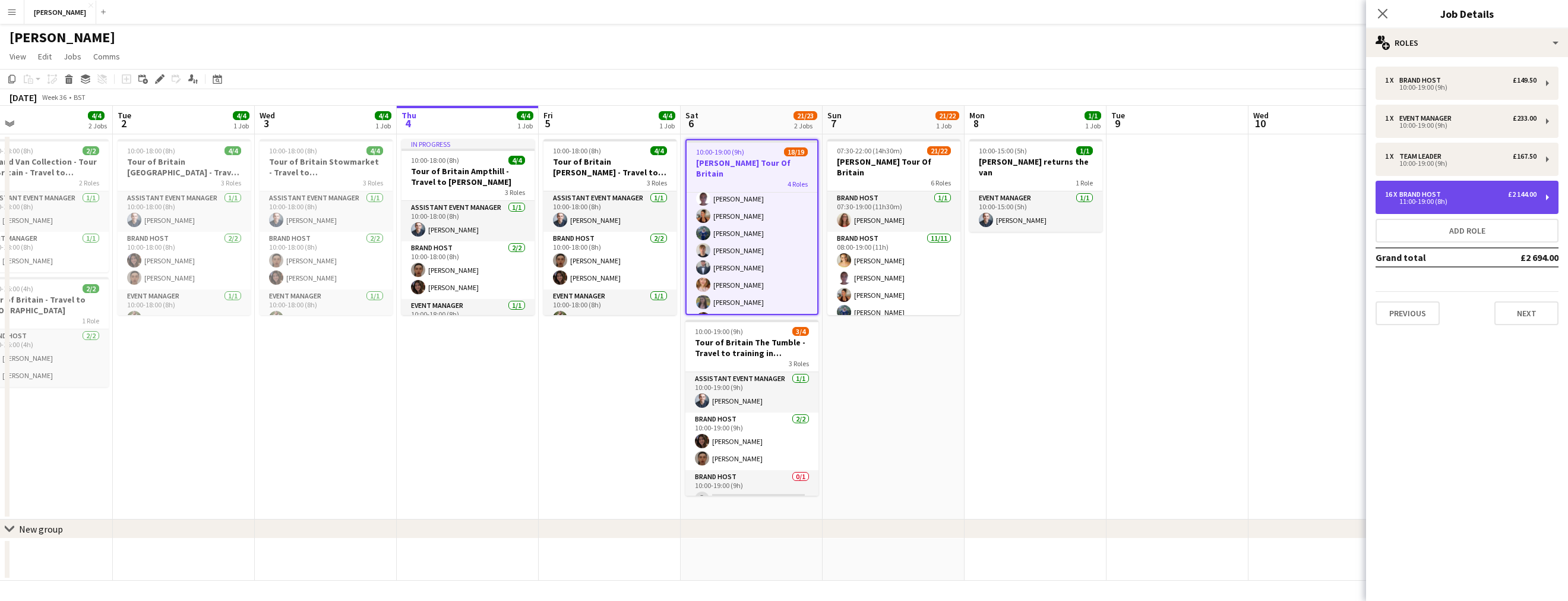
click at [1464, 197] on div "16 x Brand Host £2 144.00" at bounding box center [1461, 194] width 152 height 8
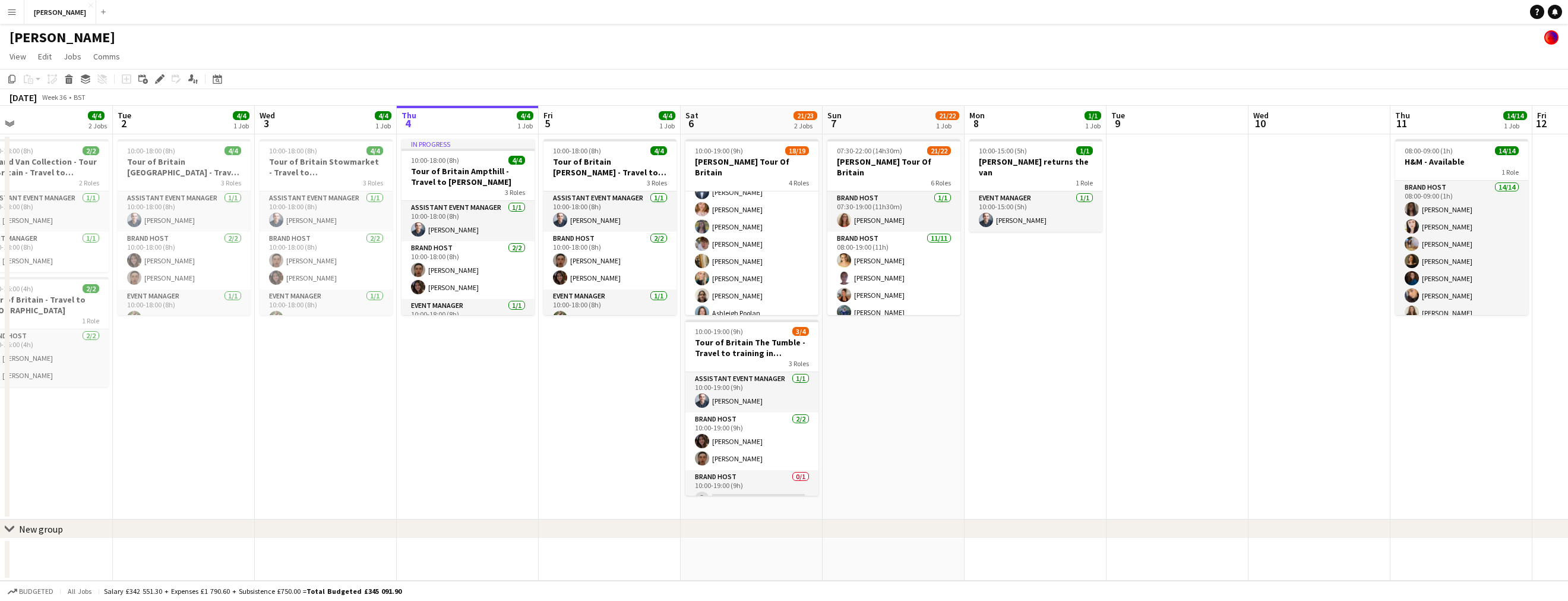
scroll to position [232, 0]
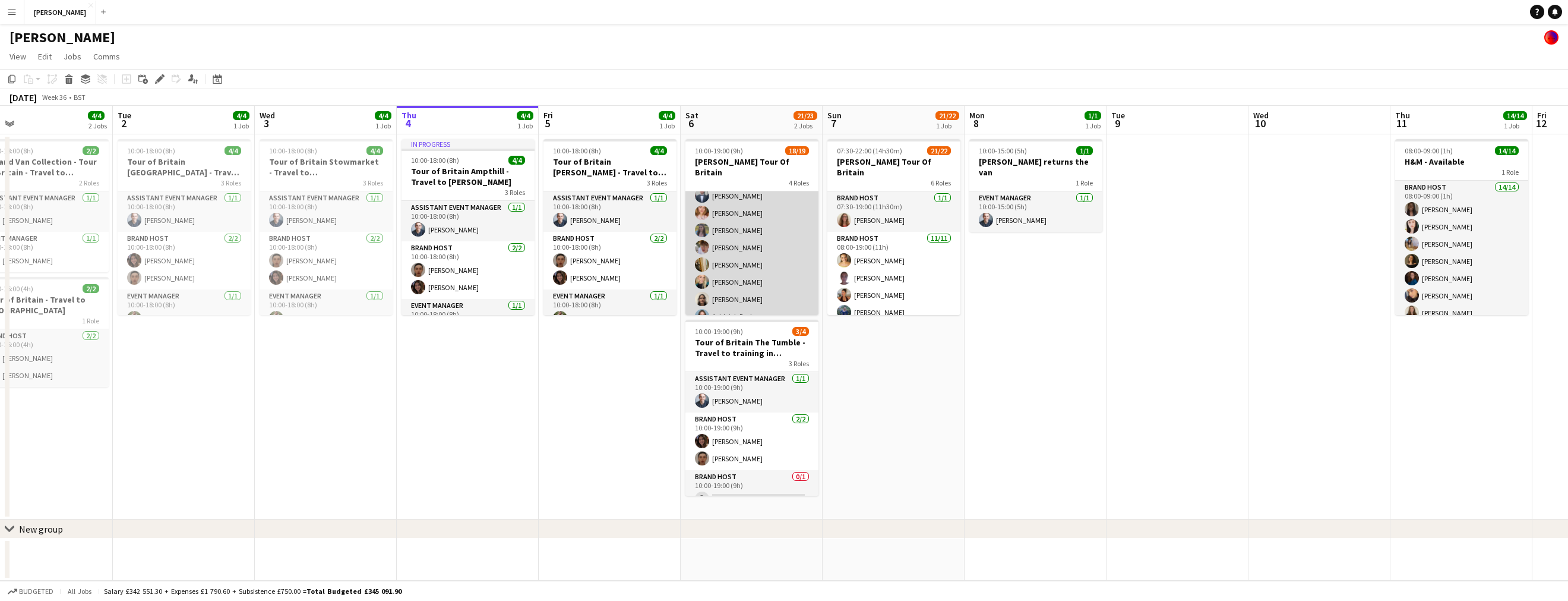
click at [747, 220] on app-card-role "Brand Host 16/16 11:00-19:00 (8h) [PERSON_NAME] [PERSON_NAME] [PERSON_NAME] [PE…" at bounding box center [751, 230] width 133 height 299
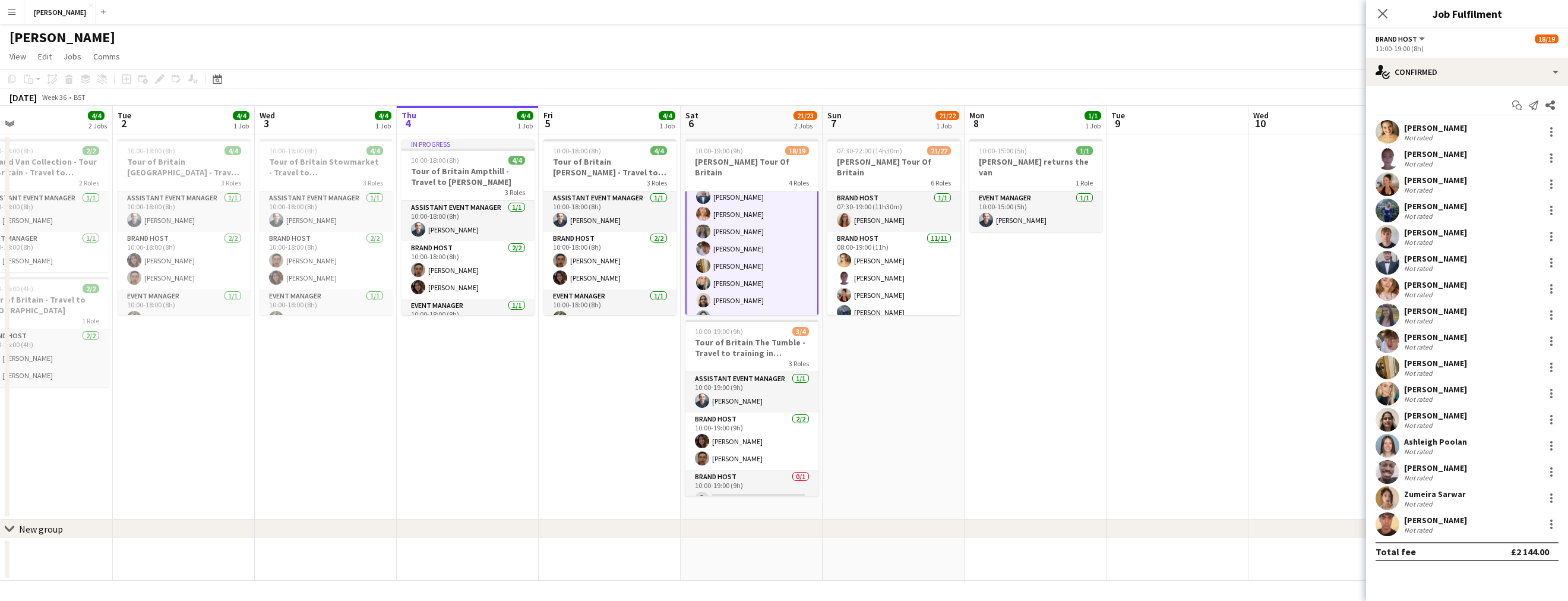
scroll to position [233, 0]
click at [1549, 316] on div at bounding box center [1551, 315] width 14 height 14
click at [1517, 330] on button "Edit fee" at bounding box center [1512, 337] width 93 height 29
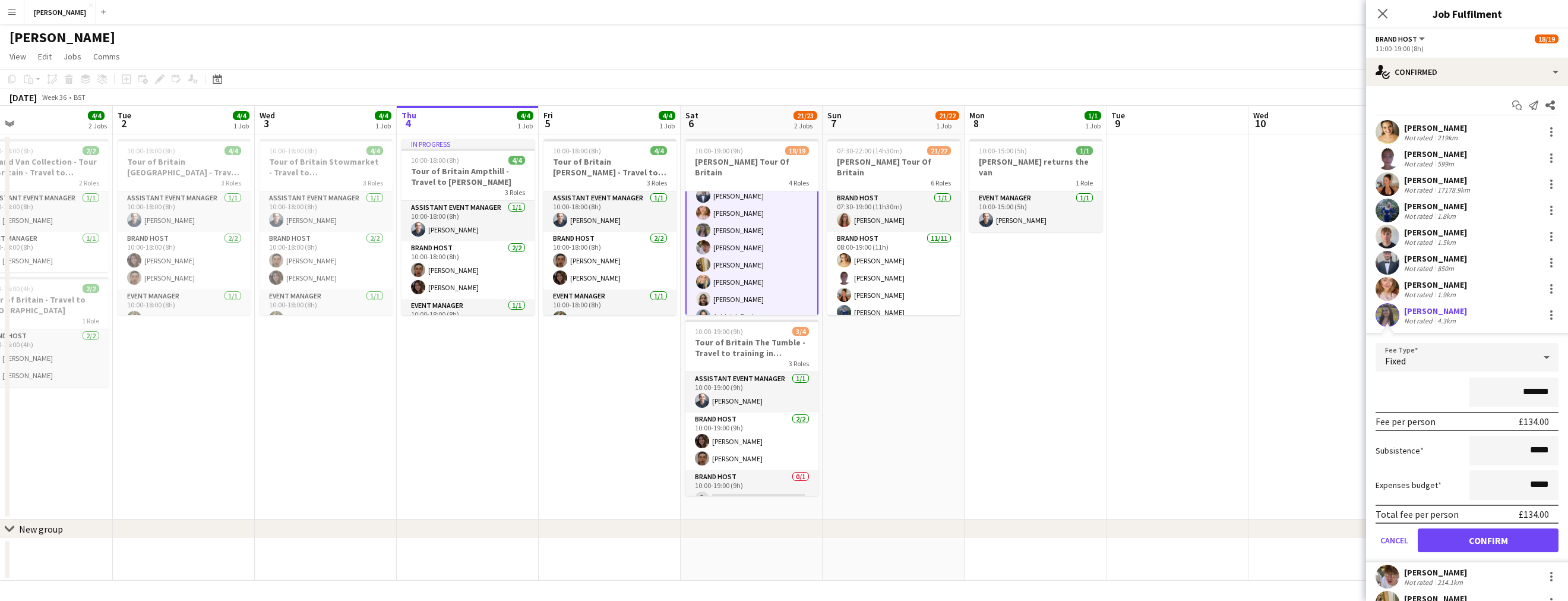
click at [1531, 388] on input "*******" at bounding box center [1514, 392] width 89 height 29
type input "*******"
click at [1496, 539] on button "Confirm" at bounding box center [1489, 540] width 141 height 24
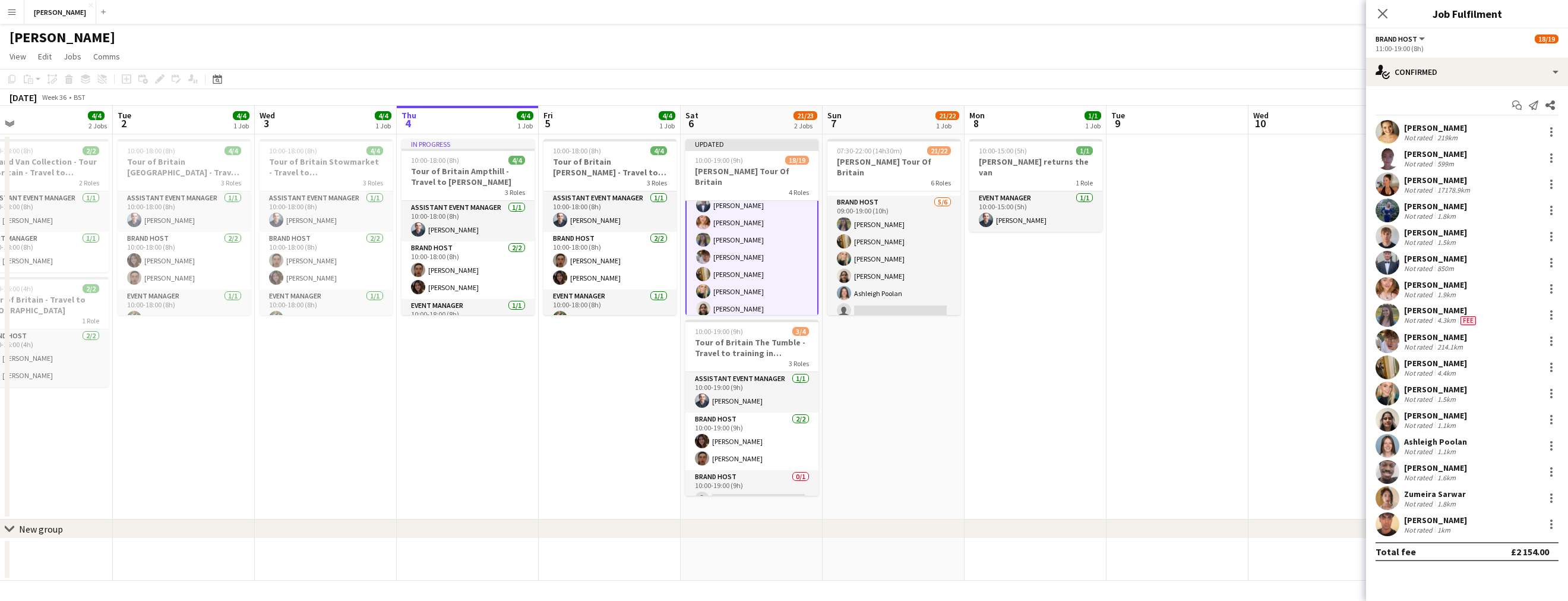
scroll to position [331, 0]
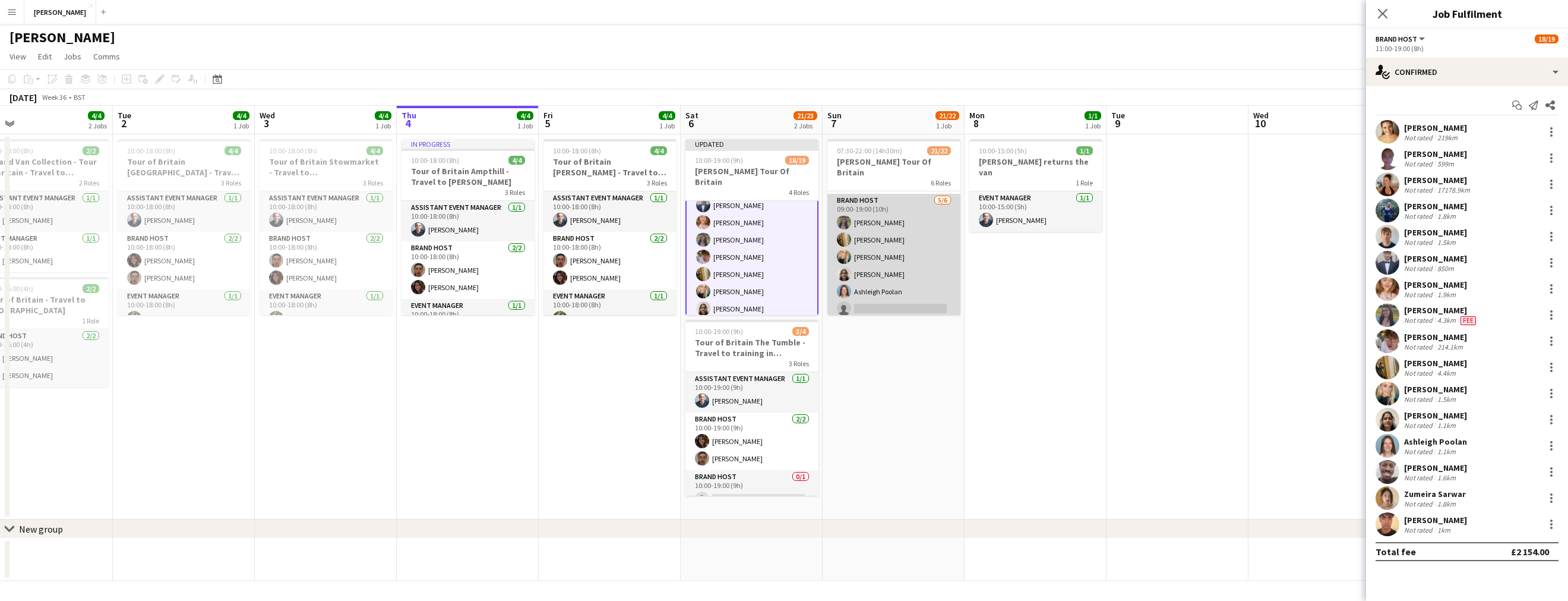
click at [892, 213] on app-card-role "Brand Host [DATE] 09:00-19:00 (10h) [PERSON_NAME] [PERSON_NAME] Verity [PERSON_…" at bounding box center [893, 257] width 133 height 127
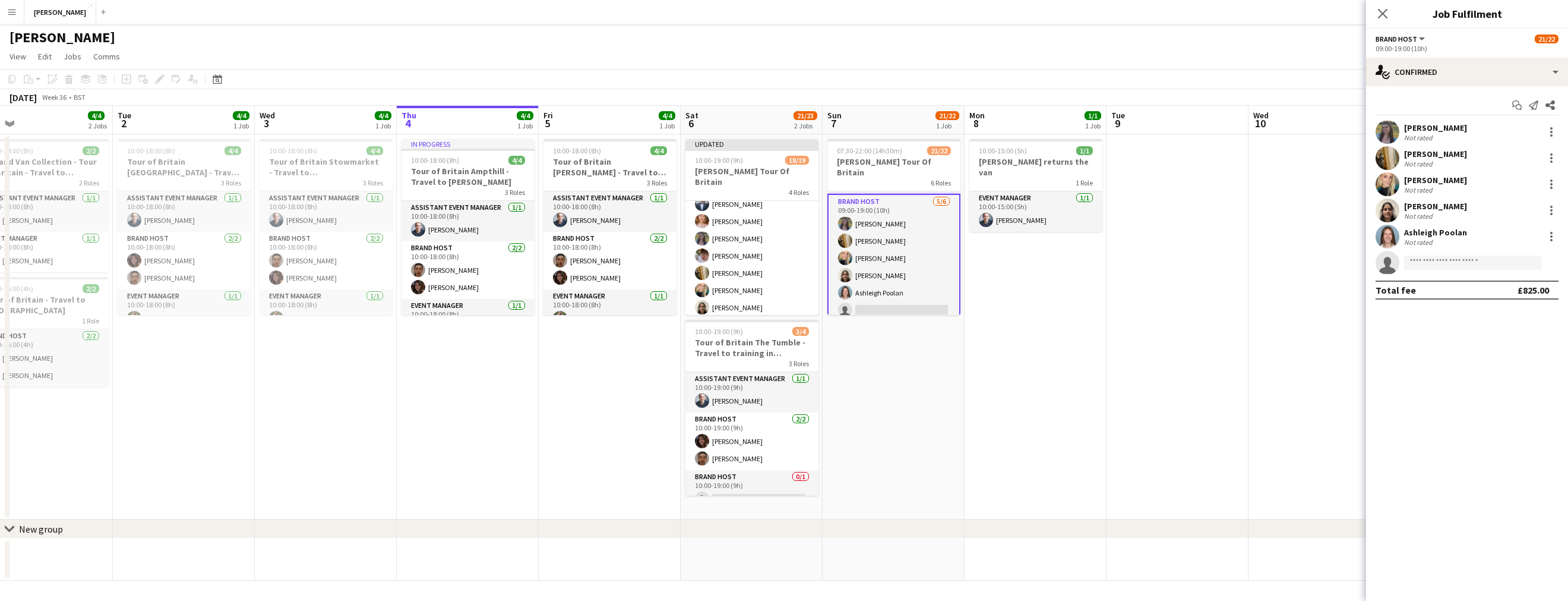
scroll to position [232, 0]
click at [1462, 125] on div "[PERSON_NAME]" at bounding box center [1435, 128] width 63 height 11
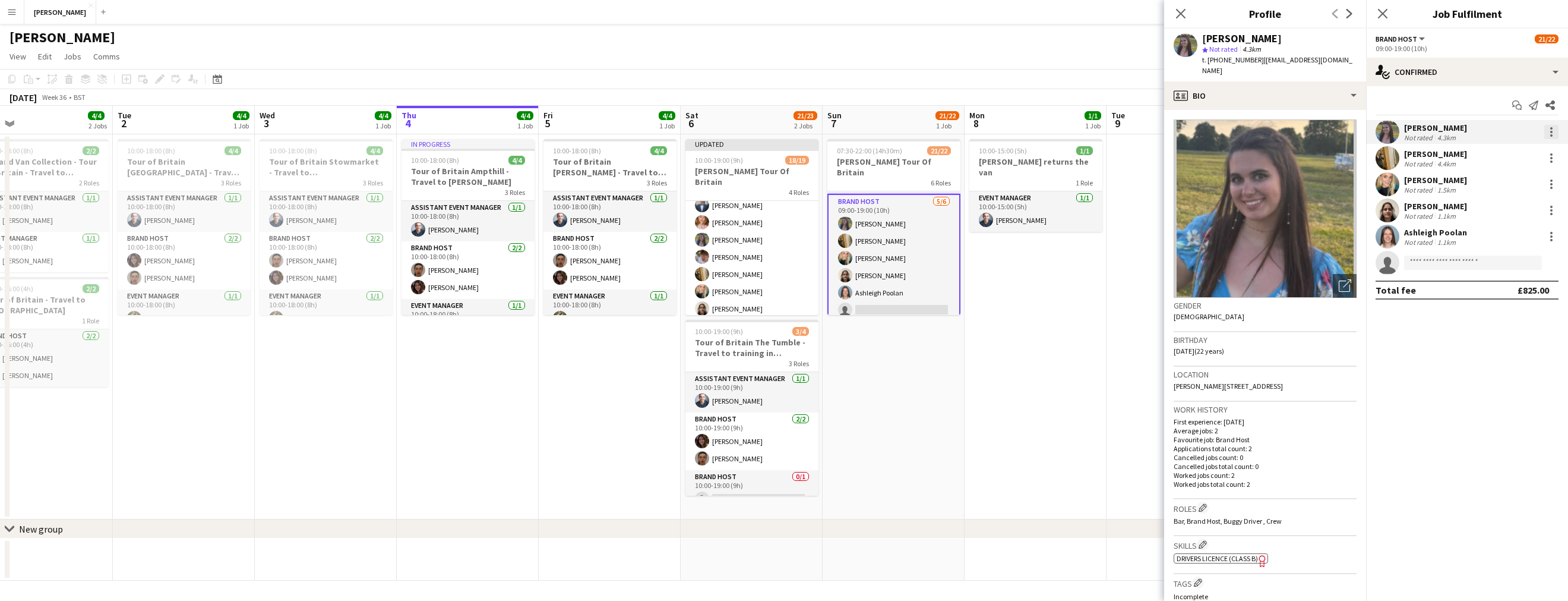
click at [1552, 131] on div at bounding box center [1551, 131] width 3 height 3
click at [1529, 145] on button "Edit fee" at bounding box center [1512, 154] width 93 height 29
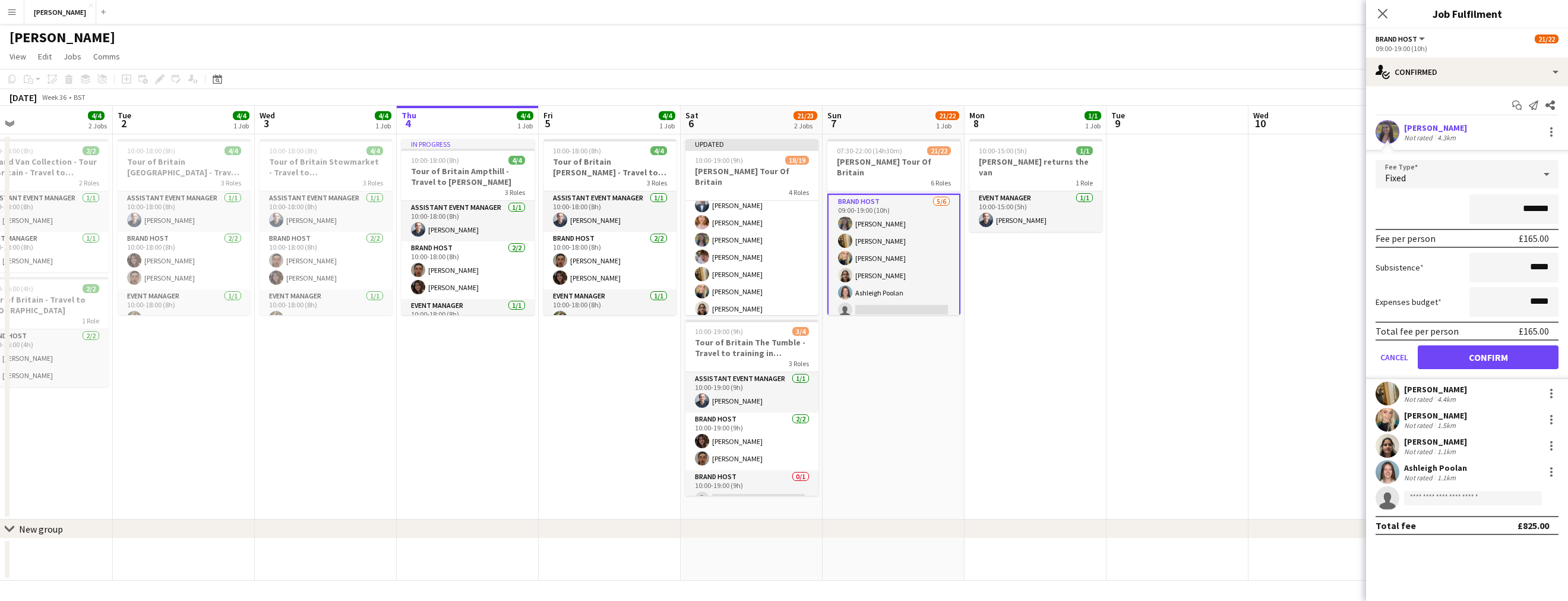
click at [1533, 207] on input "*******" at bounding box center [1514, 209] width 89 height 29
type input "*******"
click at [1492, 355] on button "Confirm" at bounding box center [1489, 357] width 141 height 24
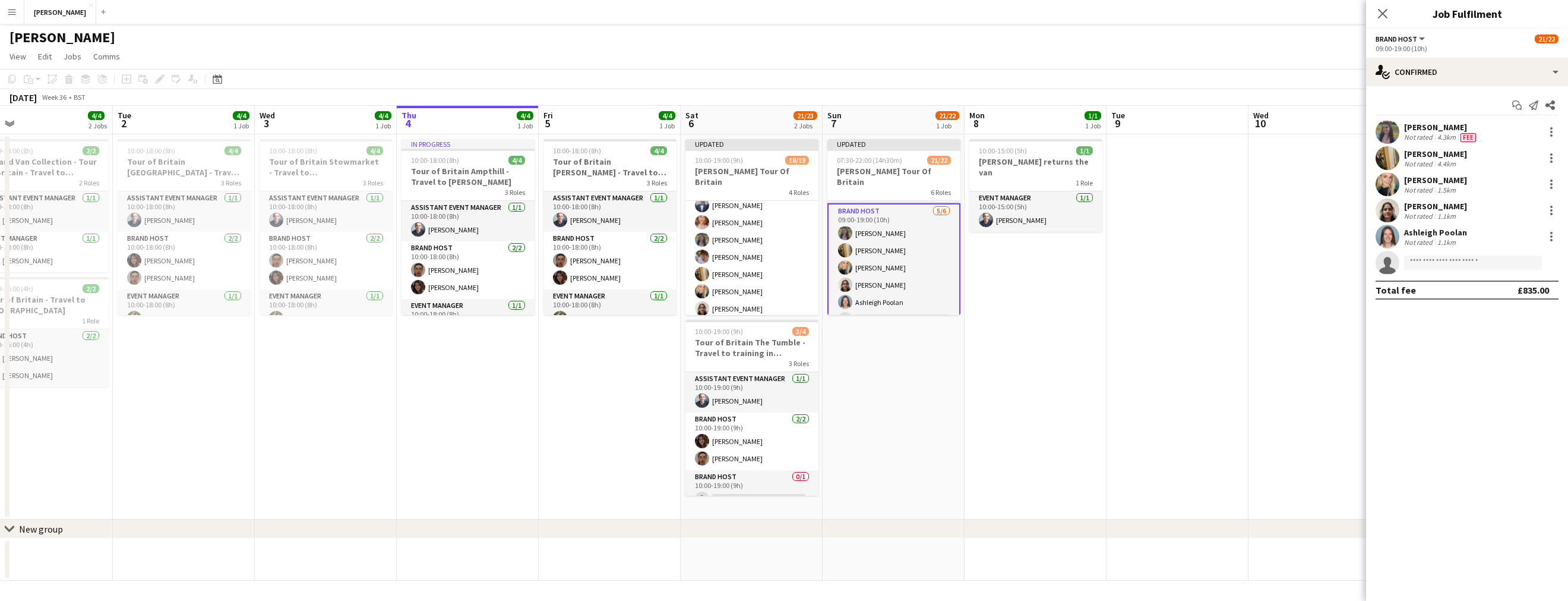
click at [1323, 343] on app-date-cell at bounding box center [1319, 326] width 142 height 385
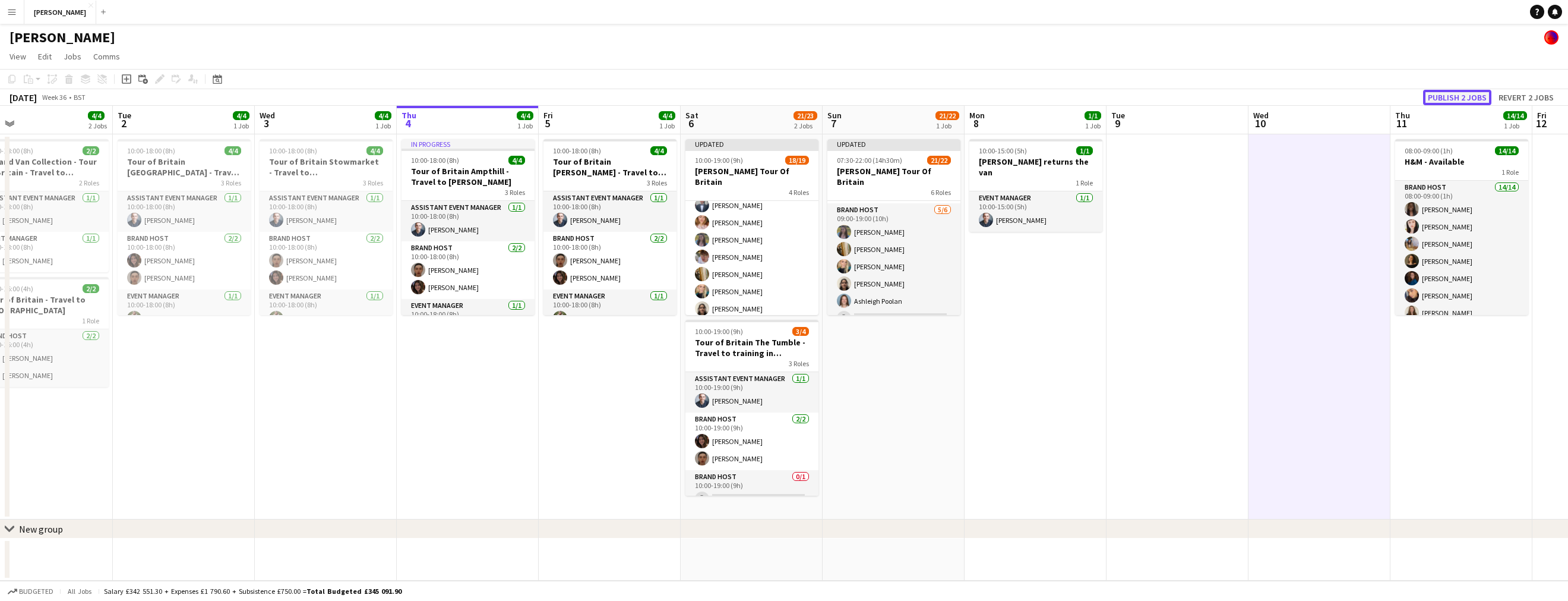
click at [1458, 96] on button "Publish 2 jobs" at bounding box center [1457, 96] width 69 height 15
